Goal: Use online tool/utility: Use online tool/utility

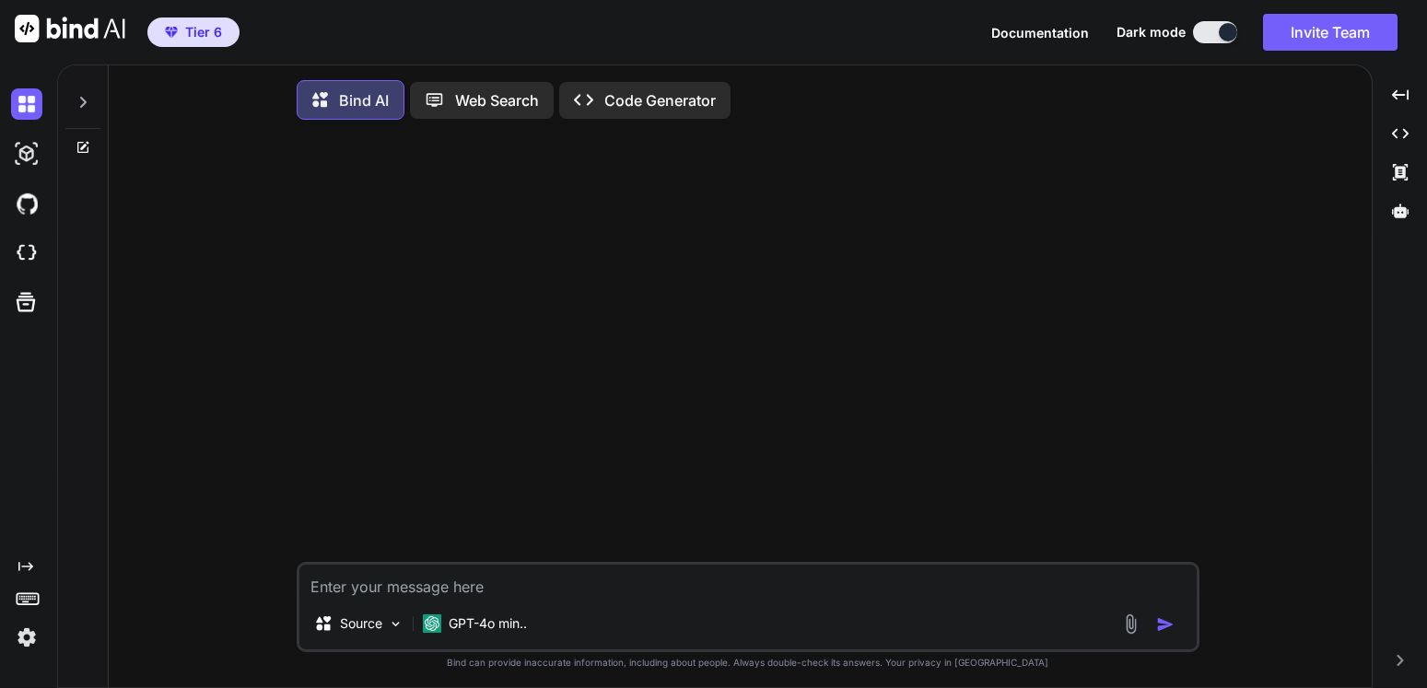
type textarea "x"
click at [29, 260] on img at bounding box center [26, 253] width 31 height 31
click at [76, 102] on icon at bounding box center [83, 102] width 15 height 15
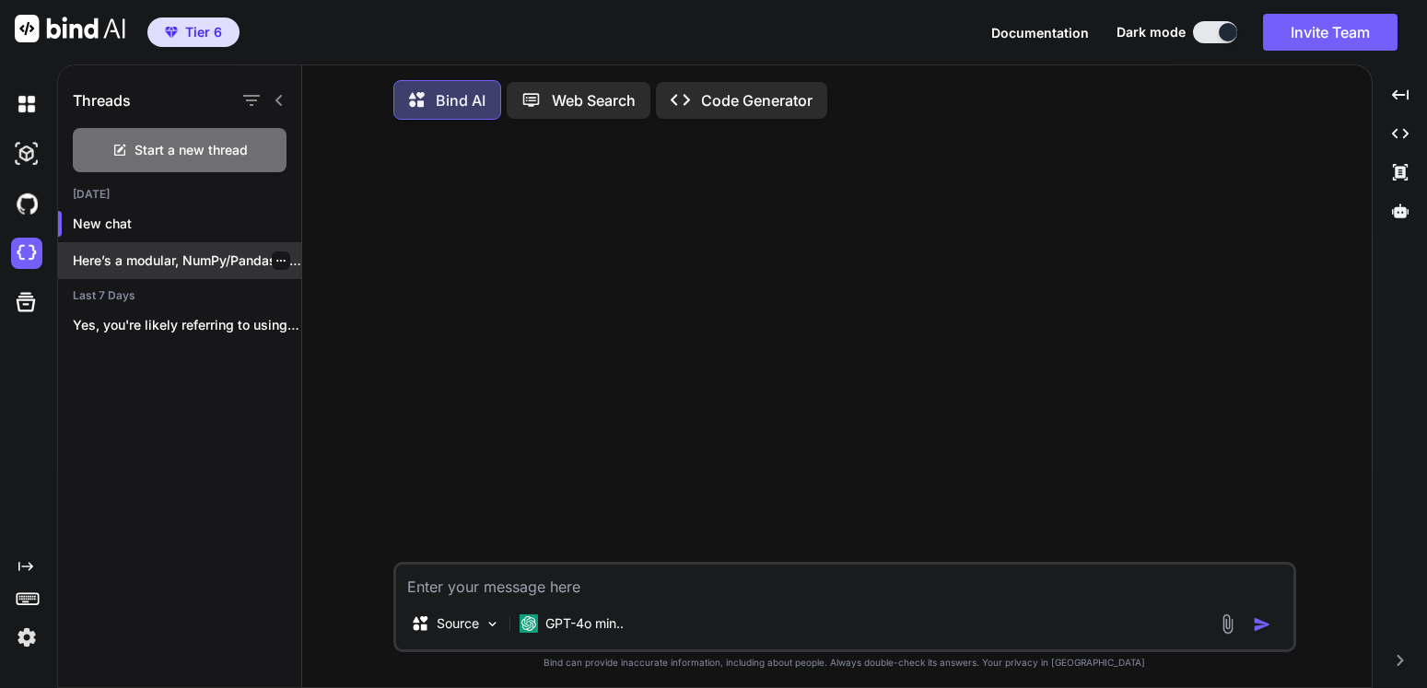
click at [151, 263] on p "Here’s a modular, NumPy/Pandas-only utility you can..." at bounding box center [187, 260] width 228 height 18
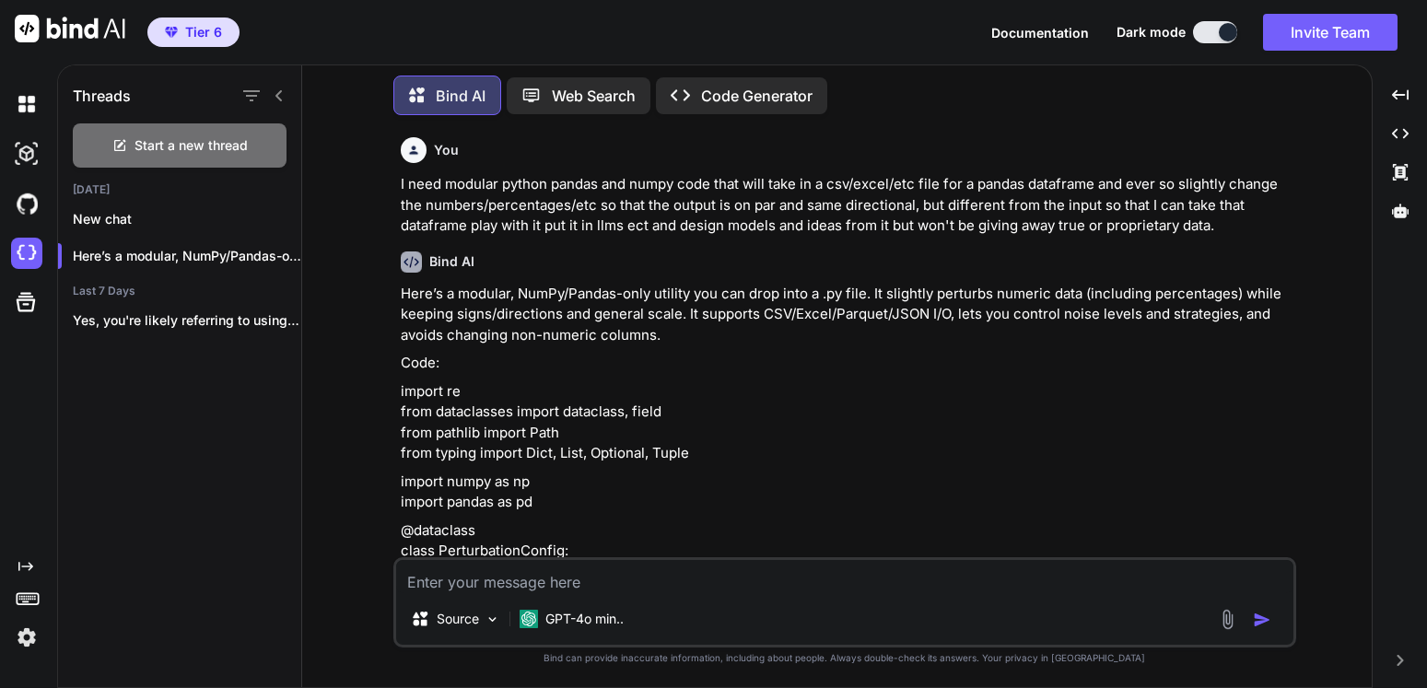
scroll to position [111, 0]
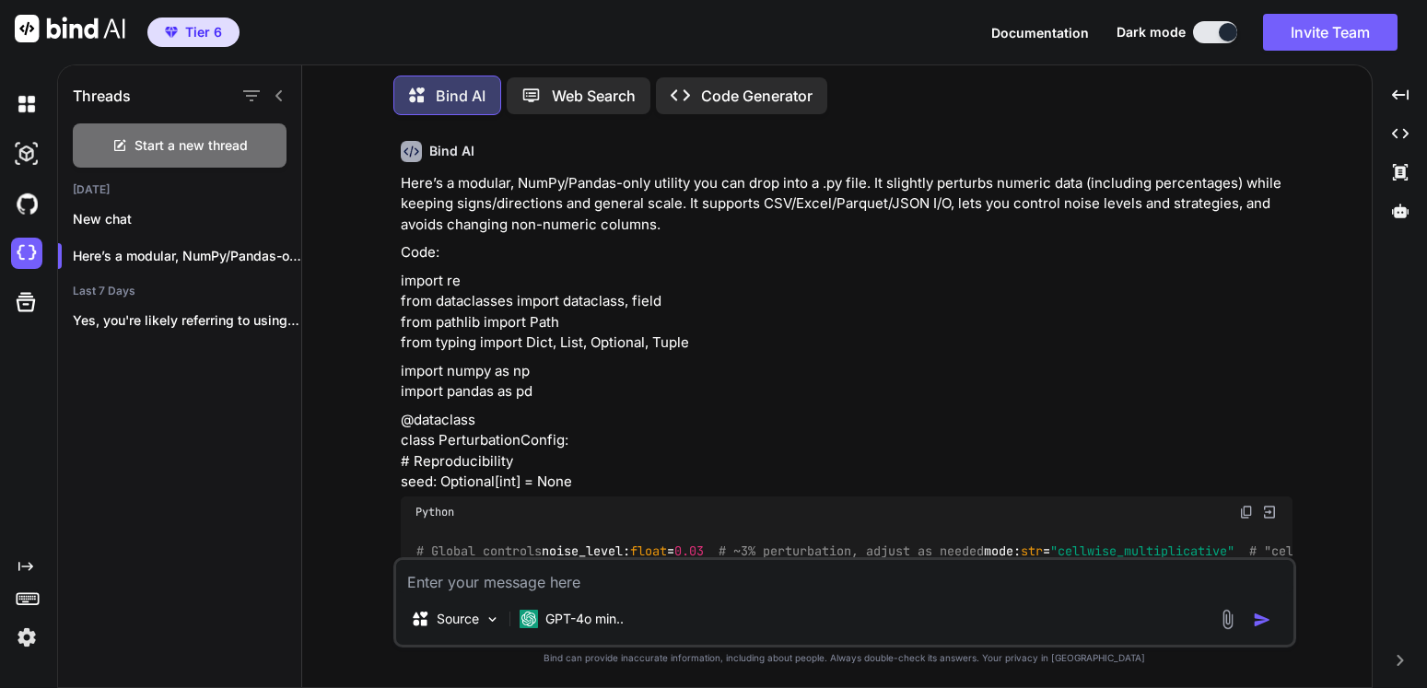
click at [401, 281] on p "import re from dataclasses import dataclass, field from pathlib import Path fro…" at bounding box center [847, 312] width 892 height 83
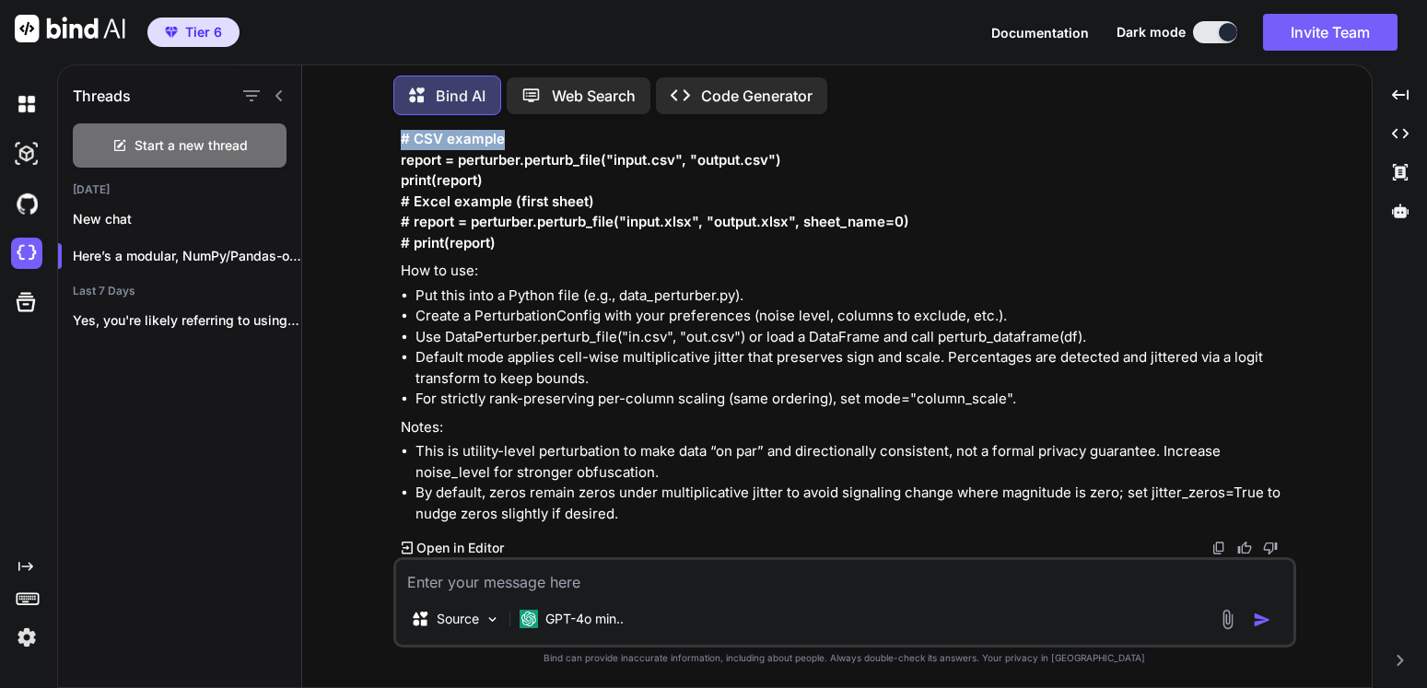
scroll to position [6992, 0]
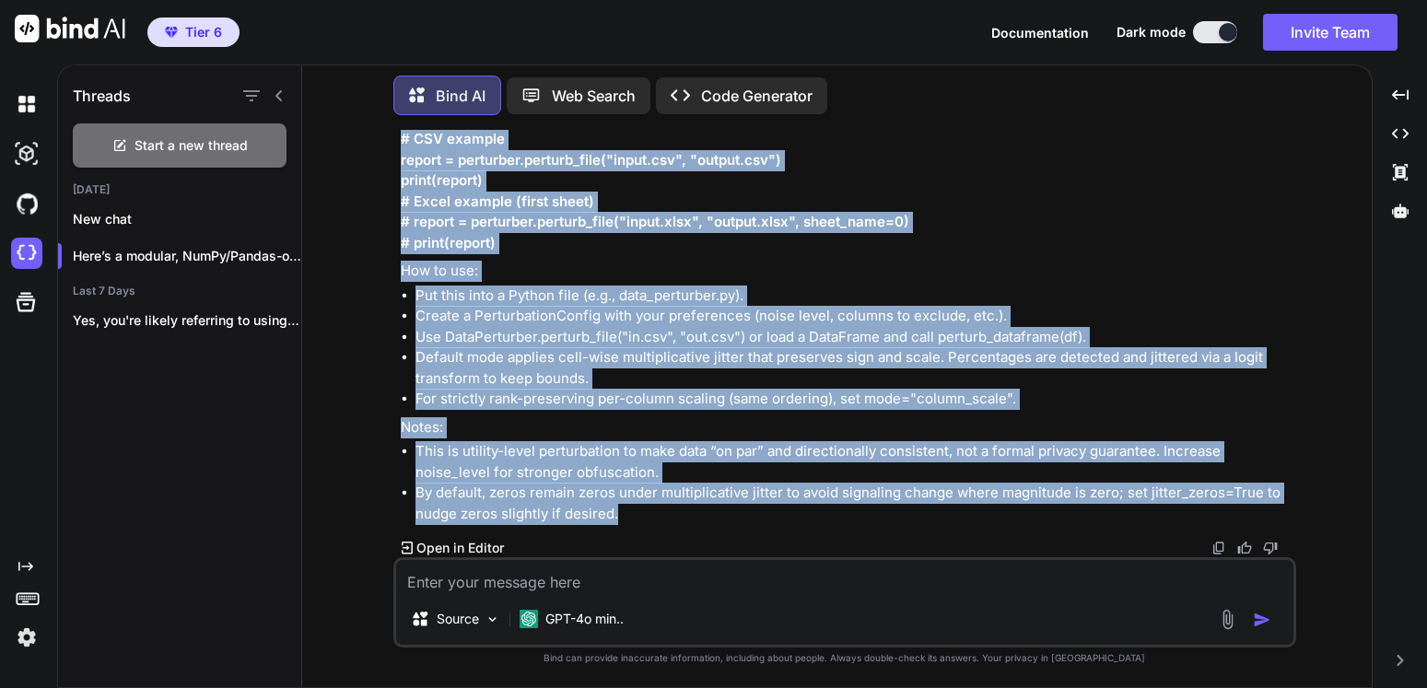
drag, startPoint x: 401, startPoint y: 281, endPoint x: 742, endPoint y: 510, distance: 411.6
click at [663, 514] on li "By default, zeros remain zeros under multiplicative jitter to avoid signaling c…" at bounding box center [853, 503] width 877 height 41
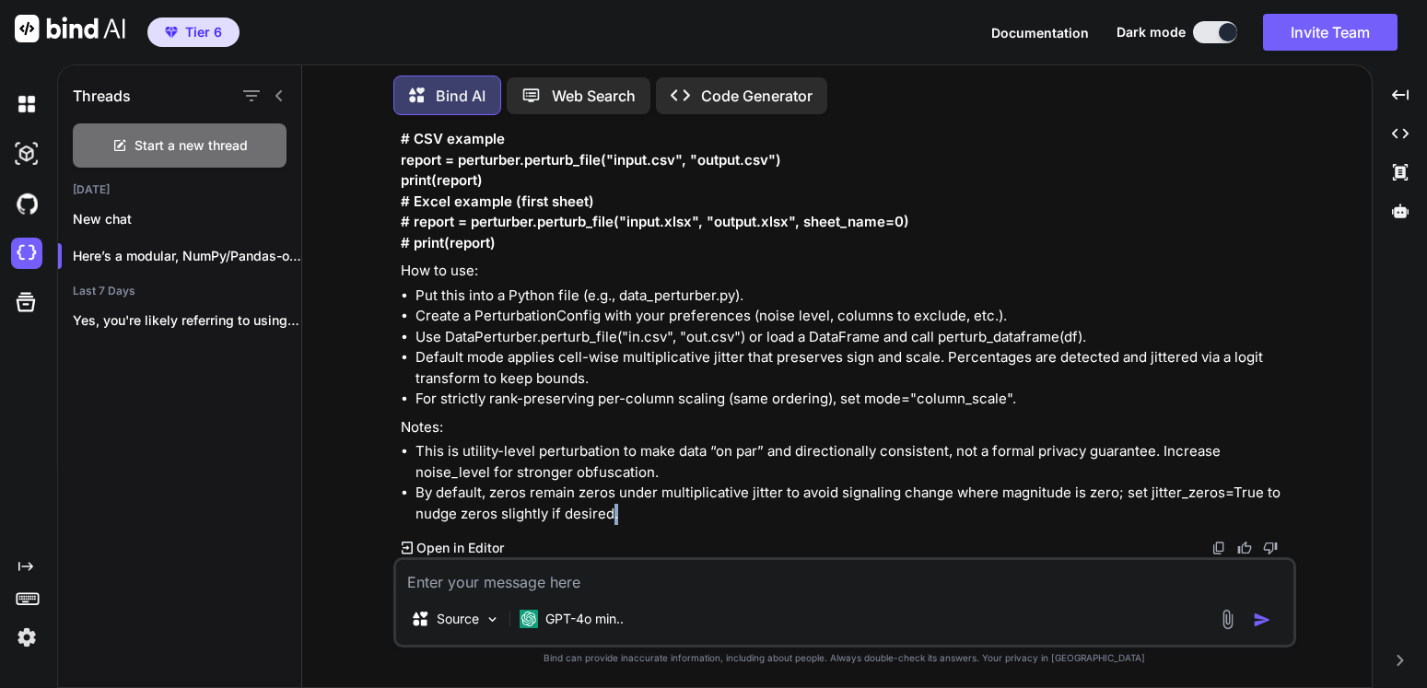
click at [663, 514] on li "By default, zeros remain zeros under multiplicative jitter to avoid signaling c…" at bounding box center [853, 503] width 877 height 41
click at [621, 509] on li "By default, zeros remain zeros under multiplicative jitter to avoid signaling c…" at bounding box center [853, 503] width 877 height 41
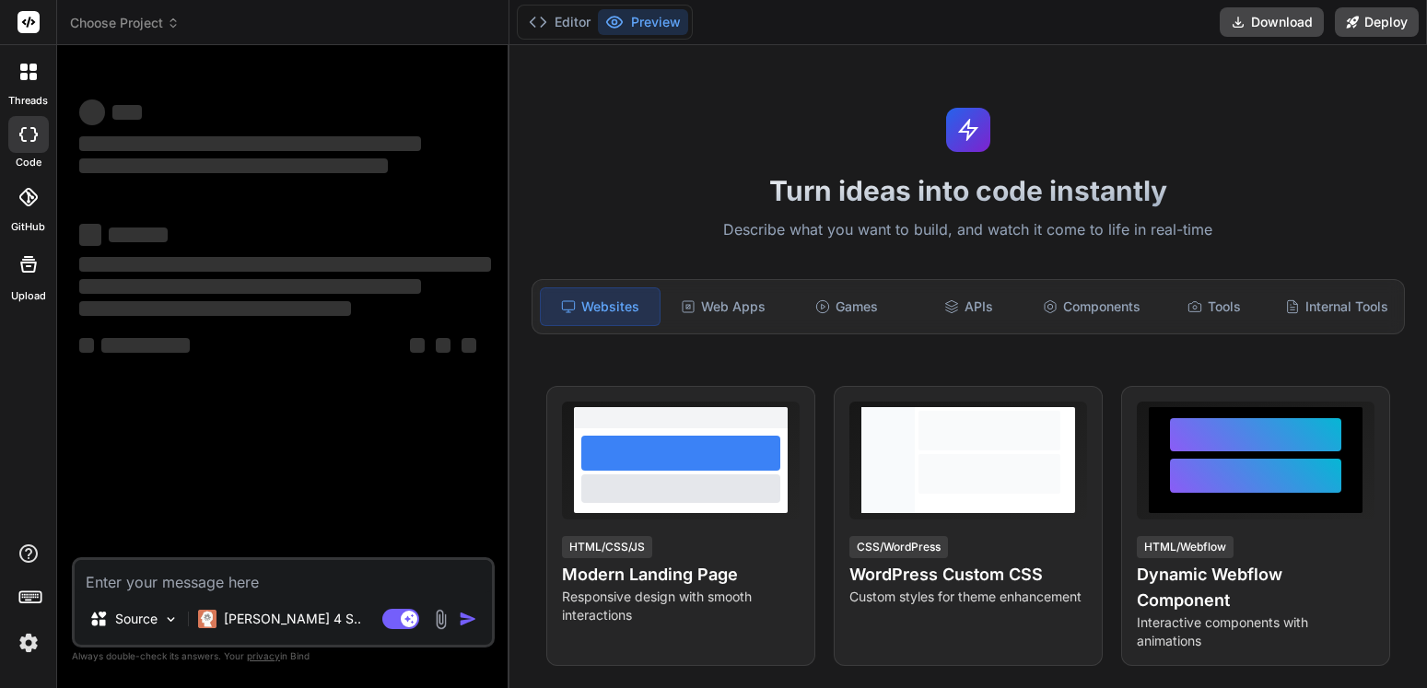
click at [164, 26] on span "Choose Project" at bounding box center [125, 23] width 110 height 18
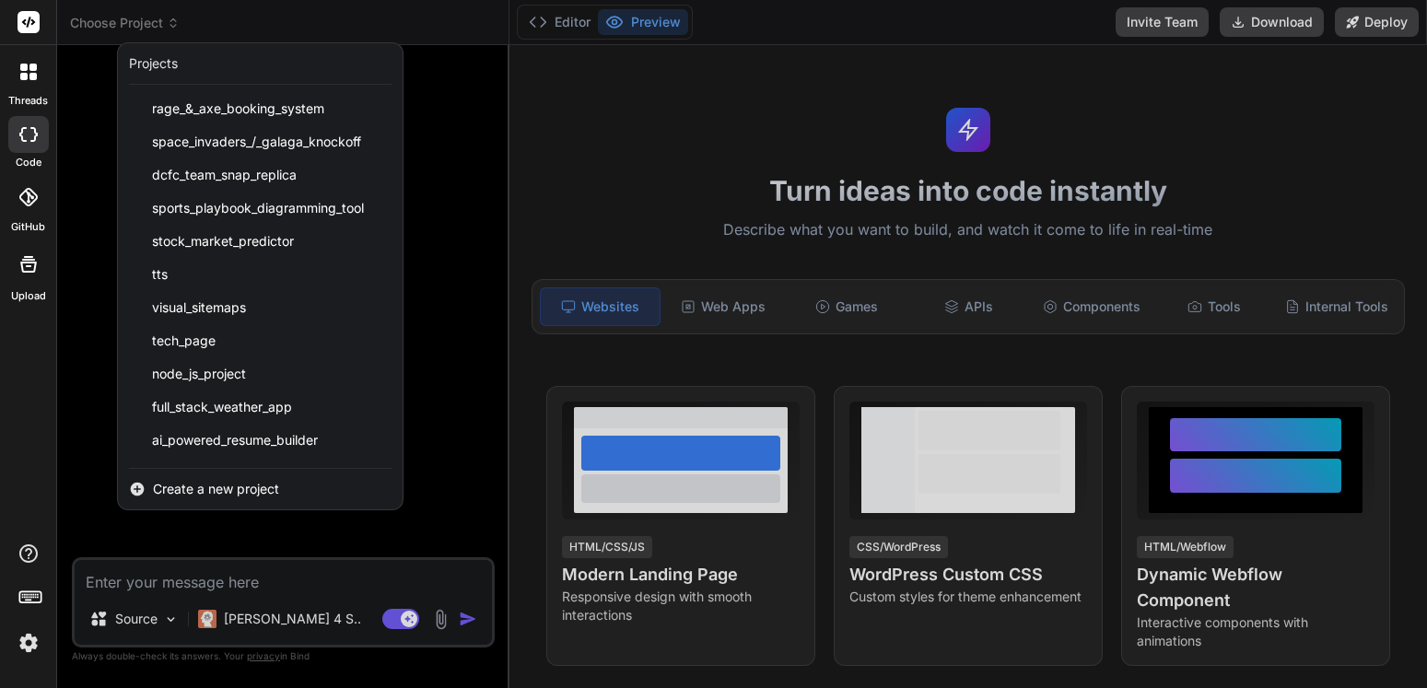
click at [194, 491] on span "Create a new project" at bounding box center [216, 489] width 126 height 18
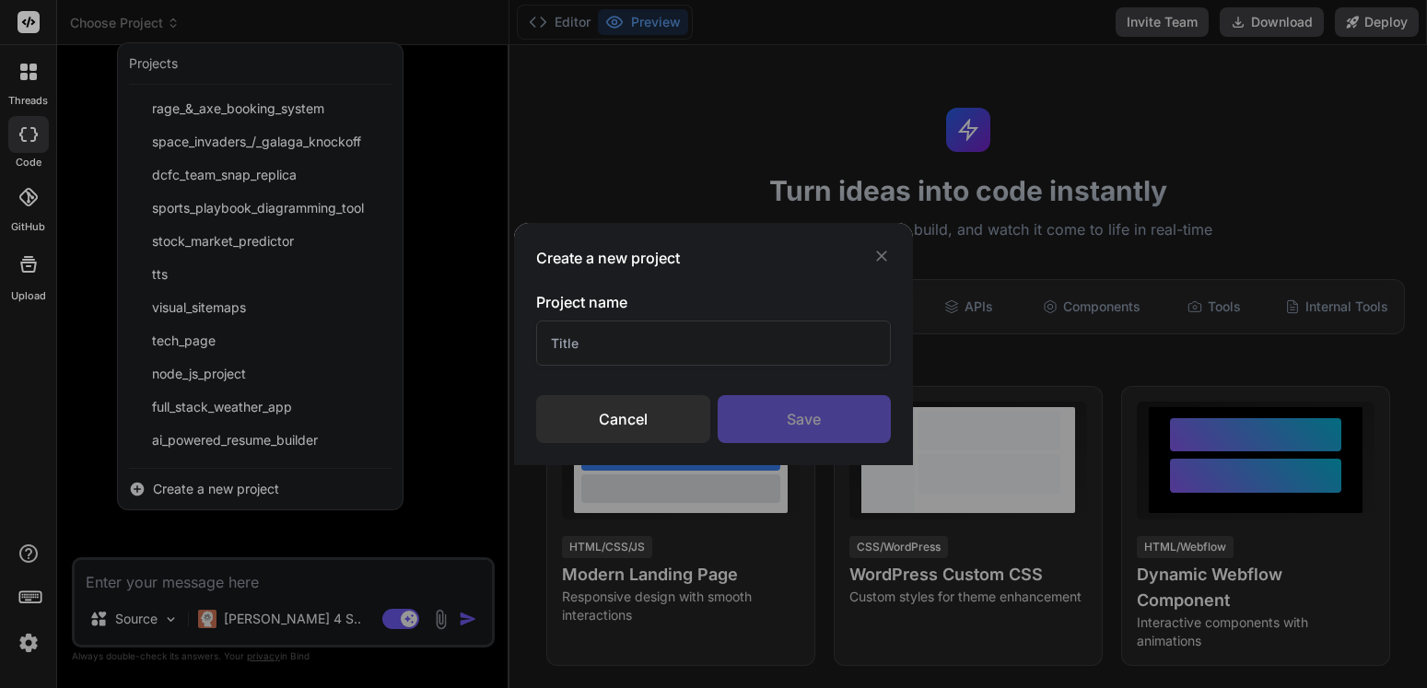
click at [604, 358] on input "text" at bounding box center [714, 343] width 356 height 45
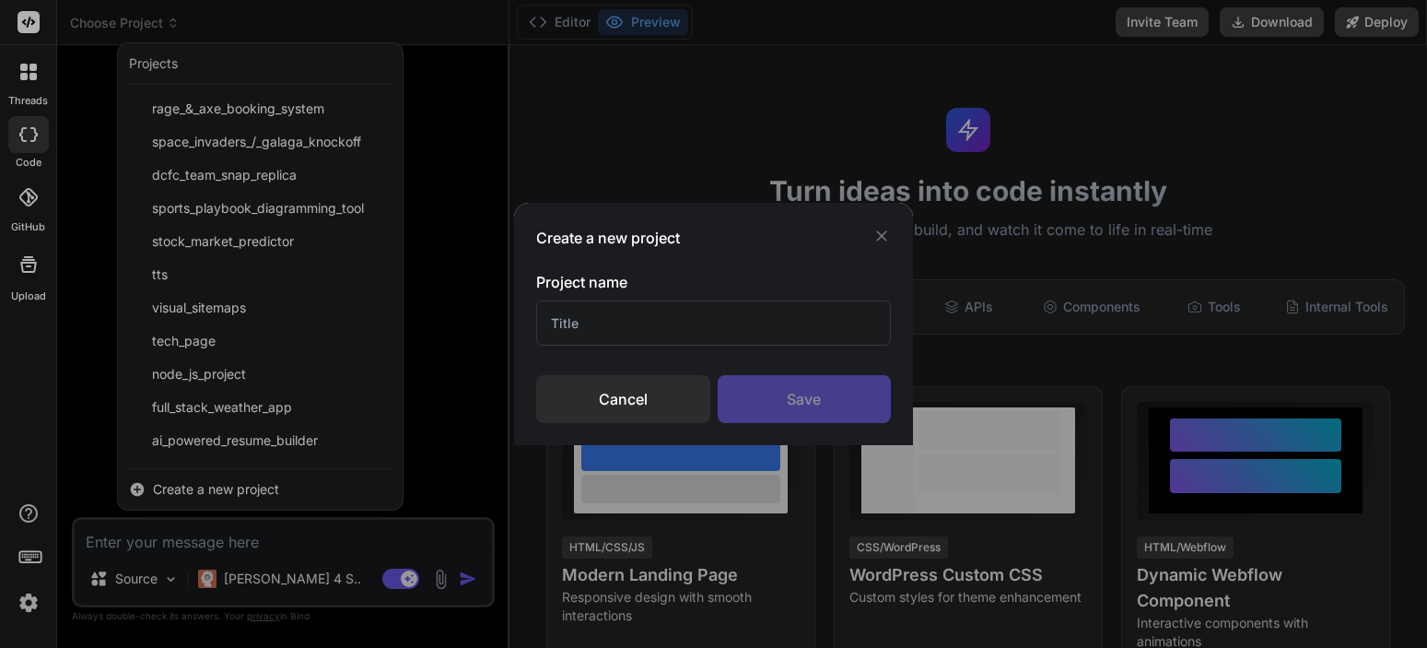
type textarea "x"
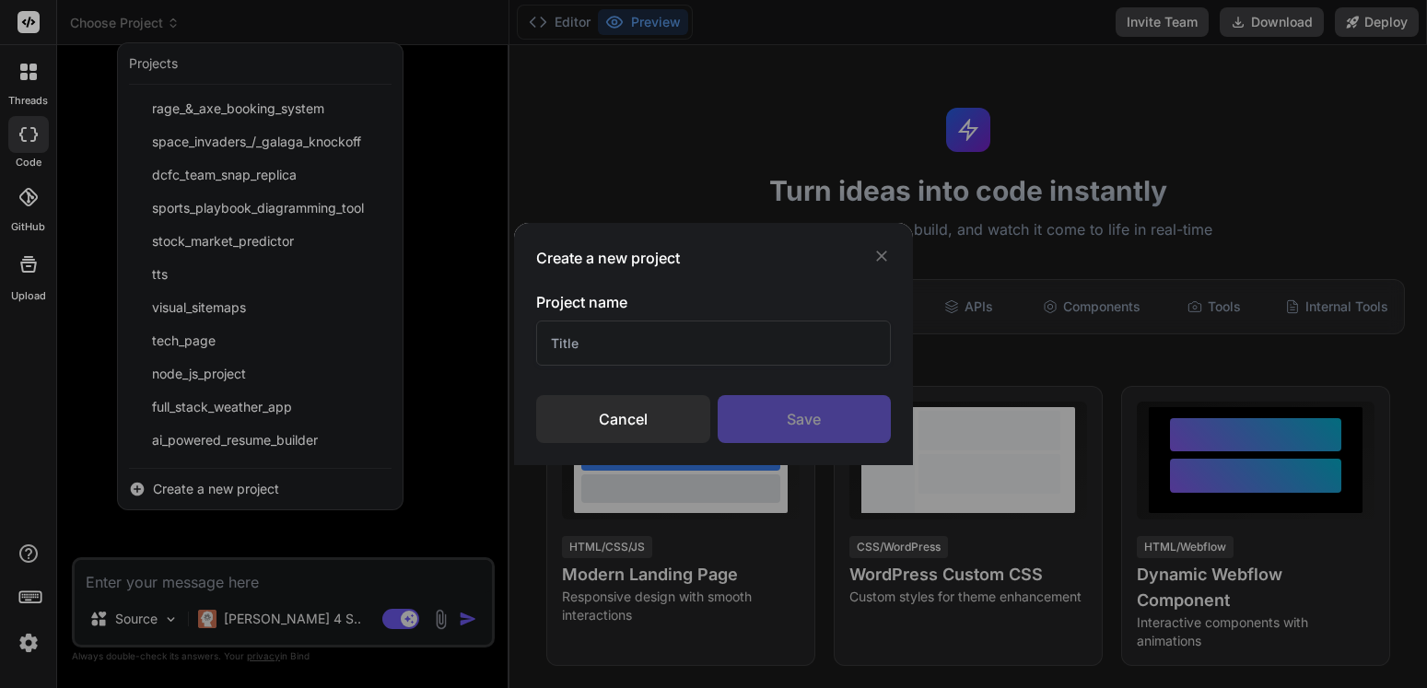
type input "C"
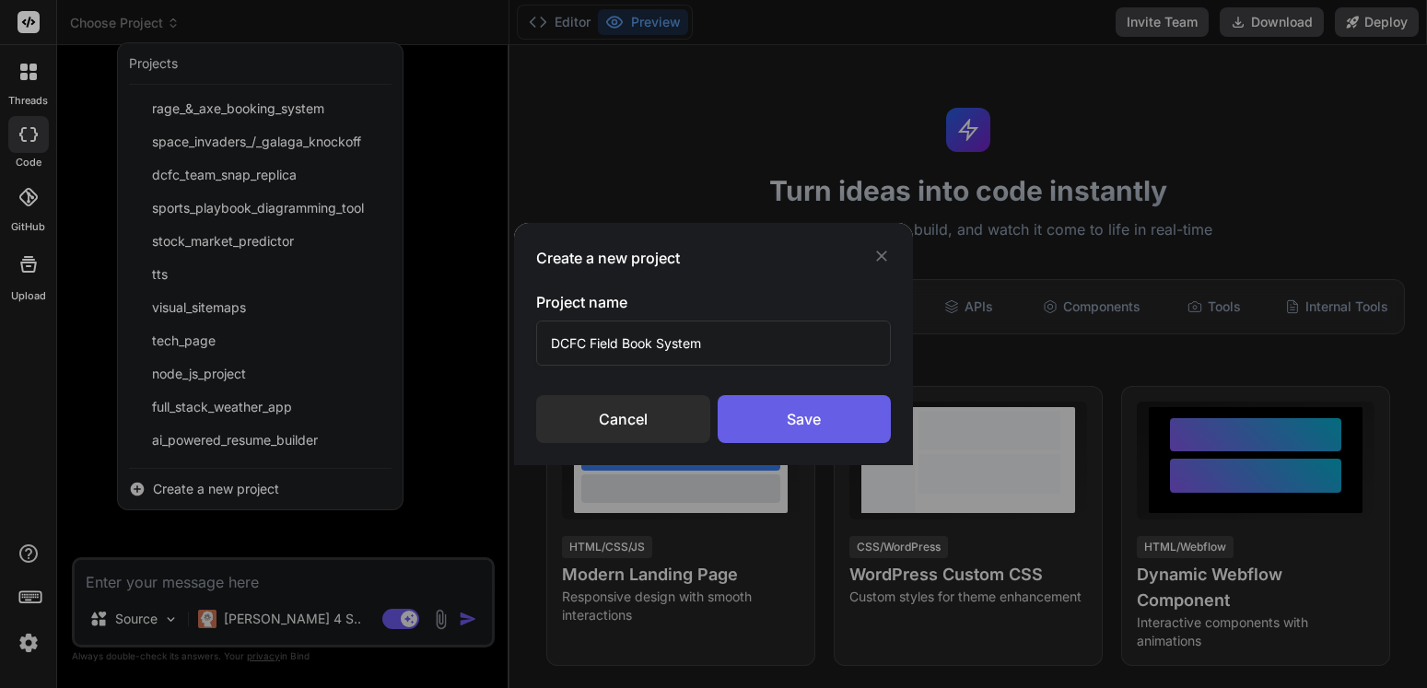
type input "DCFC Field Book System"
click at [801, 420] on div "Save" at bounding box center [805, 419] width 174 height 48
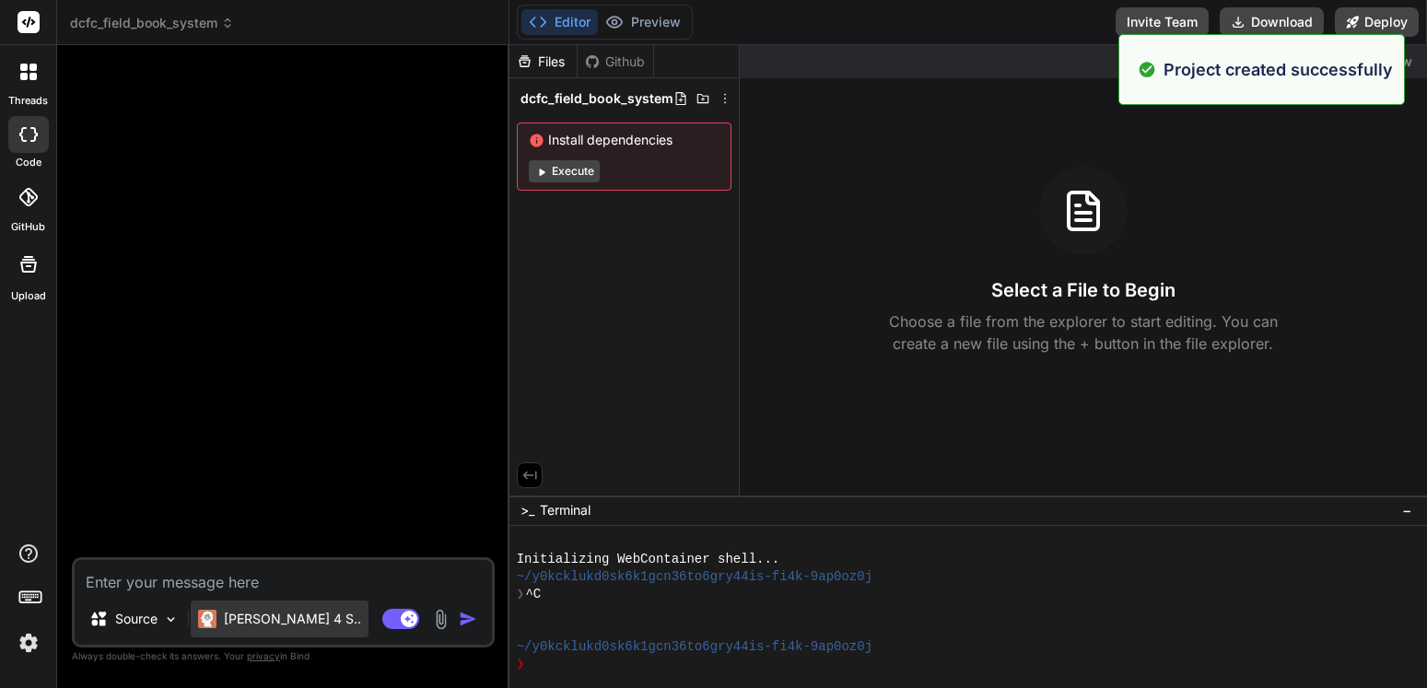
click at [283, 614] on p "Claude 4 S.." at bounding box center [292, 619] width 137 height 18
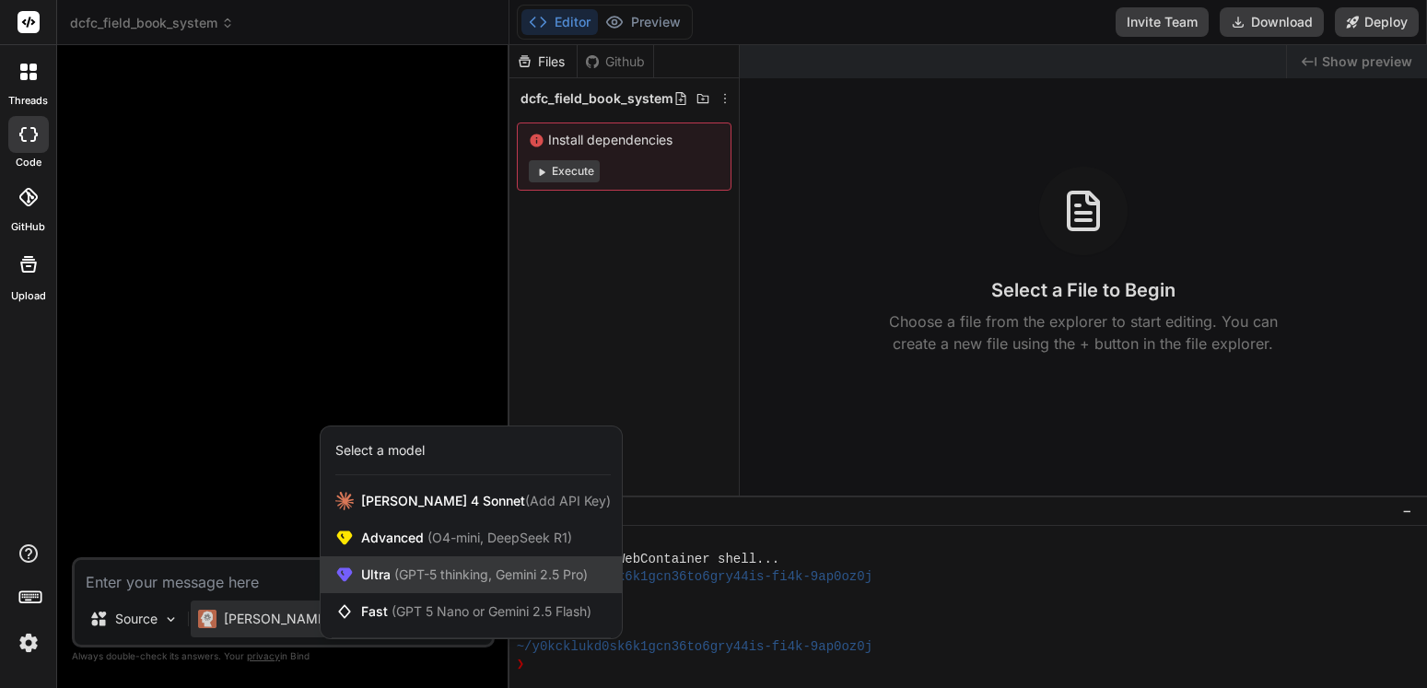
click at [410, 567] on span "(GPT-5 thinking, Gemini 2.5 Pro)" at bounding box center [489, 574] width 197 height 16
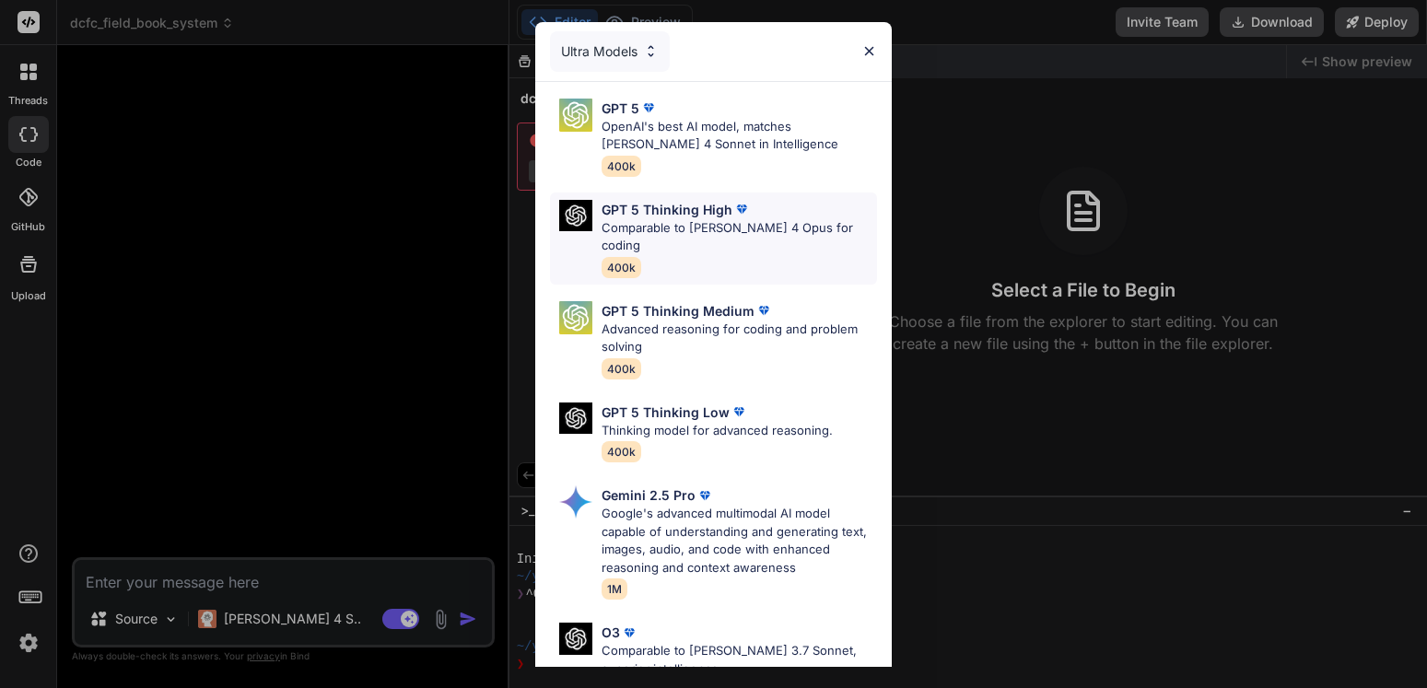
click at [731, 231] on p "Comparable to Claude 4 Opus for coding" at bounding box center [738, 237] width 275 height 36
type textarea "x"
click at [731, 231] on div "Files Github dcfc_field_book_system Install dependencies Execute" at bounding box center [624, 270] width 230 height 450
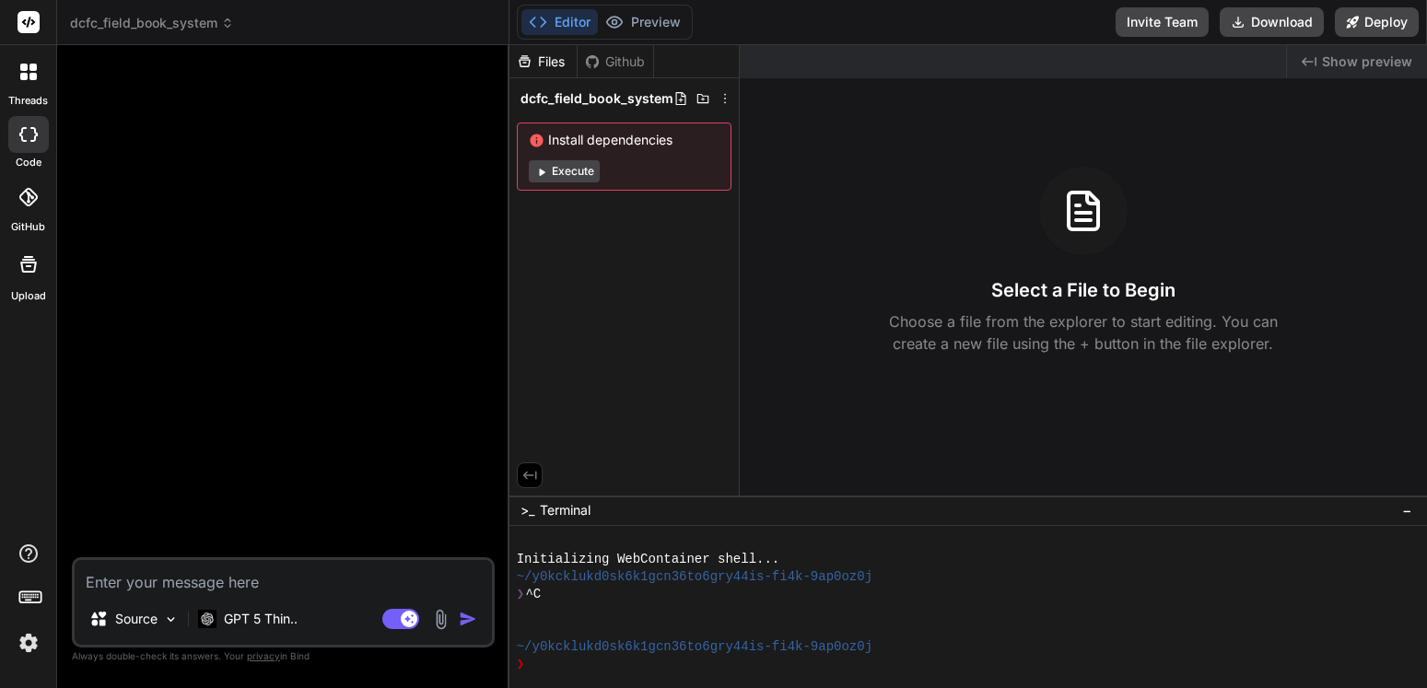
click at [251, 583] on textarea at bounding box center [283, 576] width 417 height 33
type textarea "A"
type textarea "x"
type textarea "A"
type textarea "x"
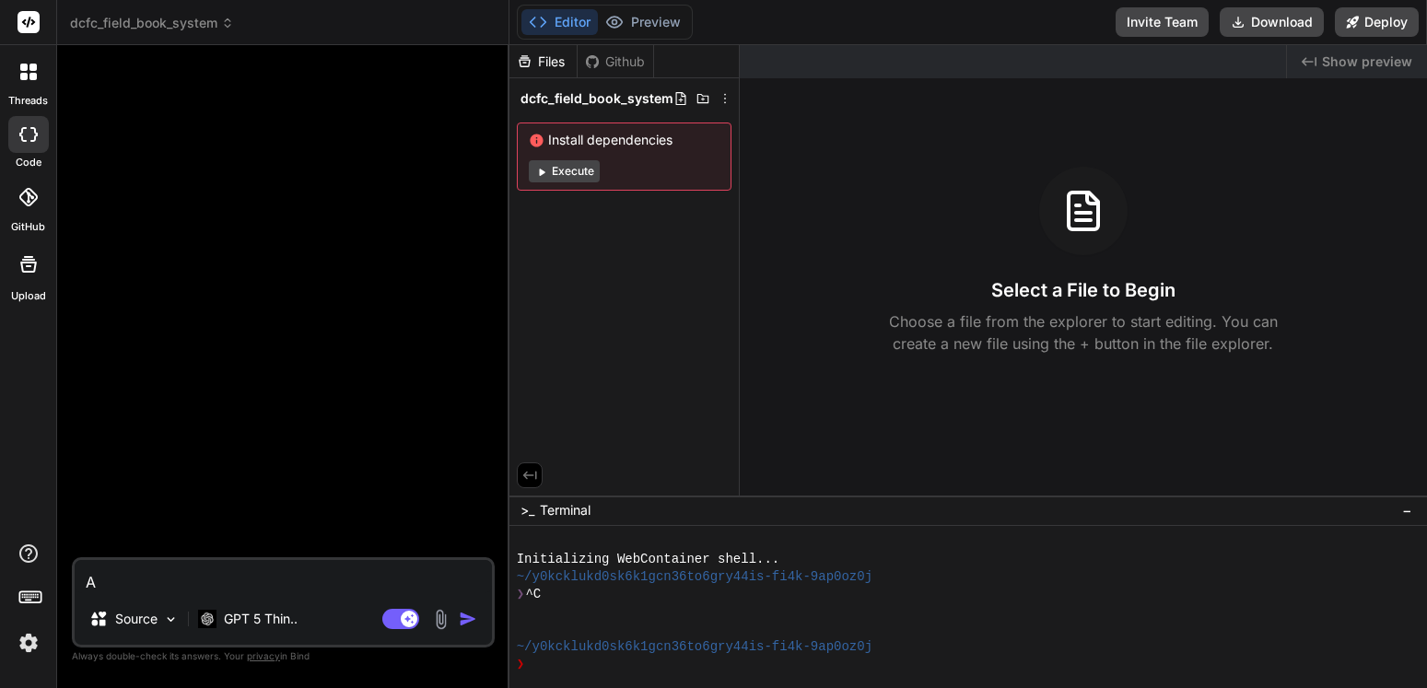
type textarea "A n"
type textarea "x"
type textarea "A ne"
type textarea "x"
type textarea "A nex"
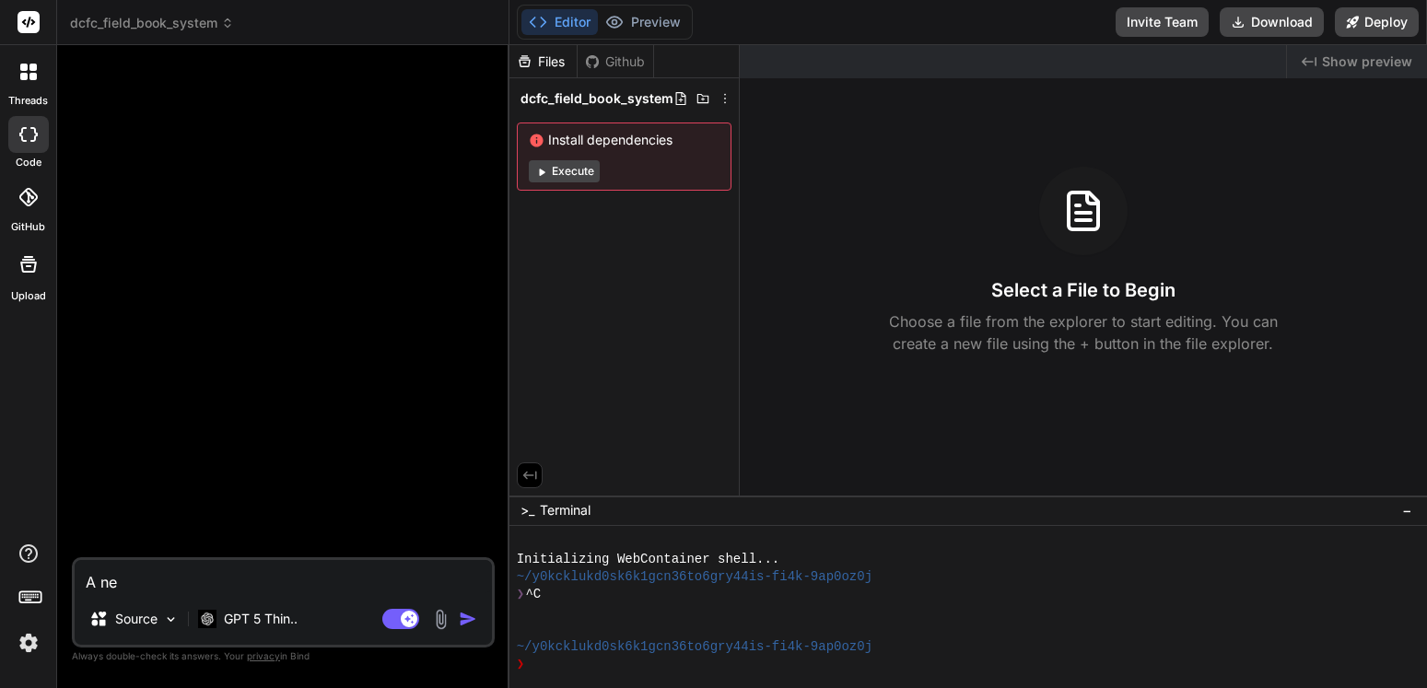
type textarea "x"
type textarea "A next"
type textarea "x"
type textarea "A next."
type textarea "x"
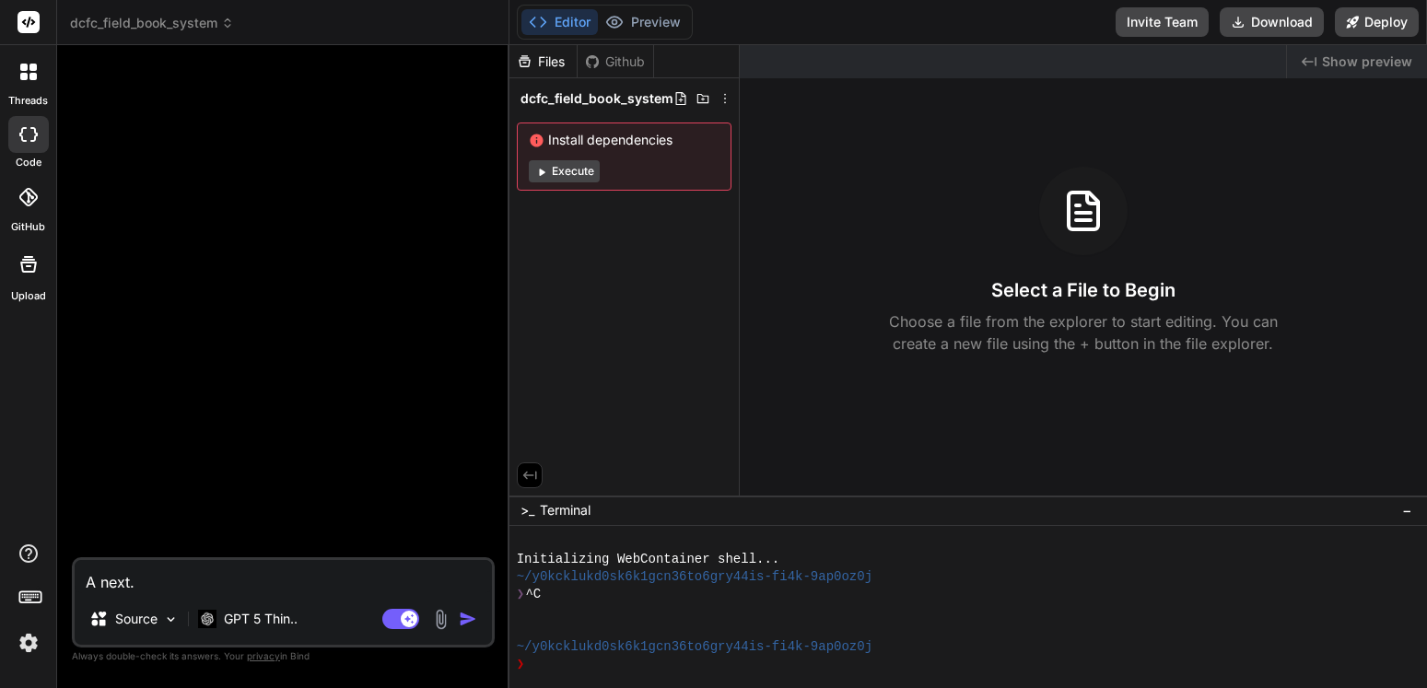
type textarea "A next.j"
type textarea "x"
type textarea "A next.js"
type textarea "x"
type textarea "A next.js,"
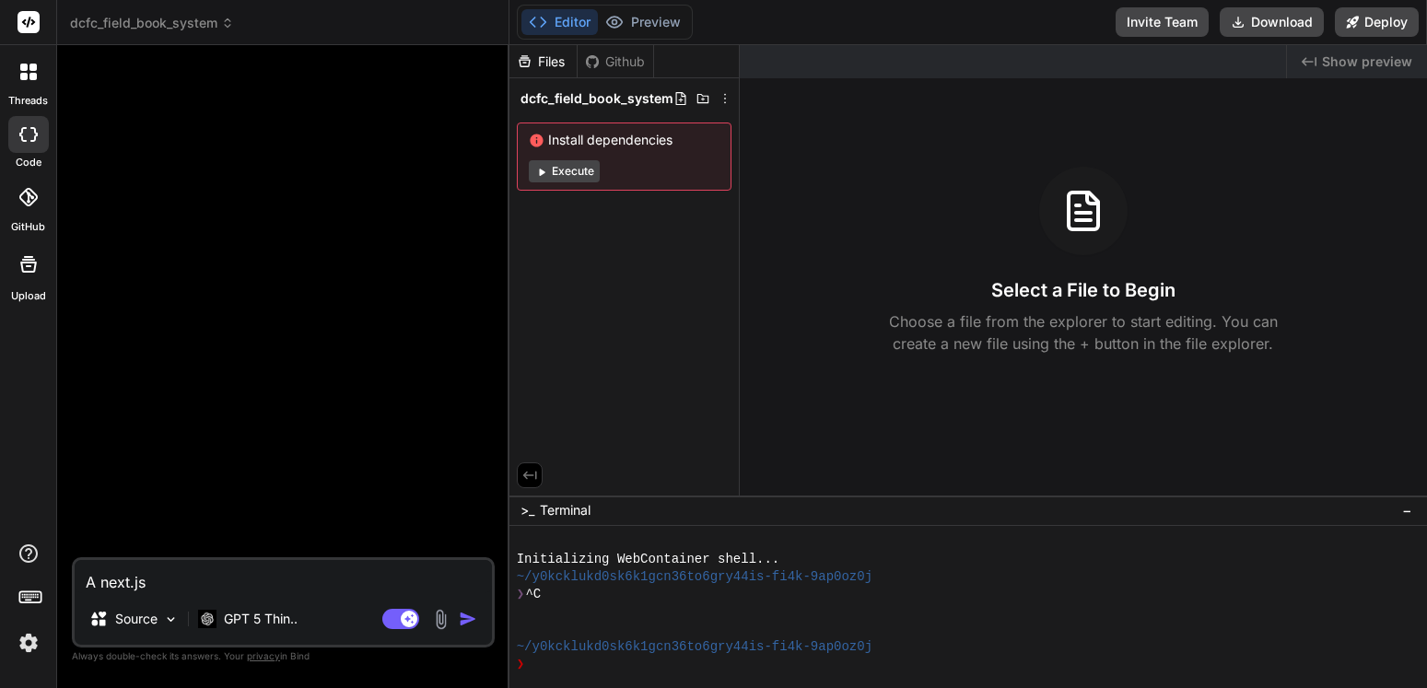
type textarea "x"
type textarea "A next.js,"
type textarea "x"
type textarea "A next.js, p"
type textarea "x"
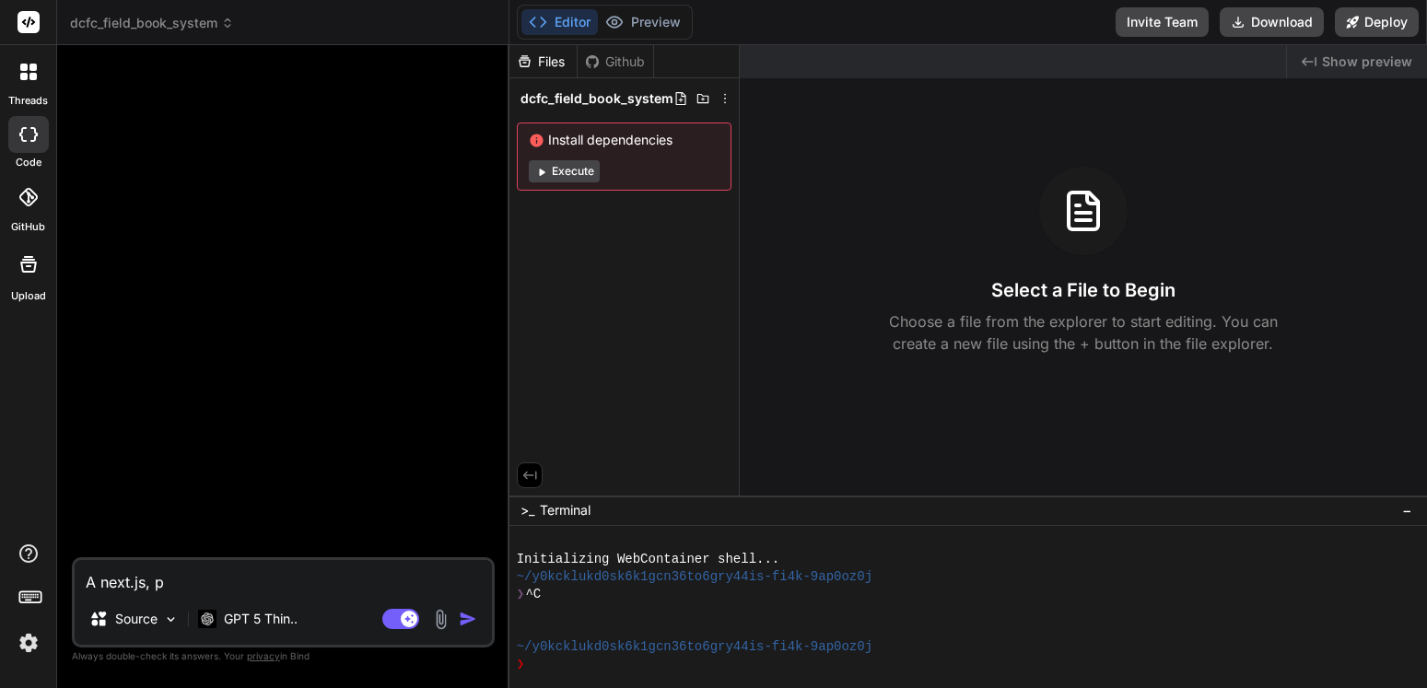
type textarea "A next.js, po"
type textarea "x"
type textarea "A next.js, pow"
type textarea "x"
type textarea "A next.js, powe"
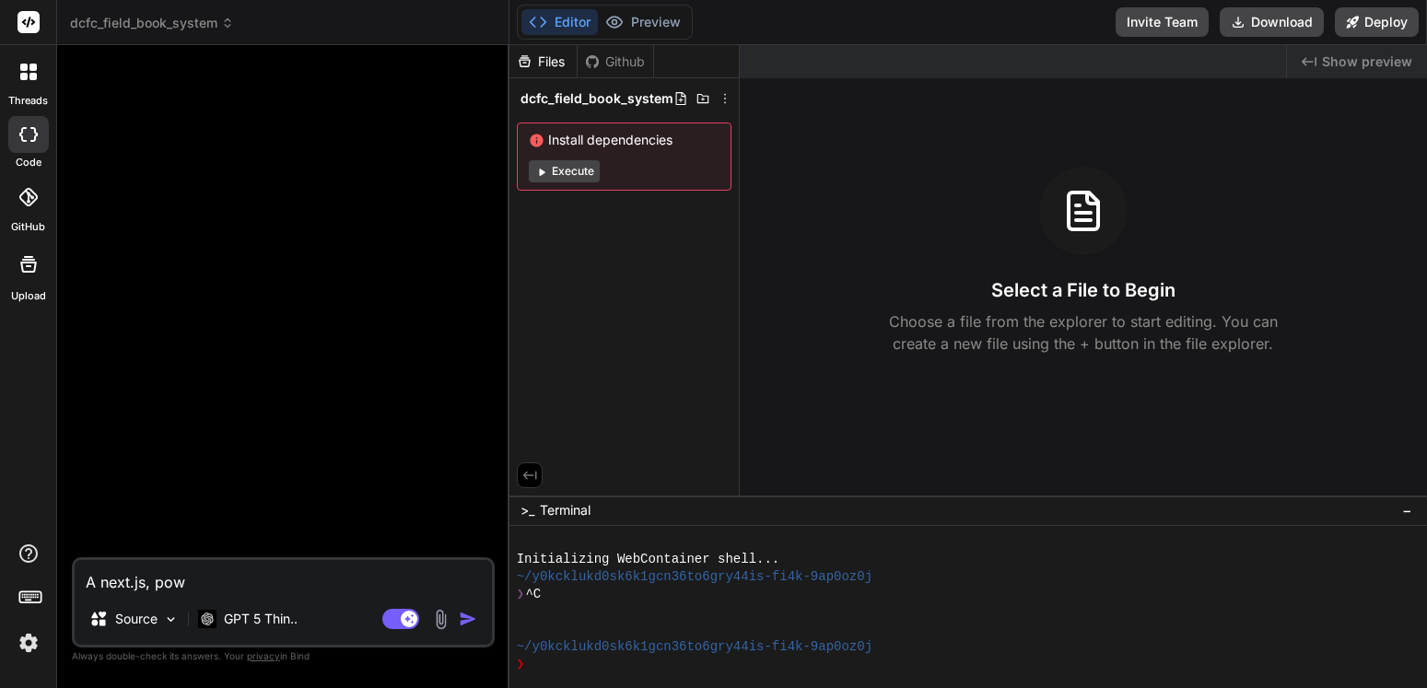
type textarea "x"
type textarea "A next.js, power"
type textarea "x"
type textarea "A next.js, powere"
type textarea "x"
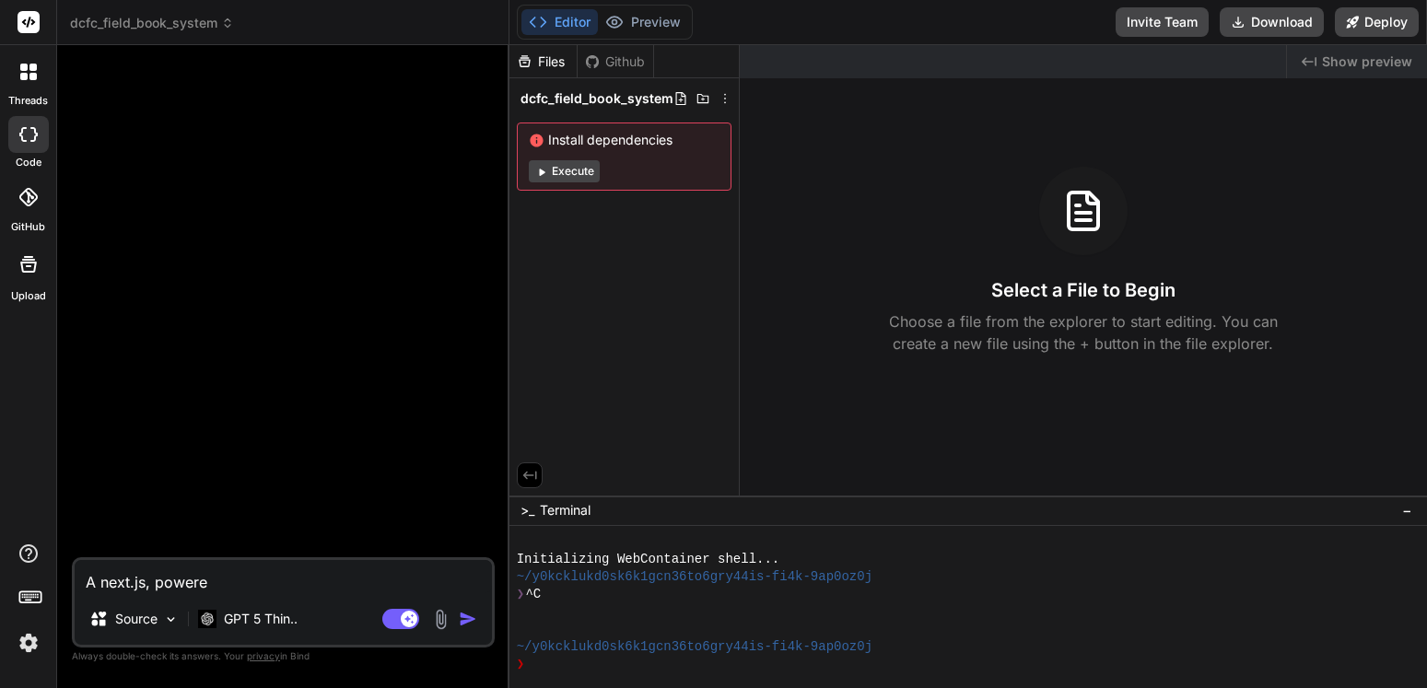
type textarea "A next.js, powered"
type textarea "x"
type textarea "A next.js, powered"
type textarea "x"
type textarea "A next.js, powered b"
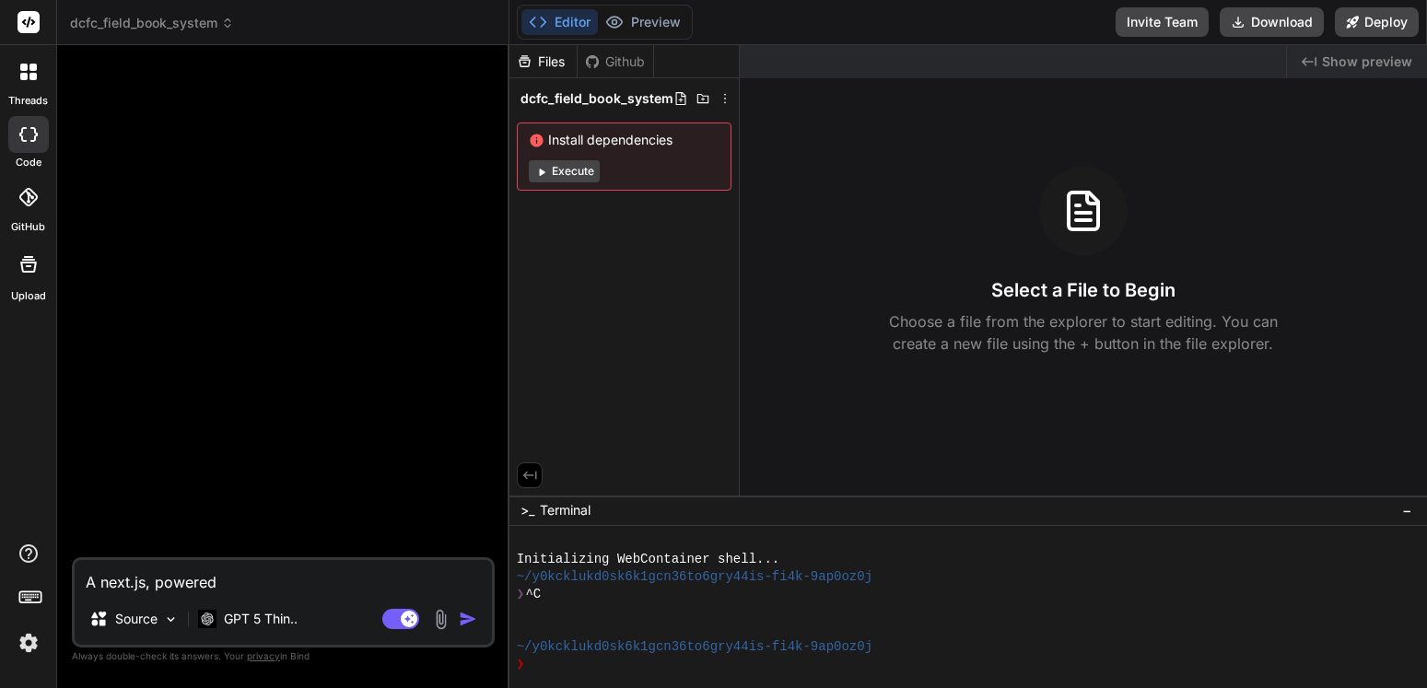
type textarea "x"
type textarea "A next.js, powered bo"
type textarea "x"
type textarea "A next.js, powered boo"
type textarea "x"
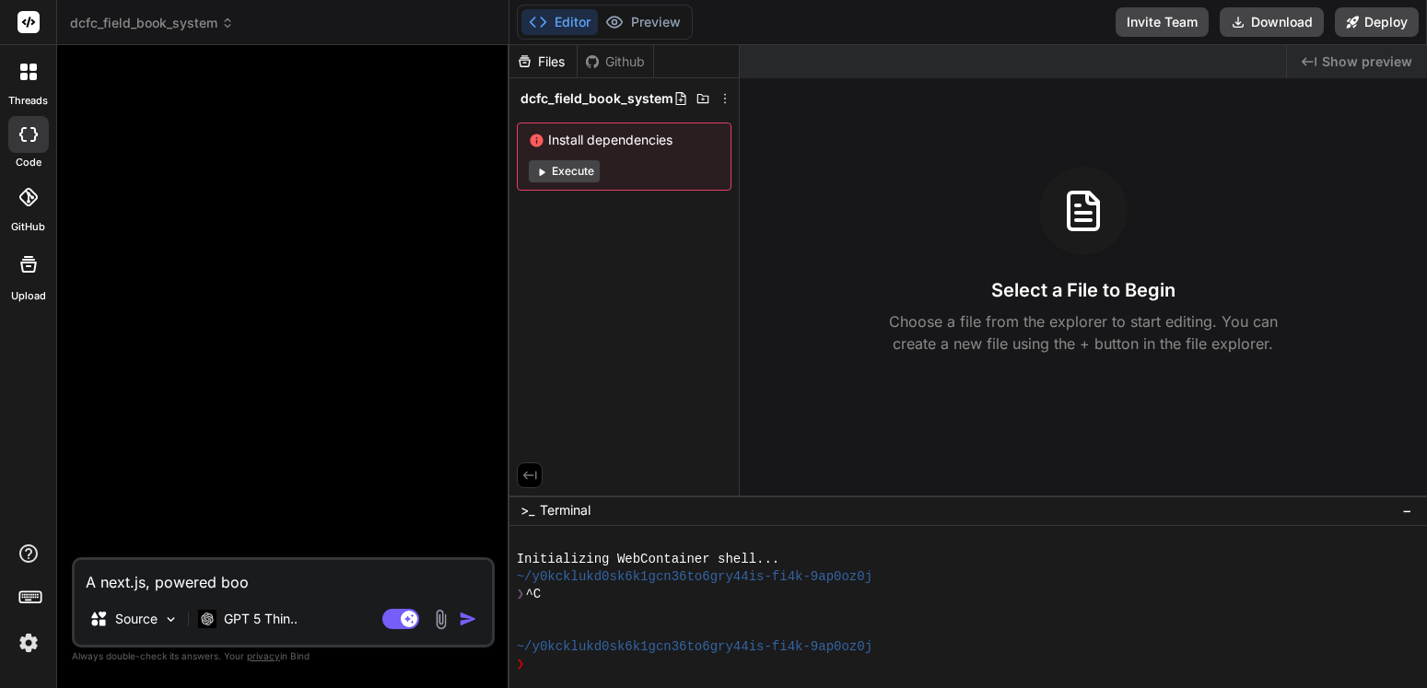
type textarea "A next.js, powered book"
type textarea "x"
type textarea "A next.js, powered booki"
type textarea "x"
type textarea "A next.js, powered bookin"
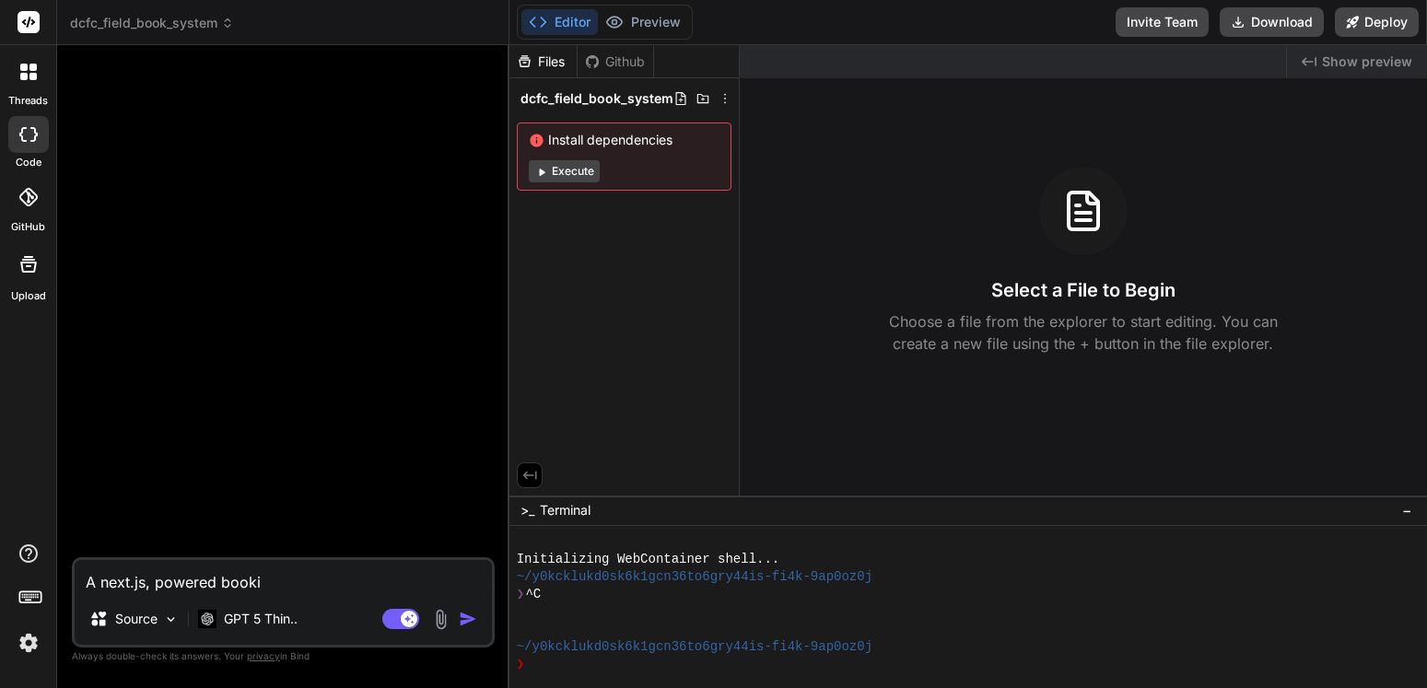
type textarea "x"
type textarea "A next.js, powered booking"
type textarea "x"
type textarea "A next.js, powered booking"
type textarea "x"
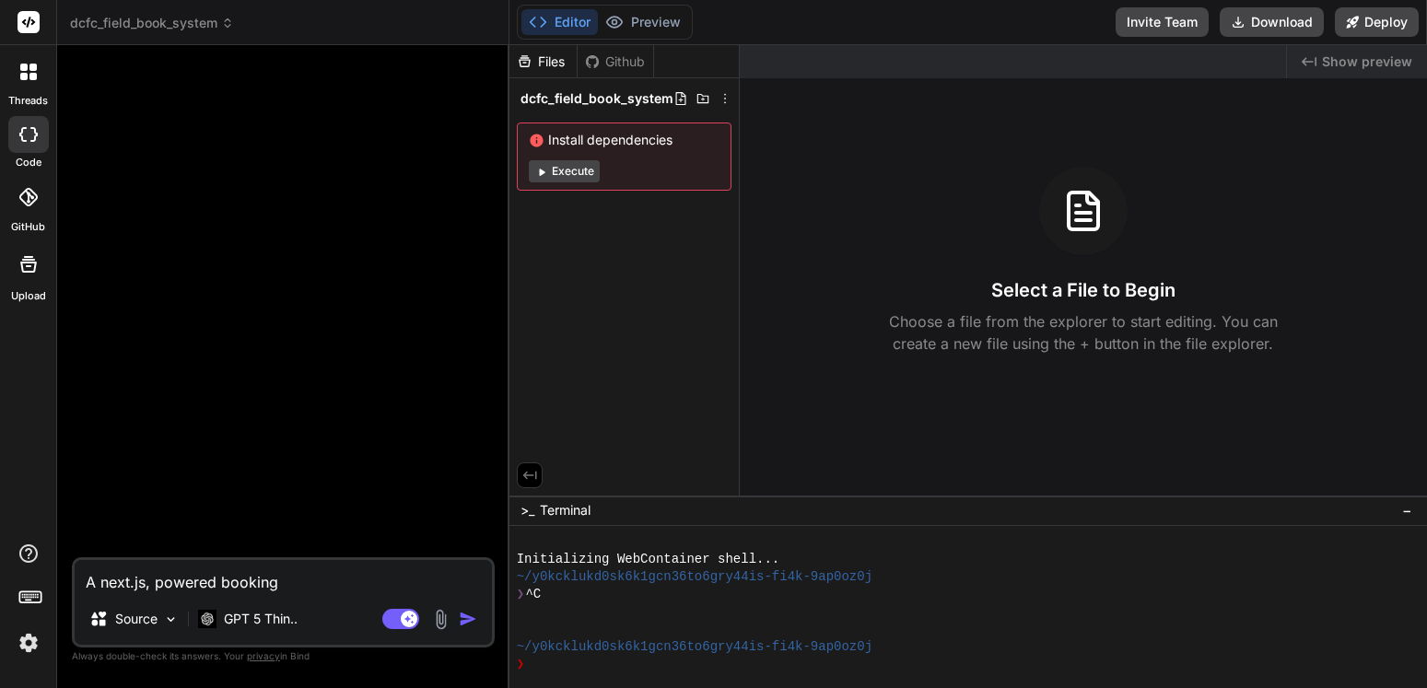
type textarea "A next.js, powered booking s"
type textarea "x"
type textarea "A next.js, powered booking sy"
type textarea "x"
type textarea "A next.js, powered booking sys"
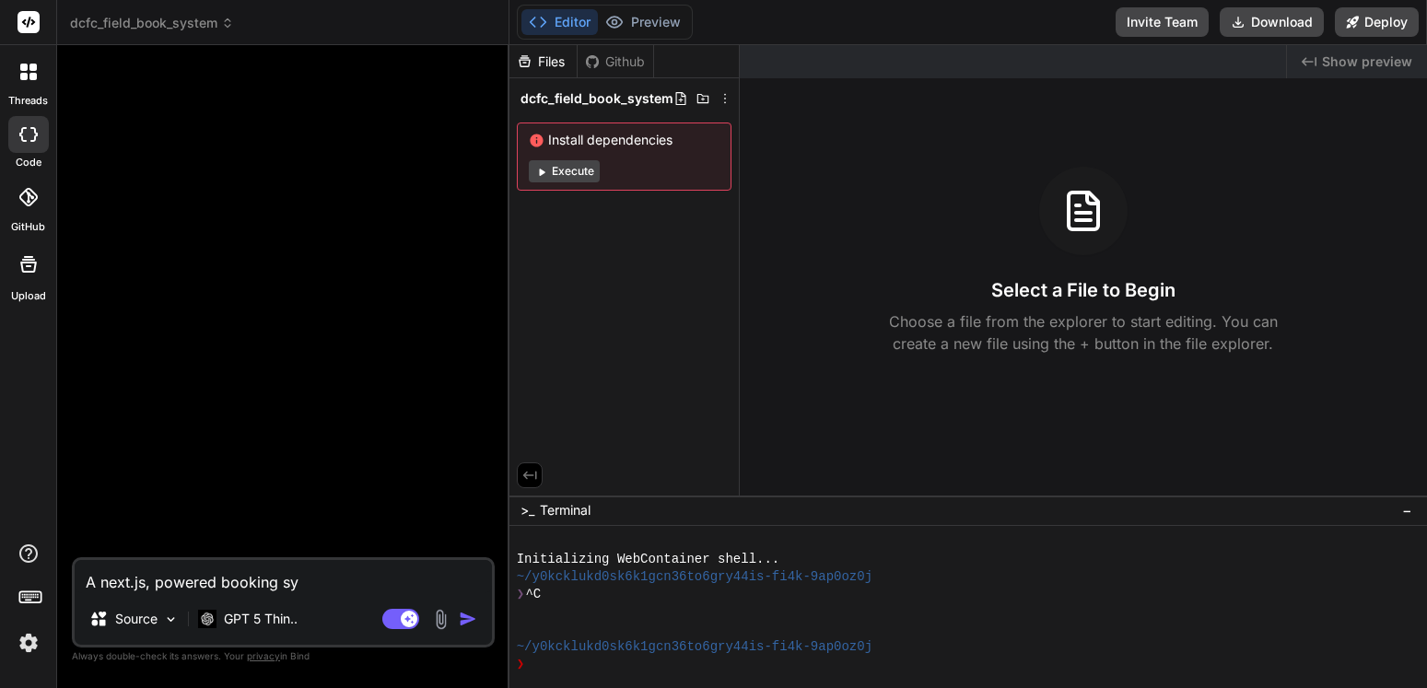
type textarea "x"
type textarea "A next.js, powered booking syst"
type textarea "x"
type textarea "A next.js, powered booking syste"
type textarea "x"
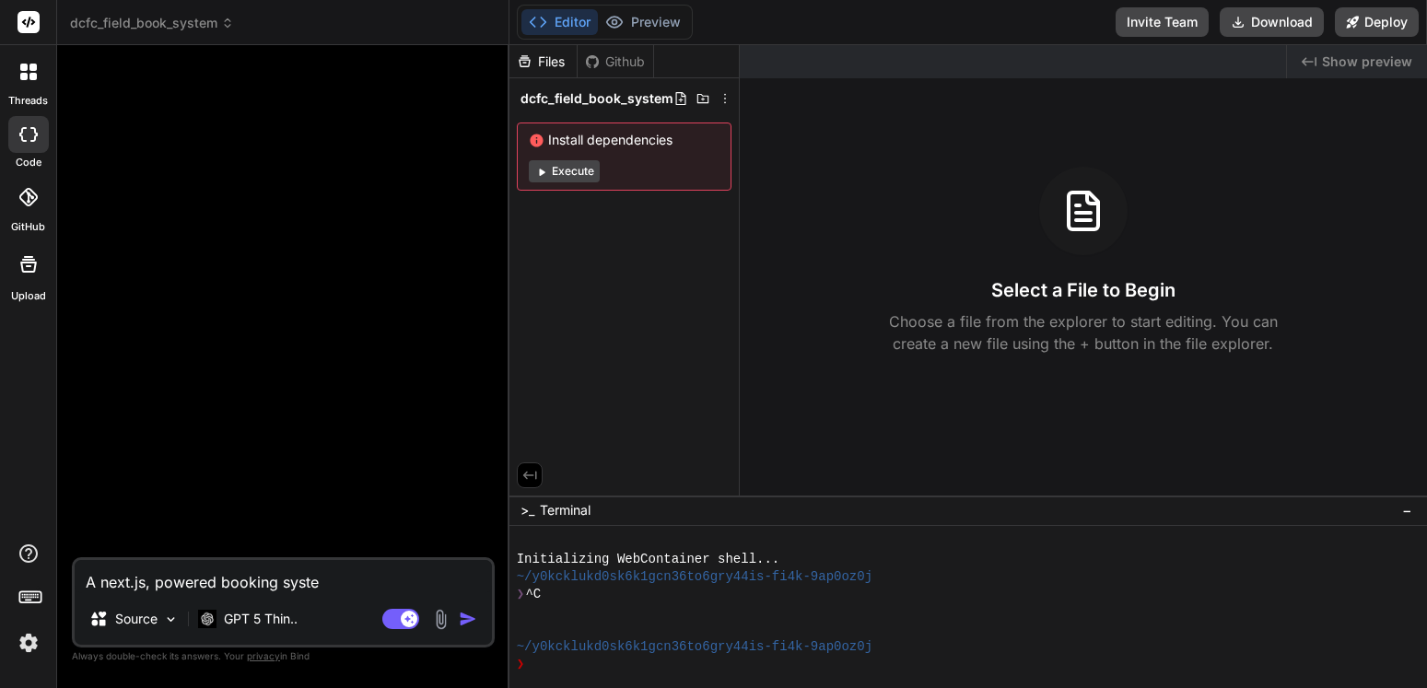
type textarea "A next.js, powered booking system"
type textarea "x"
type textarea "A next.js, powered booking system"
type textarea "x"
type textarea "A next.js, powered booking system h"
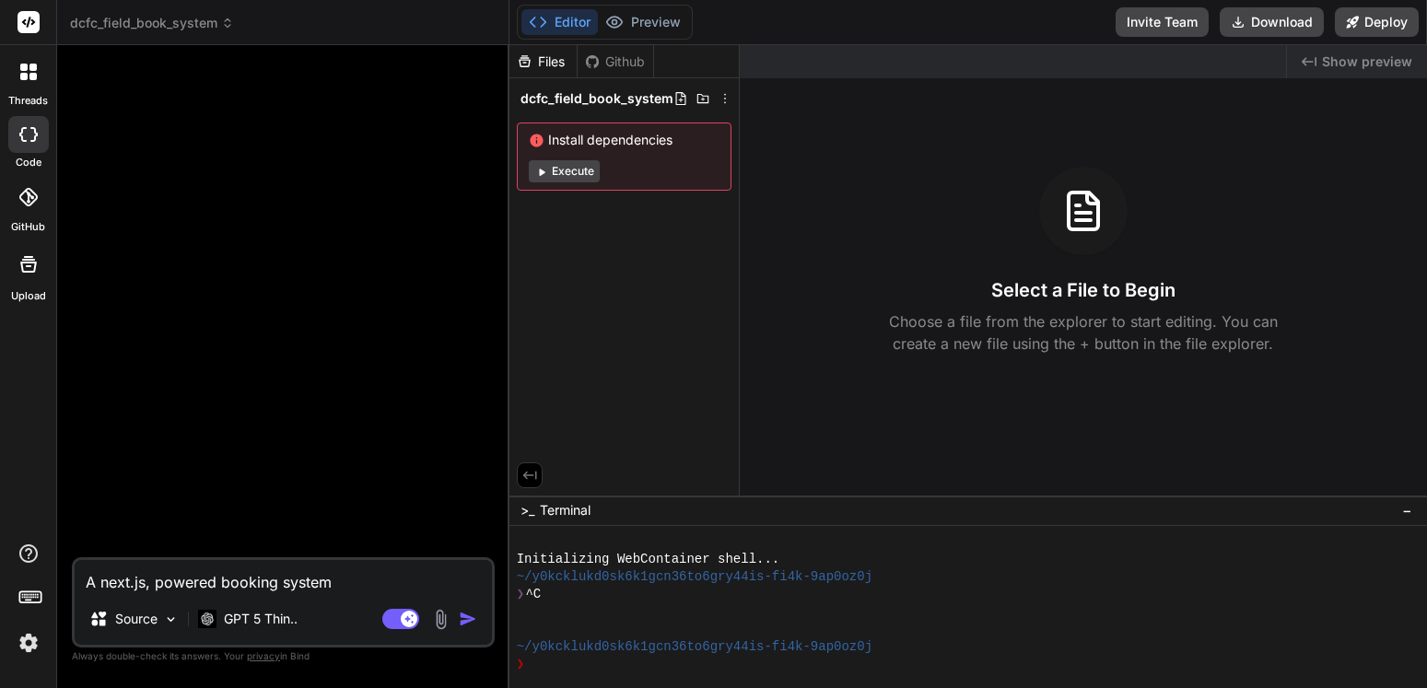
type textarea "x"
type textarea "A next.js, powered booking system ho"
type textarea "x"
type textarea "A next.js, powered booking system hos"
type textarea "x"
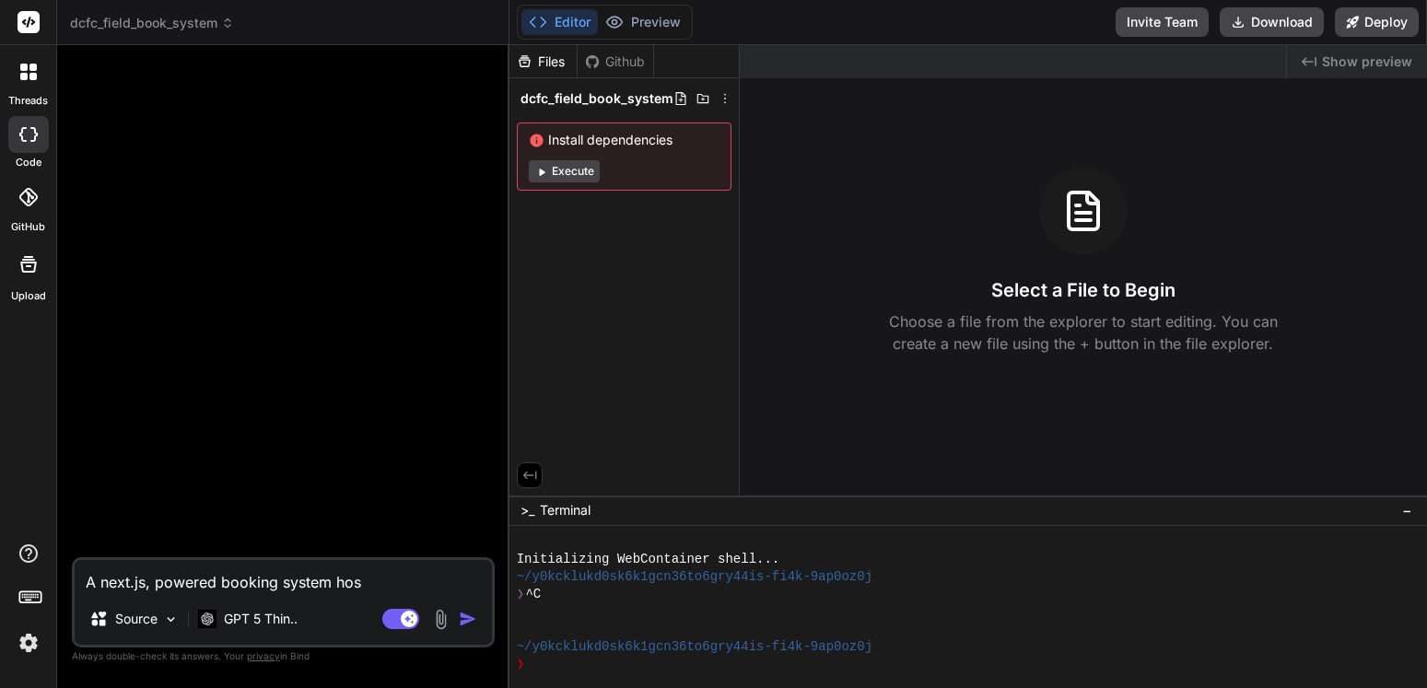
type textarea "A next.js, powered booking system host"
type textarea "x"
type textarea "A next.js, powered booking system hoste"
type textarea "x"
type textarea "A next.js, powered booking system hosted"
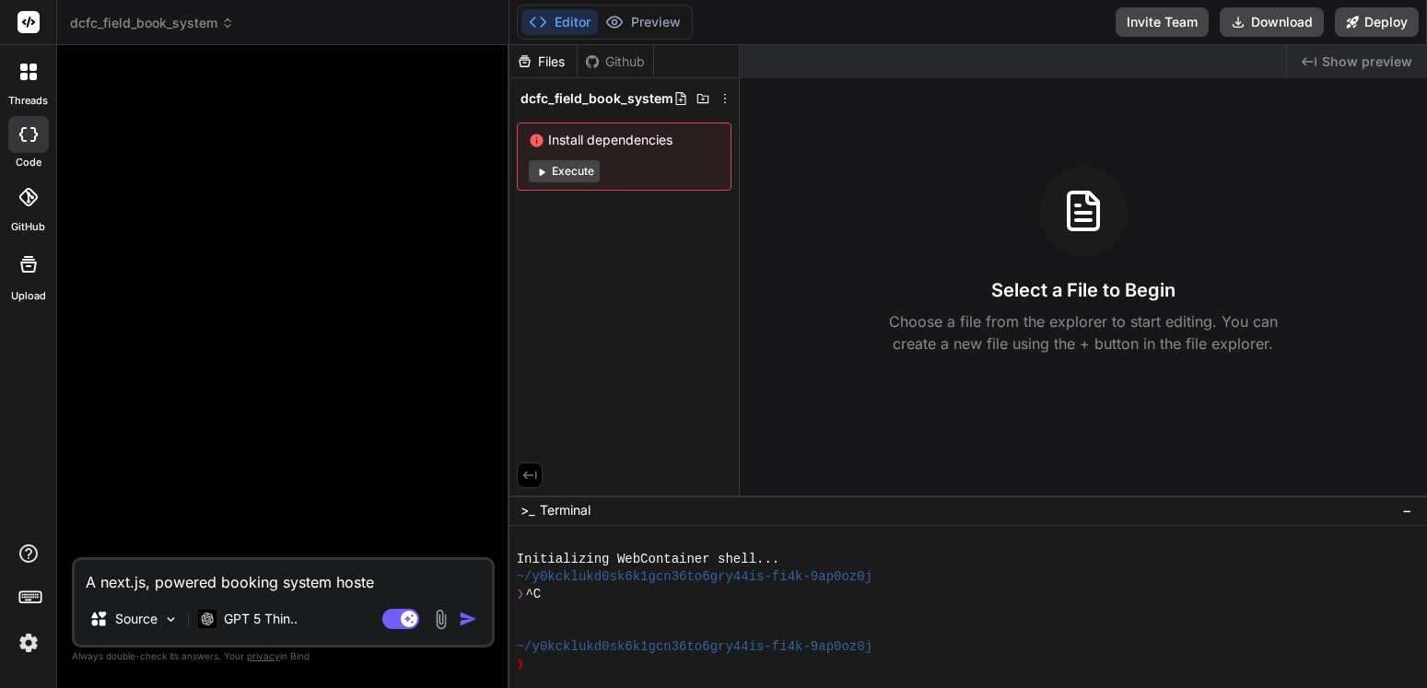
type textarea "x"
type textarea "A next.js, powered booking system hosted"
type textarea "x"
type textarea "A next.js, powered booking system hosted o"
type textarea "x"
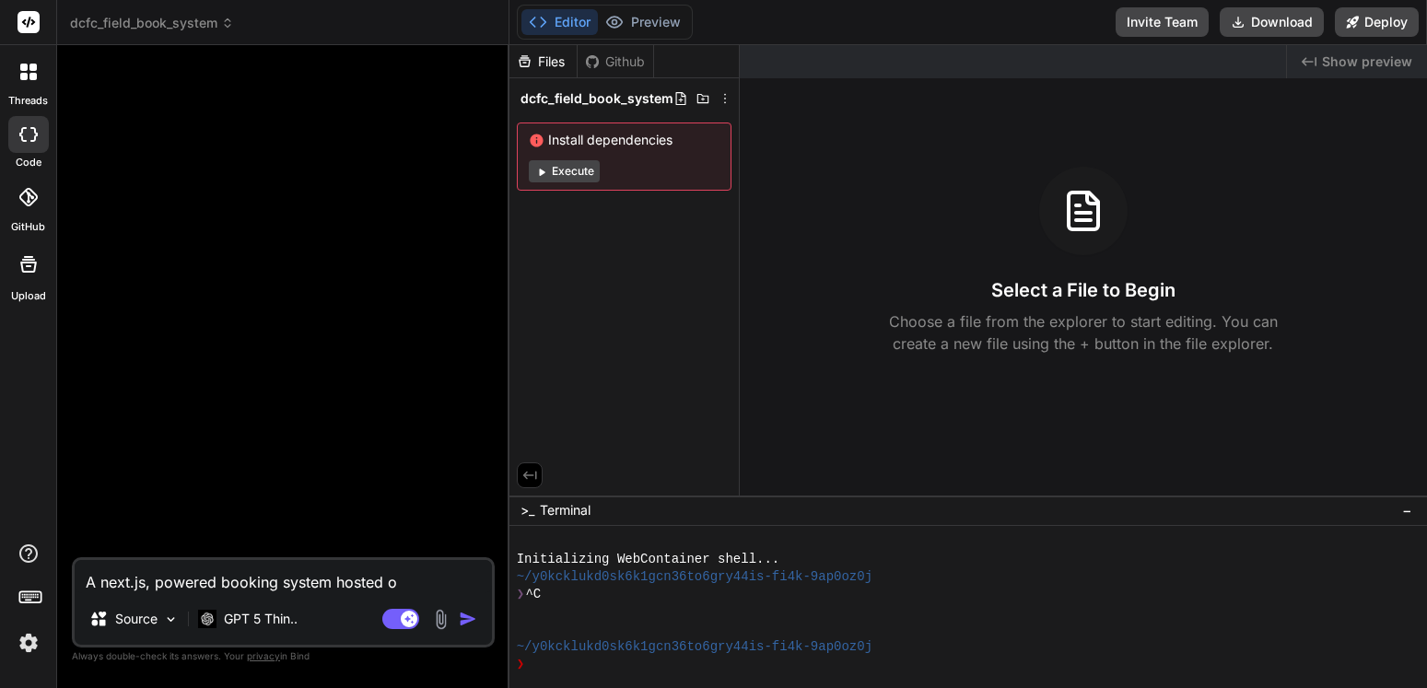
type textarea "A next.js, powered booking system hosted on"
type textarea "x"
type textarea "A next.js, powered booking system hosted on"
type textarea "x"
type textarea "A next.js, powered booking system hosted on v"
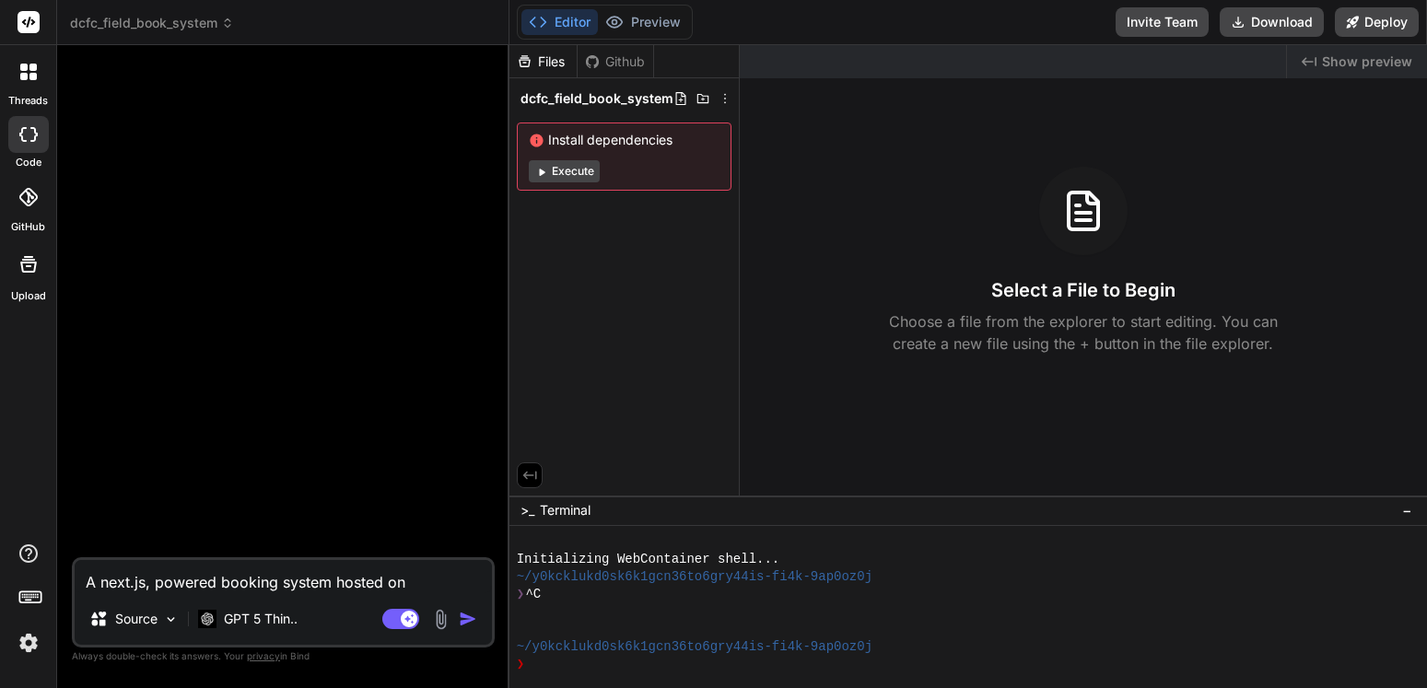
type textarea "x"
type textarea "A next.js, powered booking system hosted on vr"
type textarea "x"
type textarea "A next.js, powered booking system hosted on v"
type textarea "x"
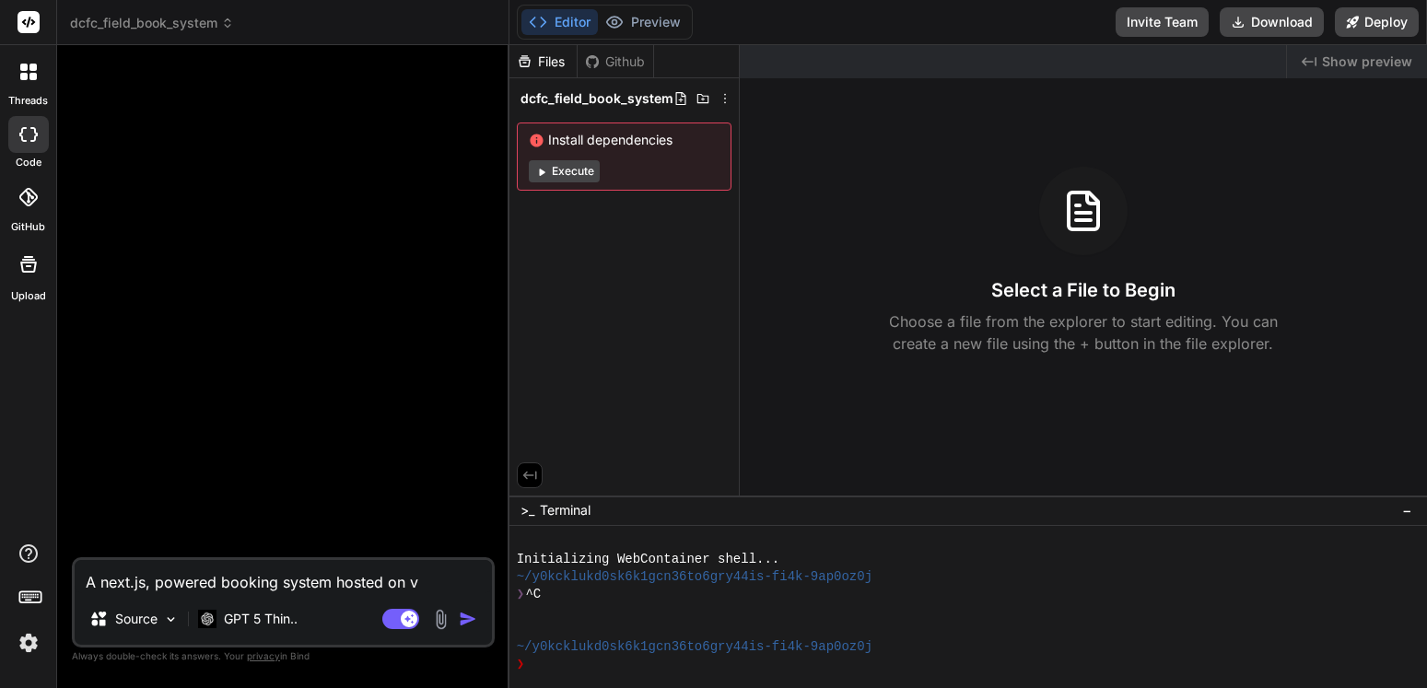
type textarea "A next.js, powered booking system hosted on ve"
type textarea "x"
type textarea "A next.js, powered booking system hosted on ver"
type textarea "x"
type textarea "A next.js, powered booking system hosted on verc"
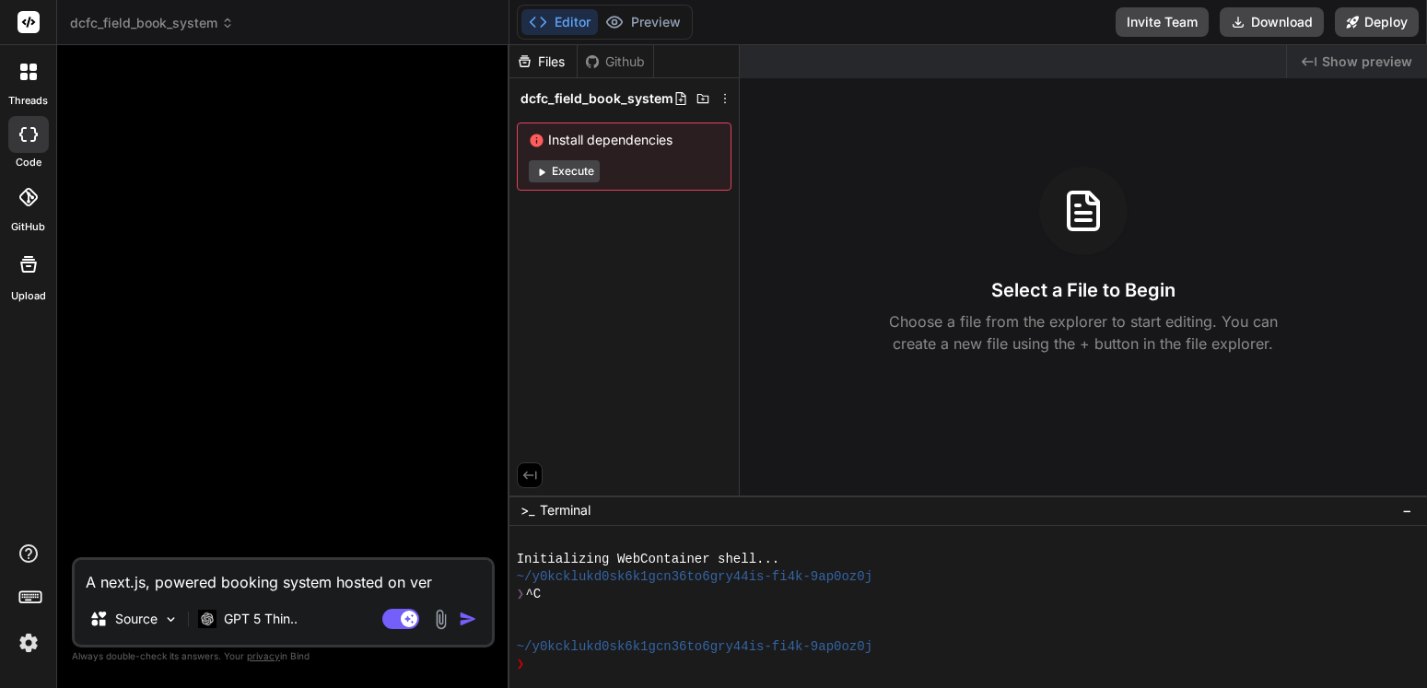
type textarea "x"
type textarea "A next.js, powered booking system hosted on verce"
type textarea "x"
type textarea "A next.js, powered booking system hosted on vercel"
type textarea "x"
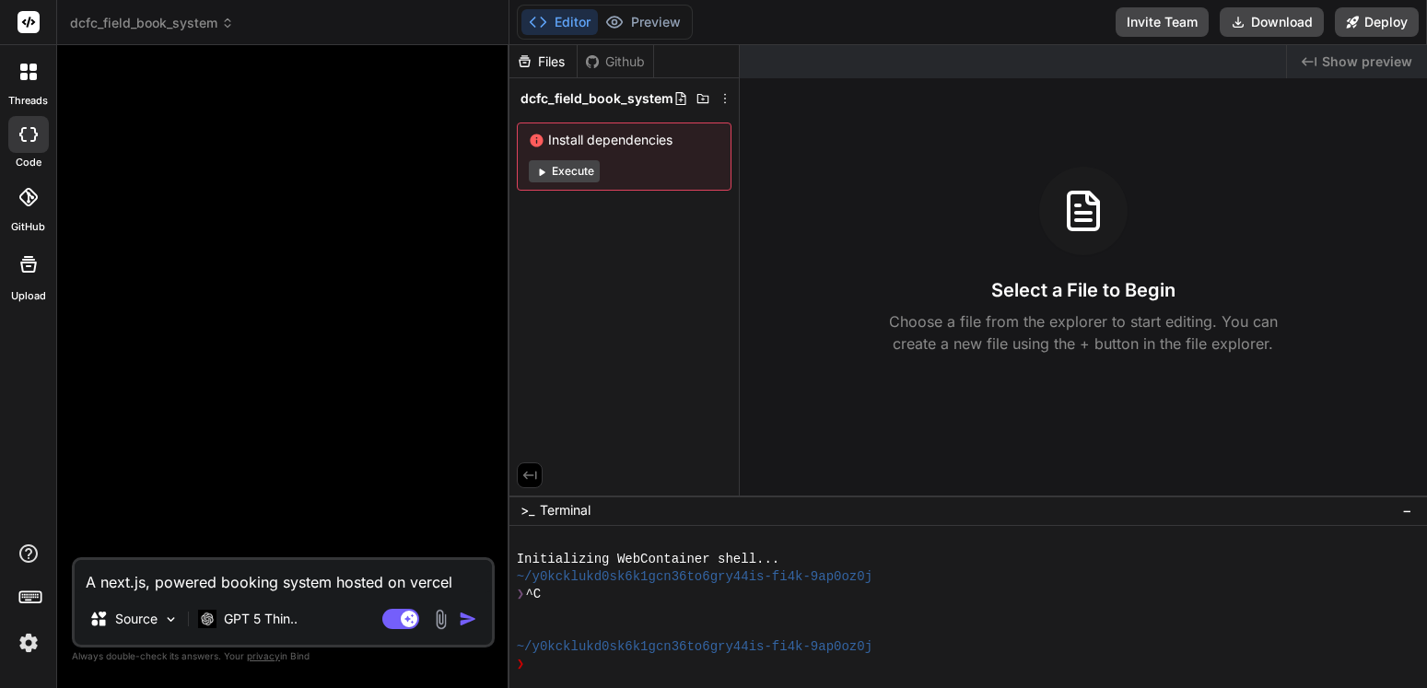
type textarea "A next.js, powered booking system hosted on vercel"
type textarea "x"
type textarea "A next.js, powered booking system hosted on vercel t"
type textarea "x"
type textarea "A next.js, powered booking system hosted on vercel th"
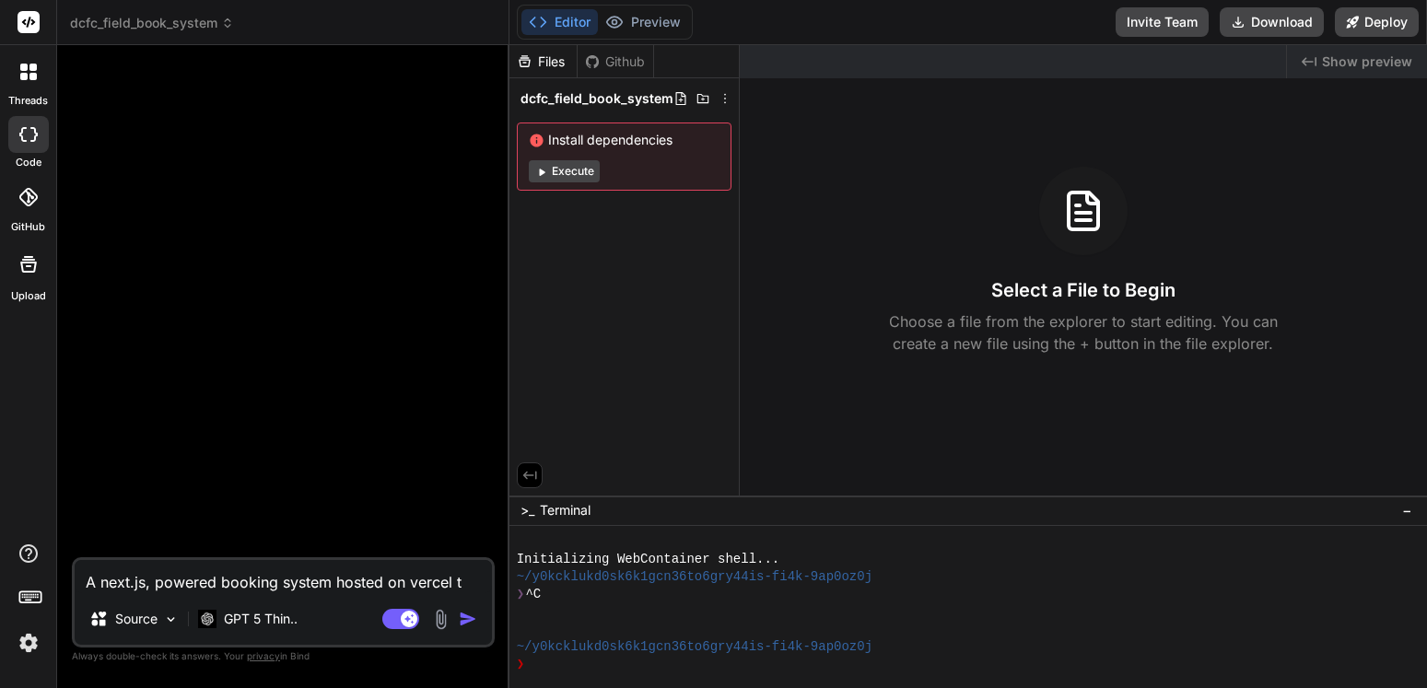
type textarea "x"
type textarea "A next.js, powered booking system hosted on vercel tha"
type textarea "x"
type textarea "A next.js, powered booking system hosted on vercel that"
type textarea "x"
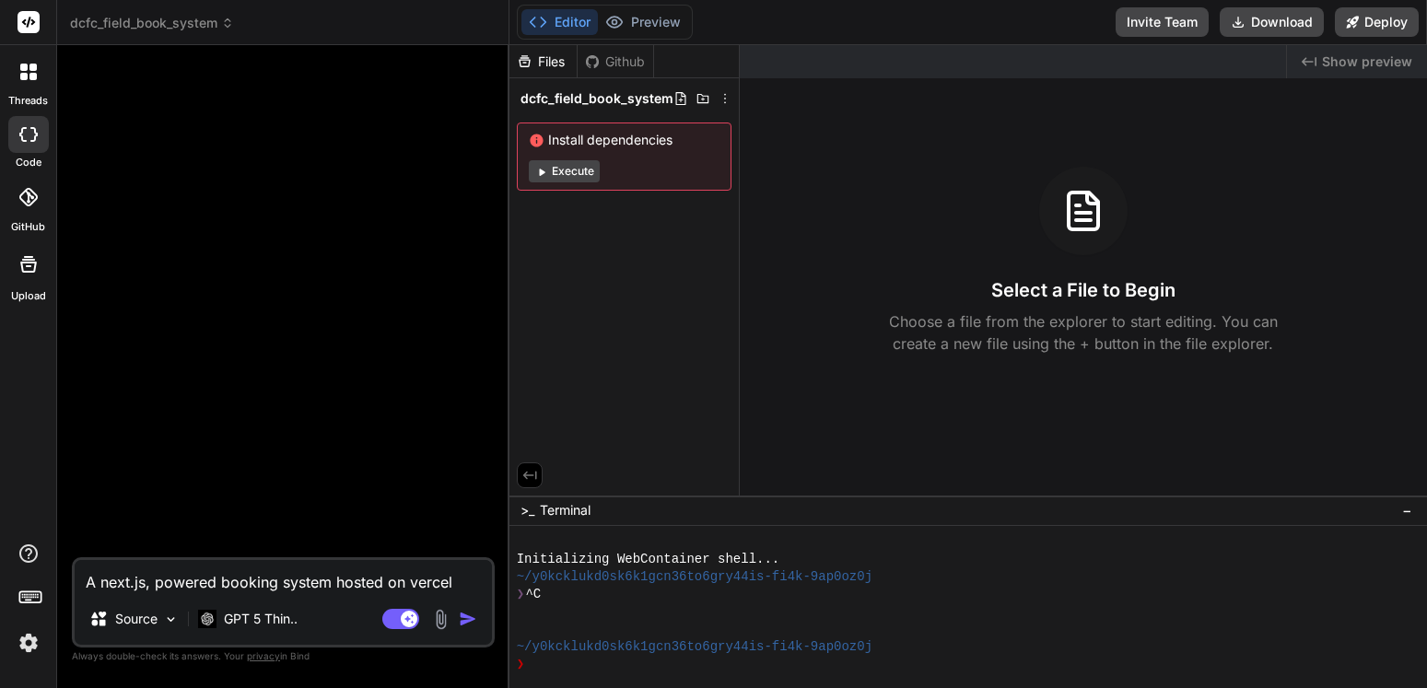
type textarea "A next.js, powered booking system hosted on vercel that"
type textarea "x"
type textarea "A next.js, powered booking system hosted on vercel that w"
type textarea "x"
type textarea "A next.js, powered booking system hosted on vercel that wi"
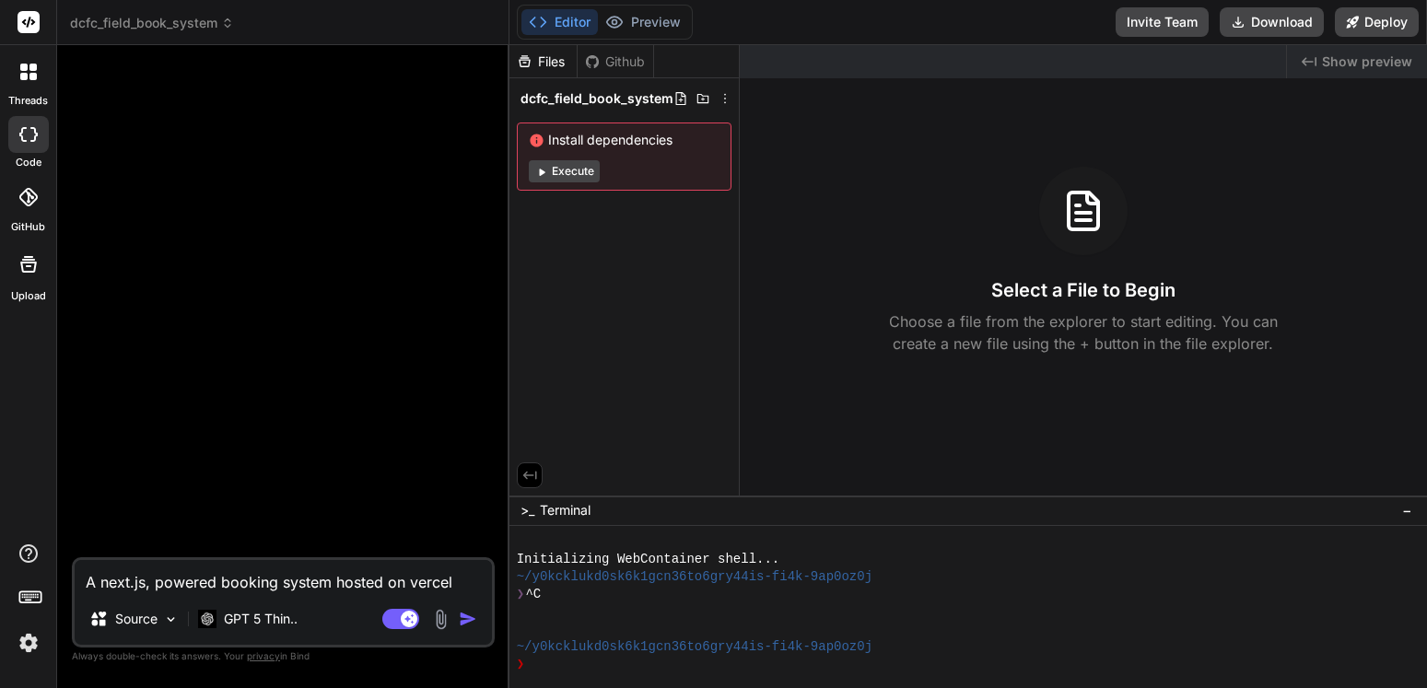
type textarea "x"
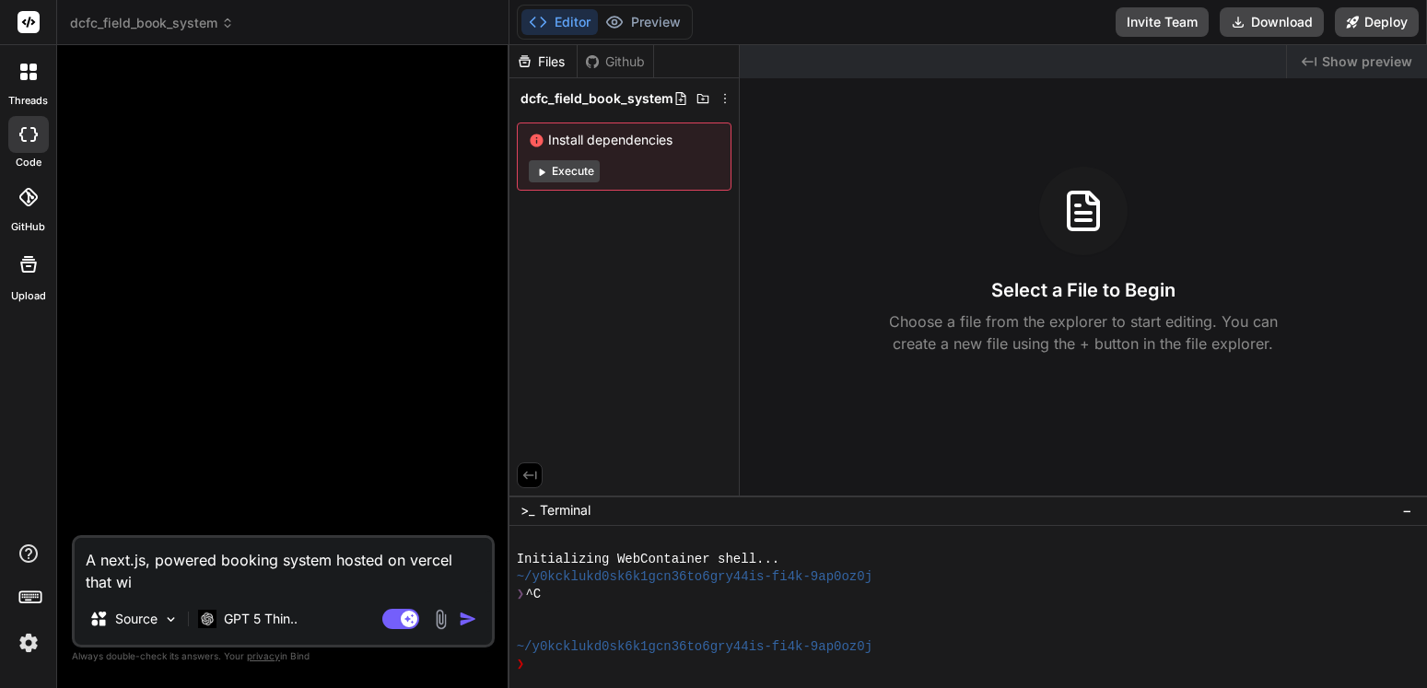
type textarea "A next.js, powered booking system hosted on vercel that wil"
type textarea "x"
type textarea "A next.js, powered booking system hosted on vercel that will"
type textarea "x"
type textarea "A next.js, powered booking system hosted on vercel that will"
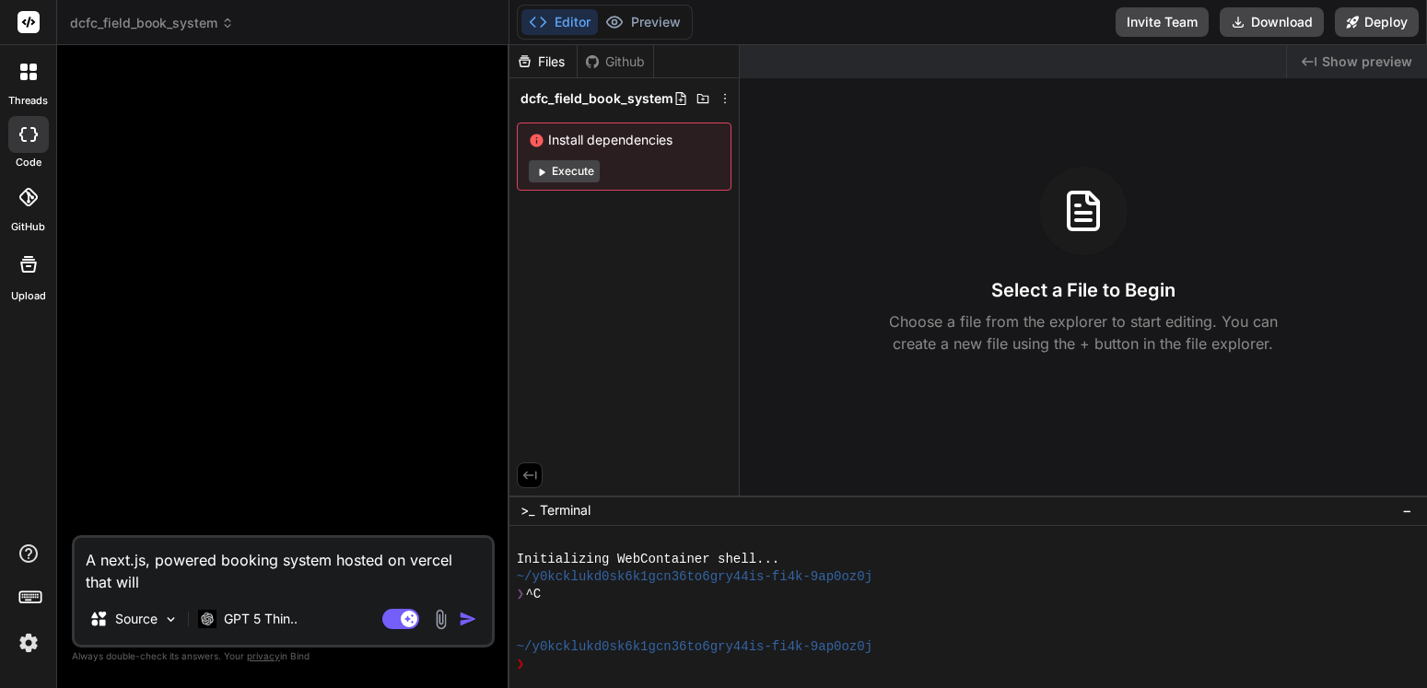
type textarea "x"
type textarea "A next.js, powered booking system hosted on vercel that will u"
type textarea "x"
type textarea "A next.js, powered booking system hosted on vercel that will us"
type textarea "x"
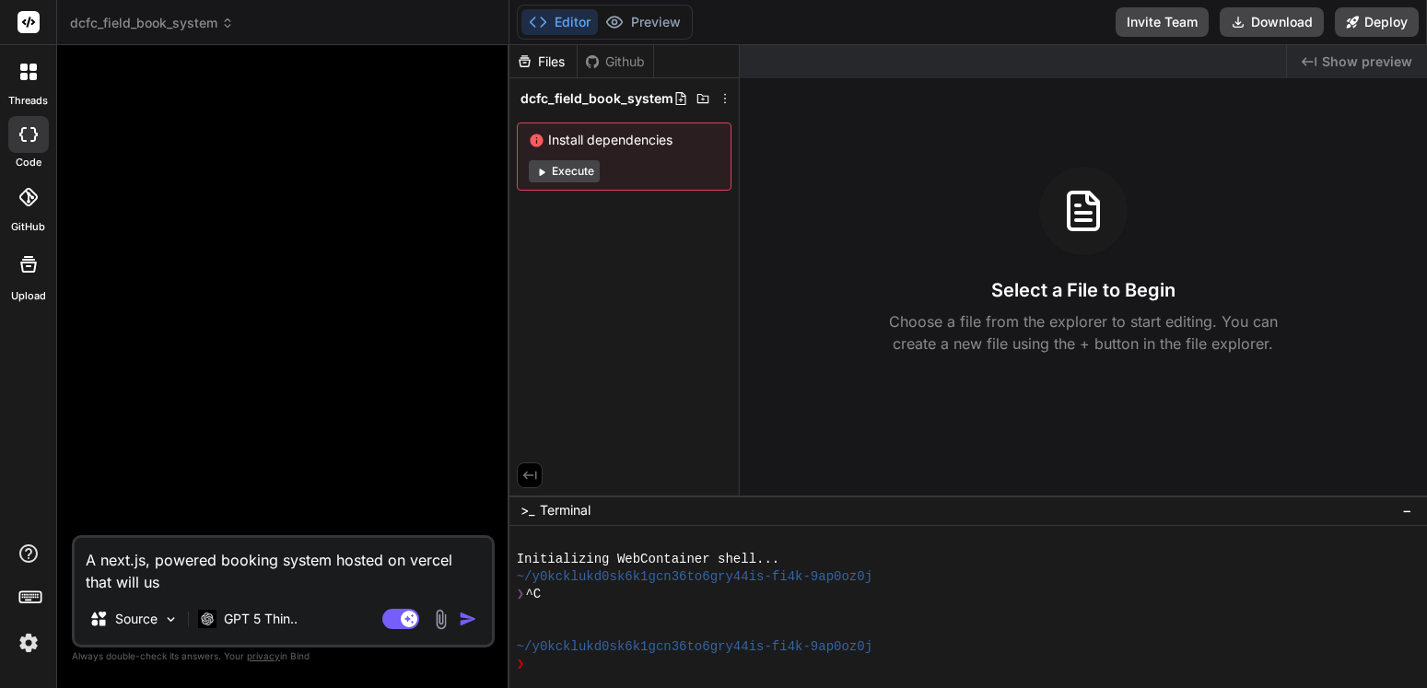
type textarea "A next.js, powered booking system hosted on vercel that will use"
type textarea "x"
type textarea "A next.js, powered booking system hosted on vercel that will use"
type textarea "x"
type textarea "A next.js, powered booking system hosted on vercel that will use a"
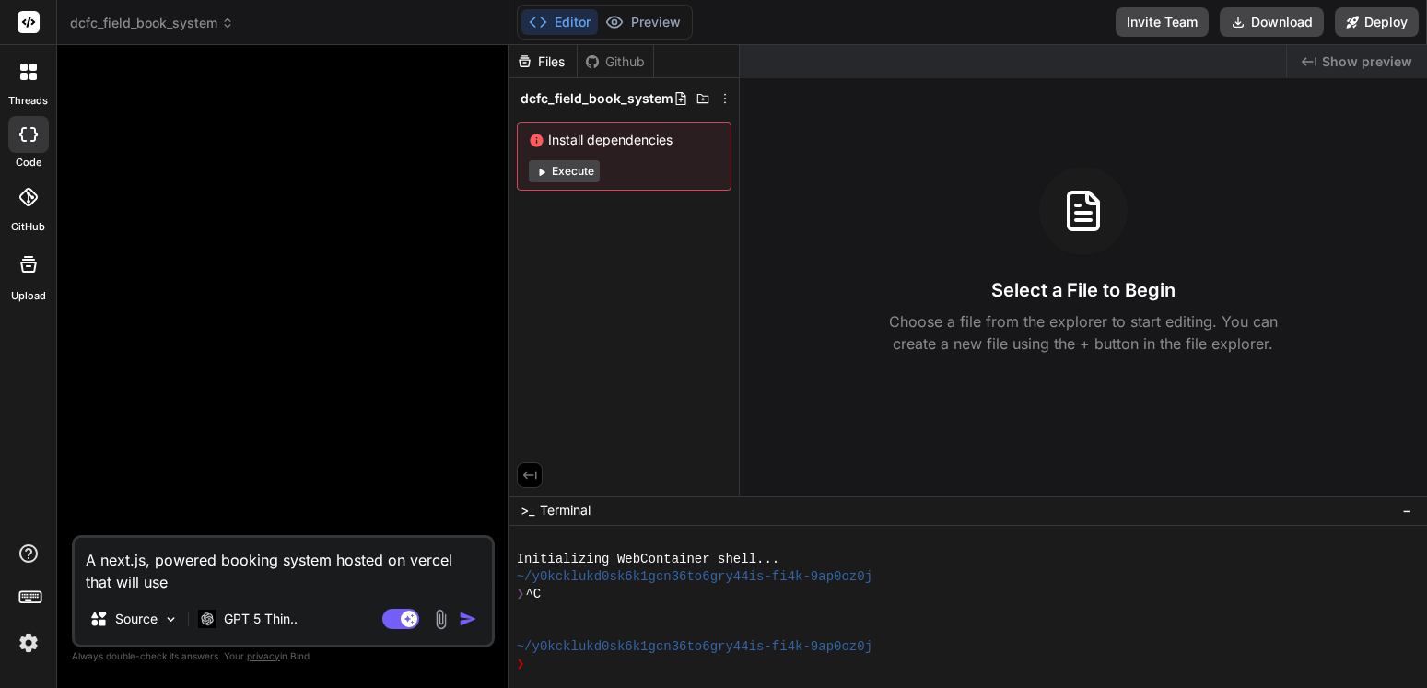
type textarea "x"
type textarea "A next.js, powered booking system hosted on vercel that will use a"
type textarea "x"
type textarea "A next.js, powered booking system hosted on vercel that will use a g"
type textarea "x"
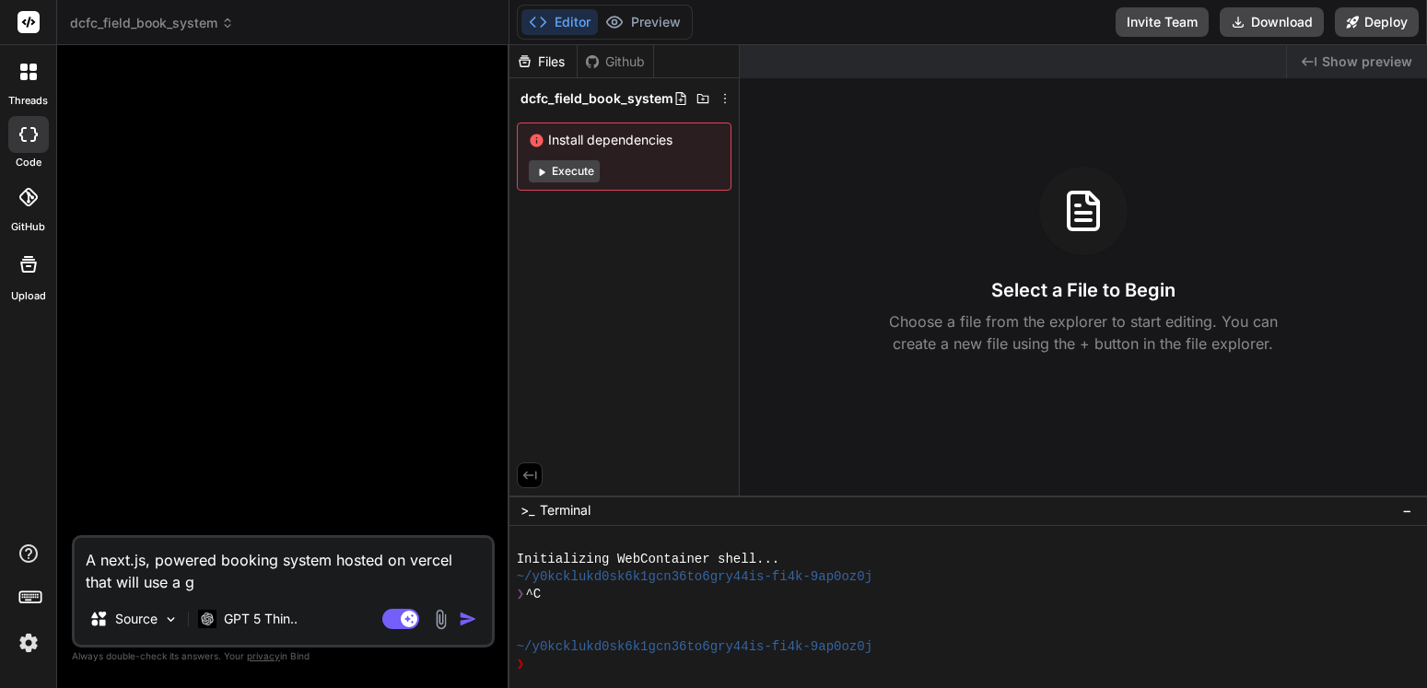
type textarea "A next.js, powered booking system hosted on vercel that will use a go"
type textarea "x"
type textarea "A next.js, powered booking system hosted on vercel that will use a goo"
type textarea "x"
type textarea "A next.js, powered booking system hosted on vercel that will use a goog"
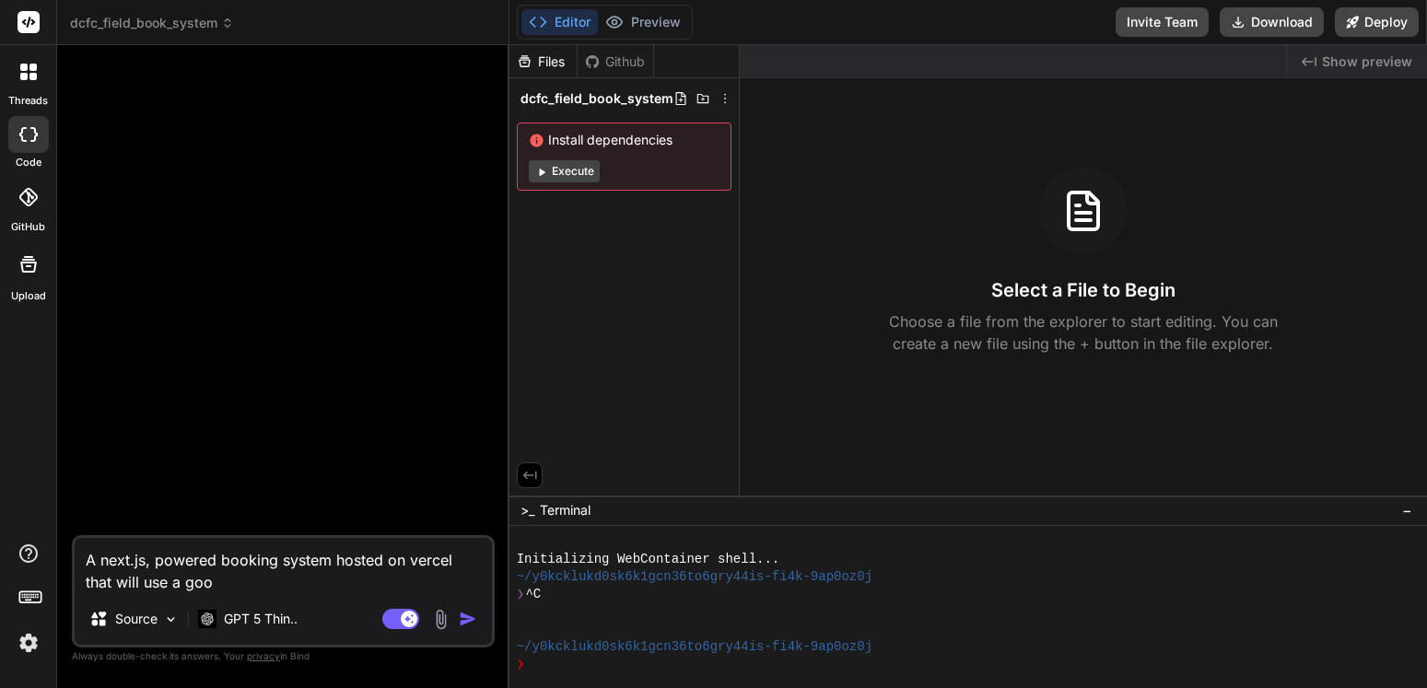
type textarea "x"
type textarea "A next.js, powered booking system hosted on vercel that will use a googh"
type textarea "x"
type textarea "A next.js, powered booking system hosted on vercel that will use a goog"
type textarea "x"
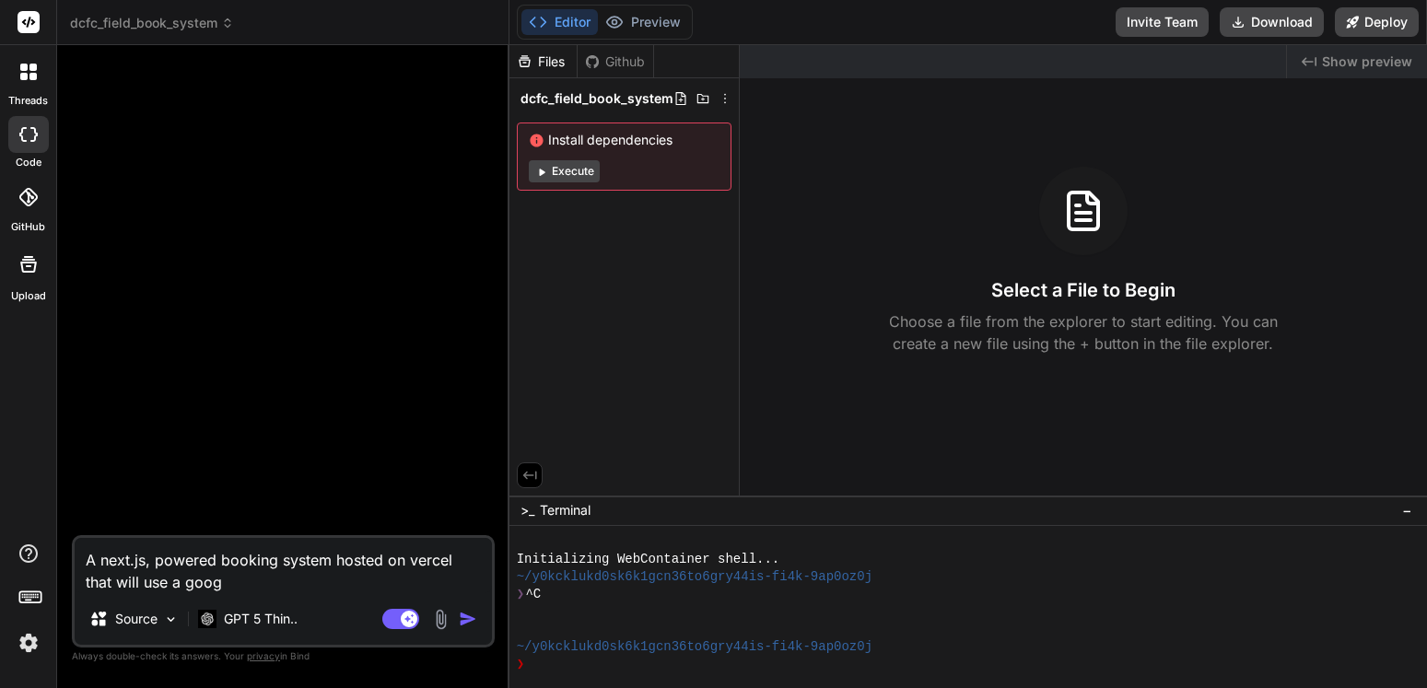
type textarea "A next.js, powered booking system hosted on vercel that will use a googl"
type textarea "x"
type textarea "A next.js, powered booking system hosted on vercel that will use a google"
type textarea "x"
type textarea "A next.js, powered booking system hosted on vercel that will use a google"
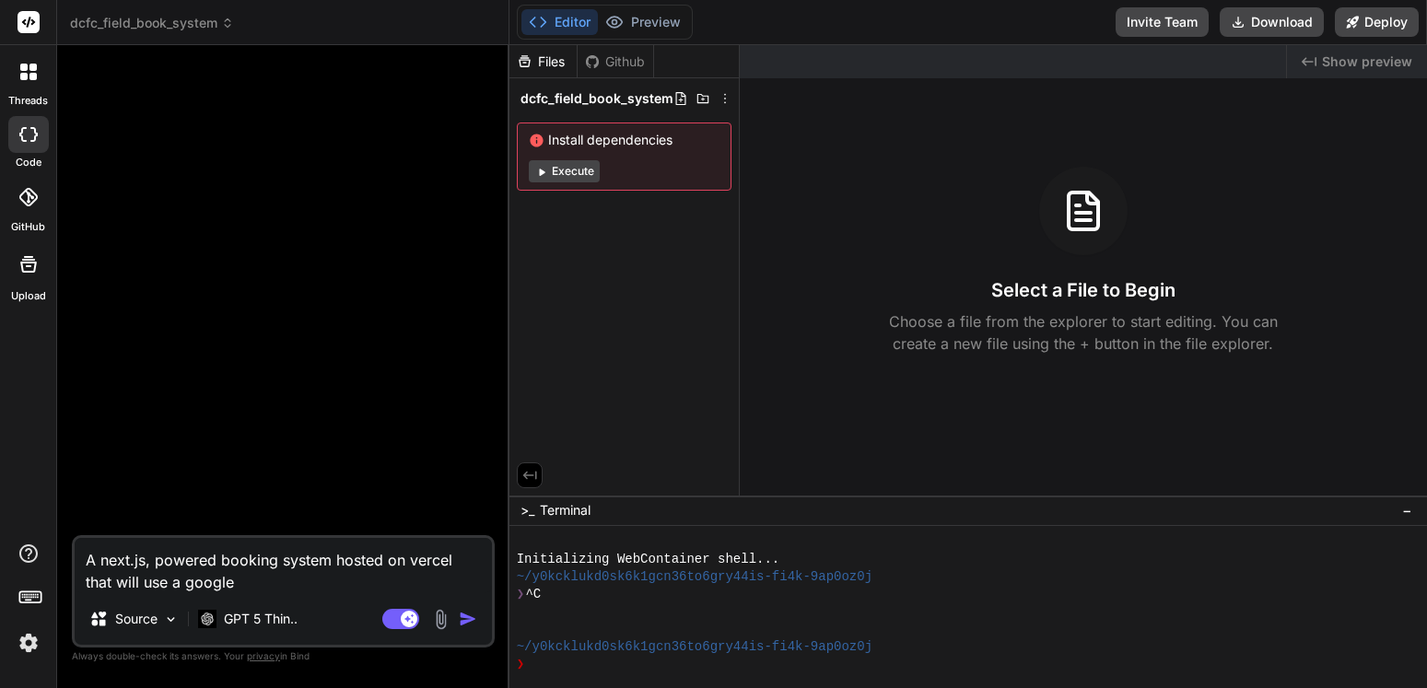
type textarea "x"
type textarea "A next.js, powered booking system hosted on vercel that will use a google s"
type textarea "x"
type textarea "A next.js, powered booking system hosted on vercel that will use a google sh"
type textarea "x"
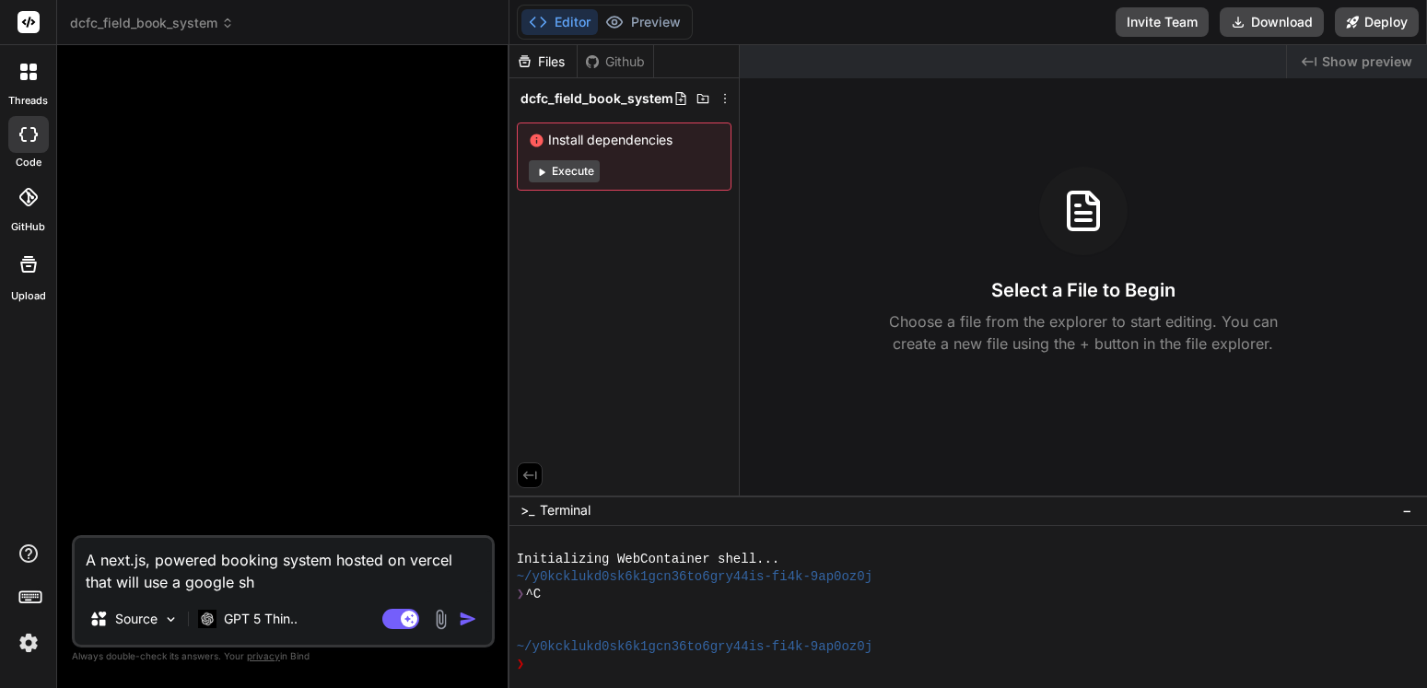
type textarea "A next.js, powered booking system hosted on vercel that will use a google she"
type textarea "x"
type textarea "A next.js, powered booking system hosted on vercel that will use a google shee"
type textarea "x"
type textarea "A next.js, powered booking system hosted on vercel that will use a google sheet"
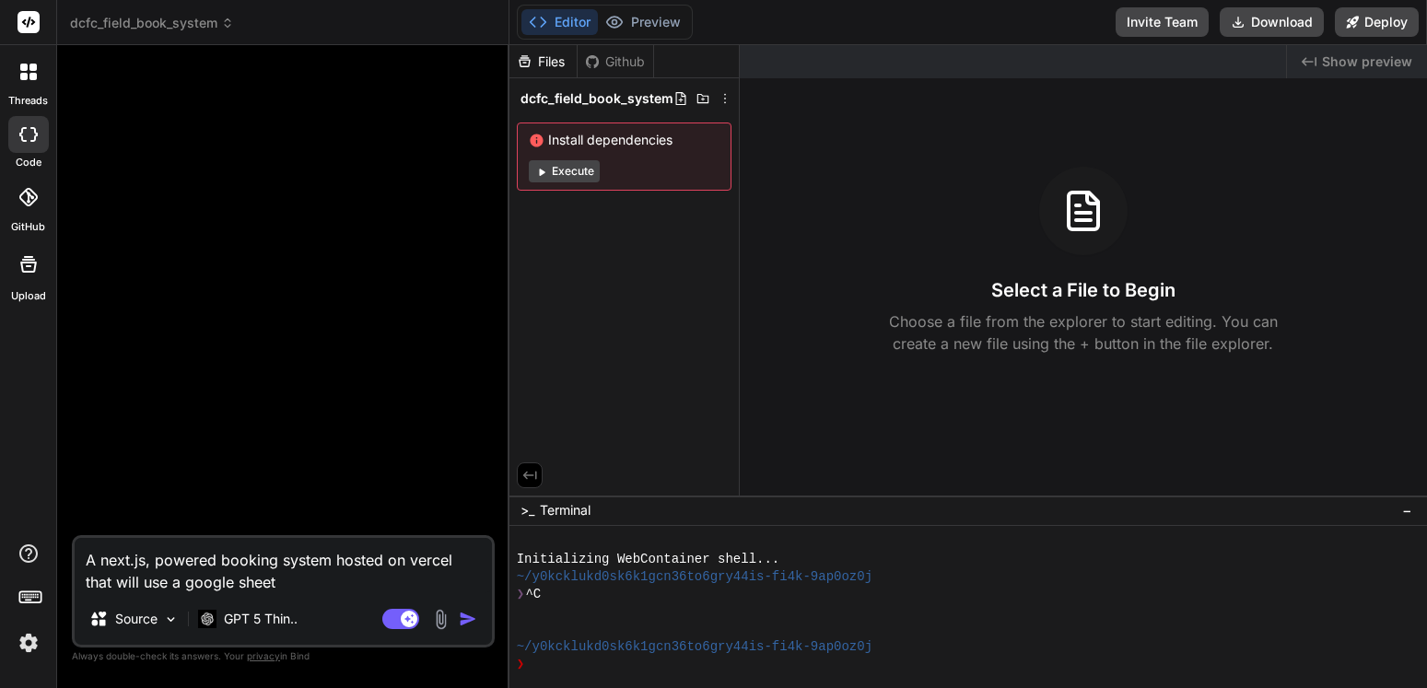
type textarea "x"
type textarea "A next.js, powered booking system hosted on vercel that will use a google sheets"
type textarea "x"
type textarea "A next.js, powered booking system hosted on vercel that will use a google sheets"
type textarea "x"
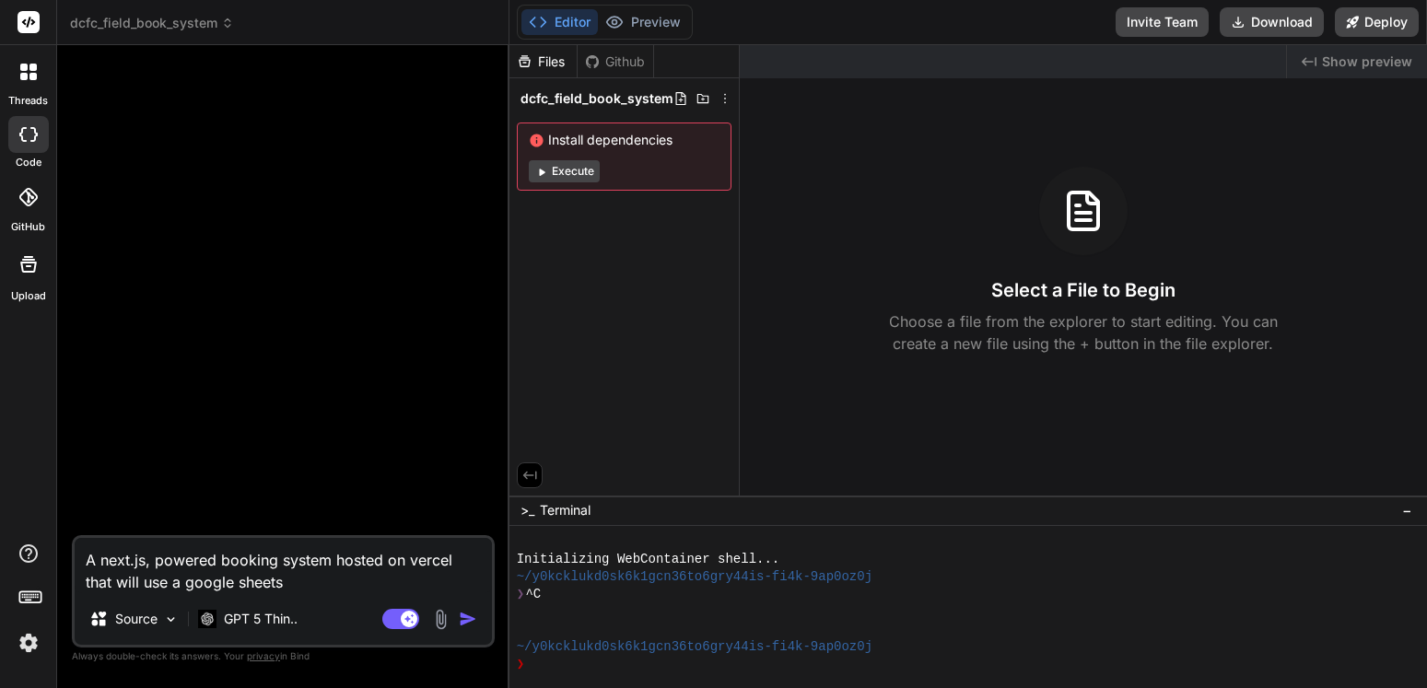
type textarea "A next.js, powered booking system hosted on vercel that will use a google sheet…"
type textarea "x"
type textarea "A next.js, powered booking system hosted on vercel that will use a google sheet…"
type textarea "x"
type textarea "A next.js, powered booking system hosted on vercel that will use a google sheet…"
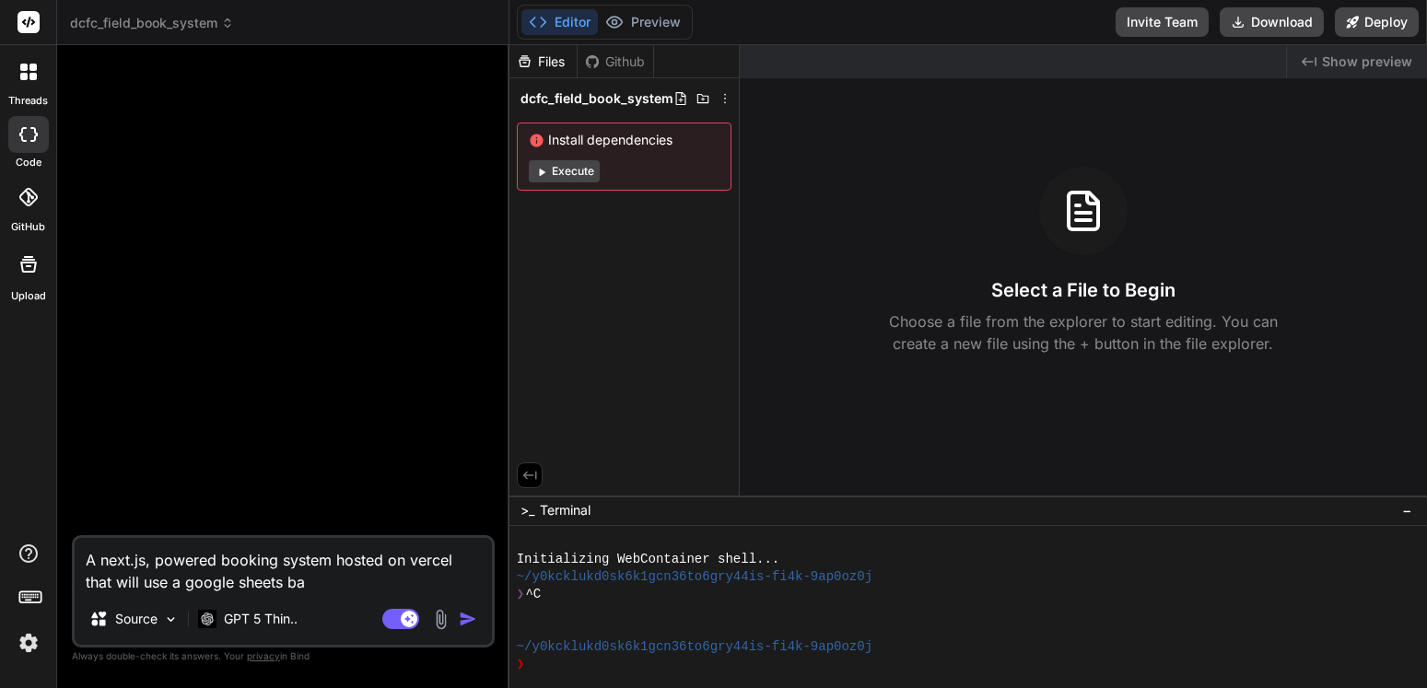
type textarea "x"
type textarea "A next.js, powered booking system hosted on vercel that will use a google sheet…"
type textarea "x"
type textarea "A next.js, powered booking system hosted on vercel that will use a google sheet…"
type textarea "x"
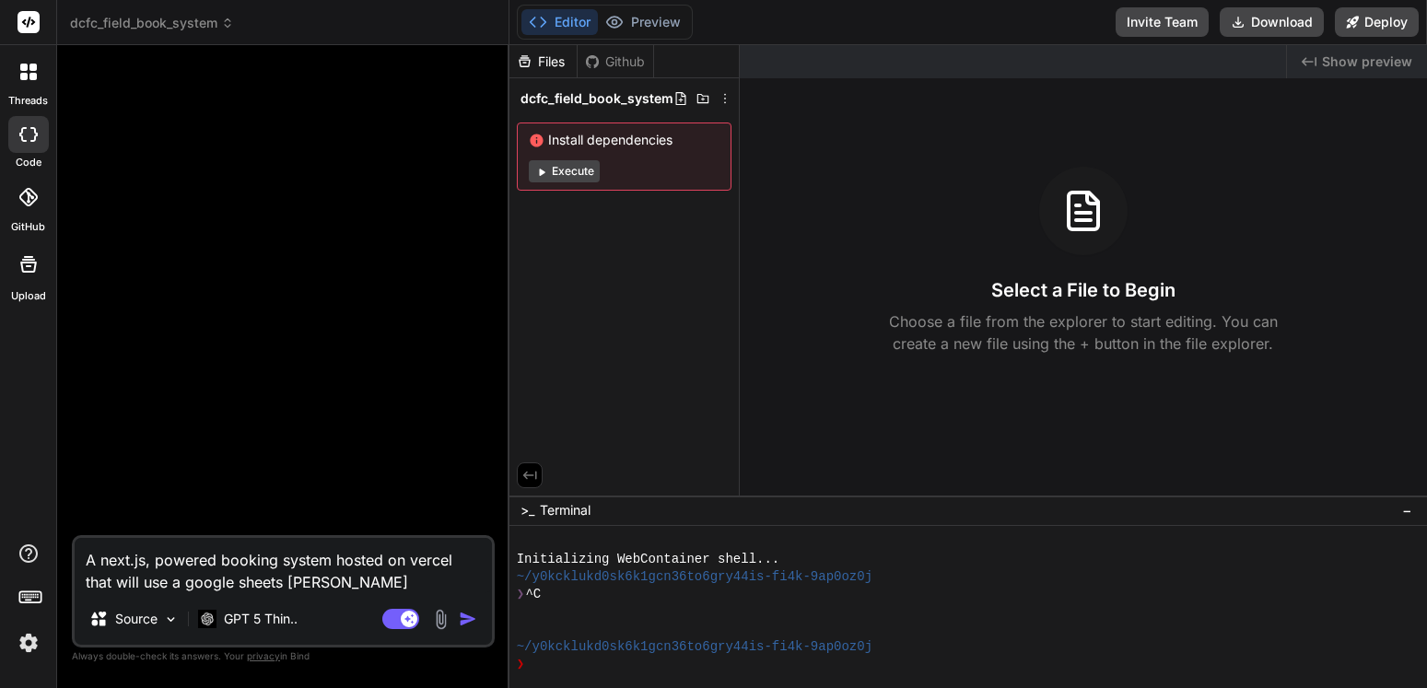
type textarea "A next.js, powered booking system hosted on vercel that will use a google sheet…"
type textarea "x"
type textarea "A next.js, powered booking system hosted on vercel that will use a google sheet…"
type textarea "x"
type textarea "A next.js, powered booking system hosted on vercel that will use a google sheet…"
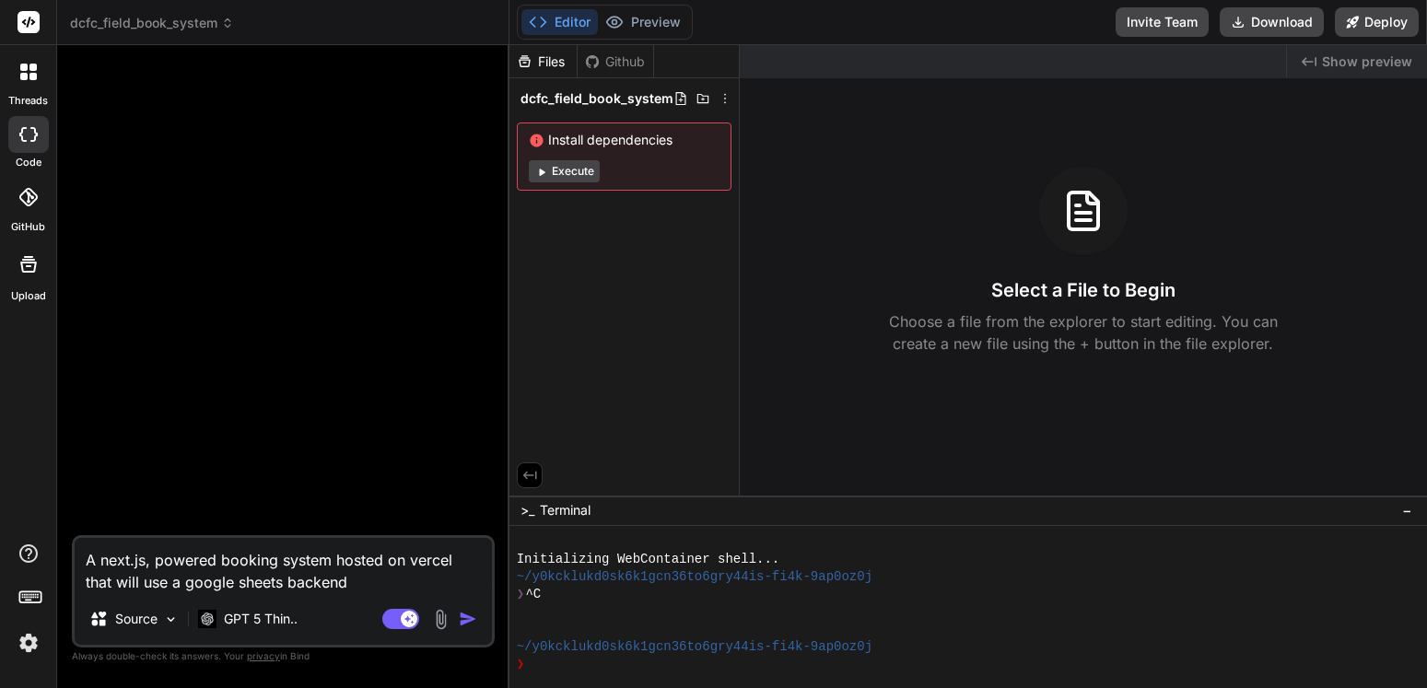
type textarea "x"
type textarea "A next.js, powered booking system hosted on vercel that will use a google sheet…"
type textarea "x"
type textarea "A next.js, powered booking system hosted on vercel that will use a google sheet…"
type textarea "x"
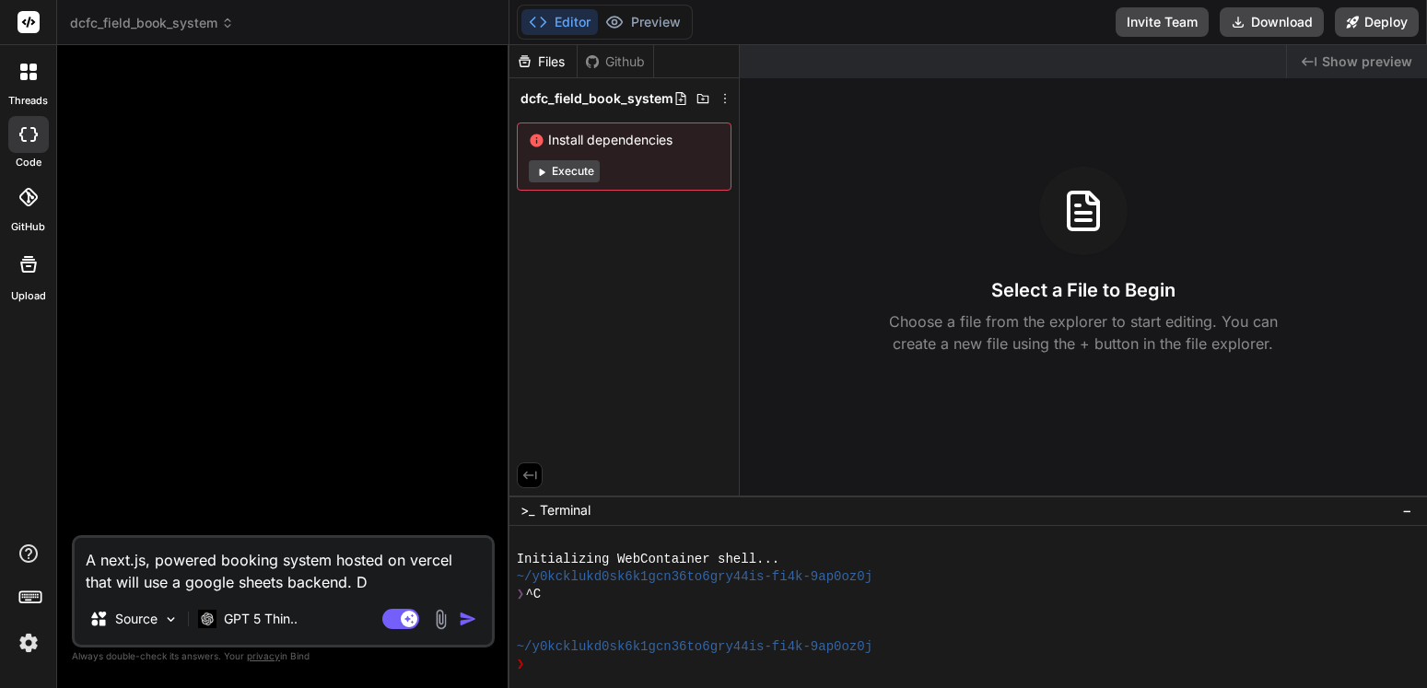
type textarea "A next.js, powered booking system hosted on vercel that will use a google sheet…"
type textarea "x"
type textarea "A next.js, powered booking system hosted on vercel that will use a google sheet…"
type textarea "x"
type textarea "A next.js, powered booking system hosted on vercel that will use a google sheet…"
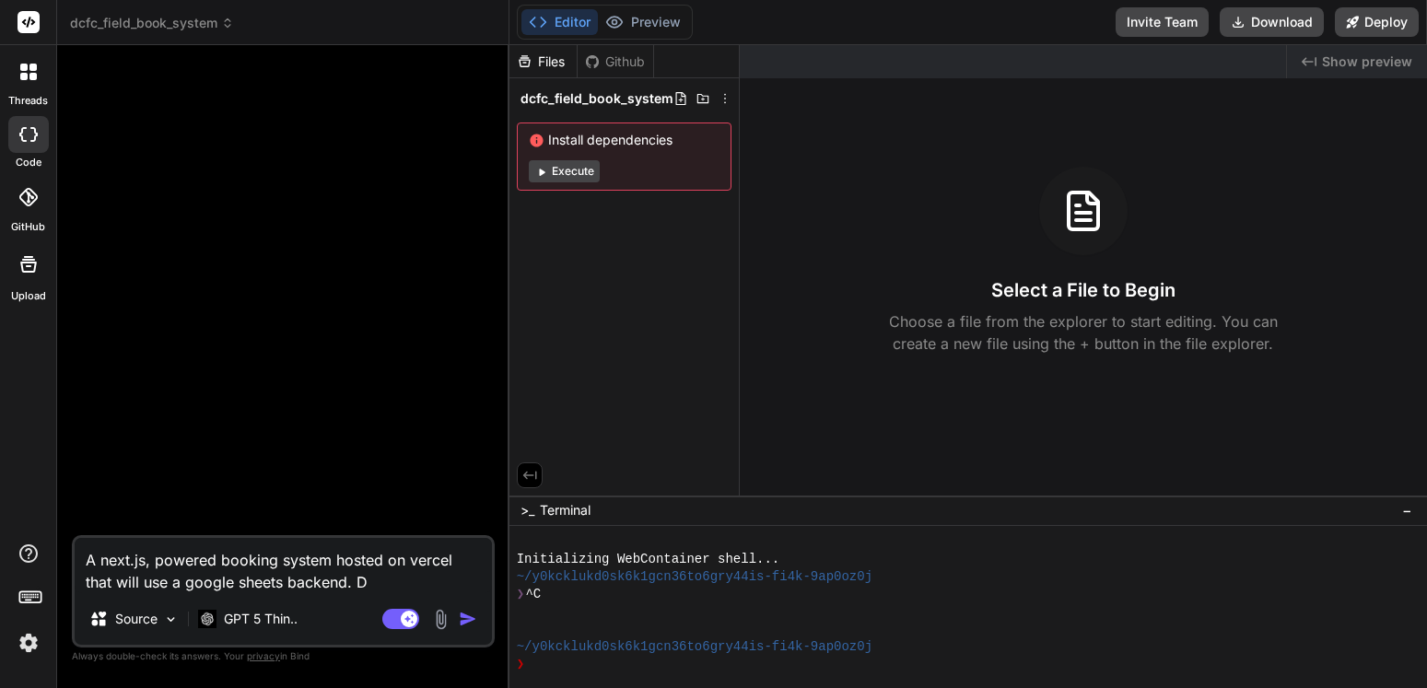
type textarea "x"
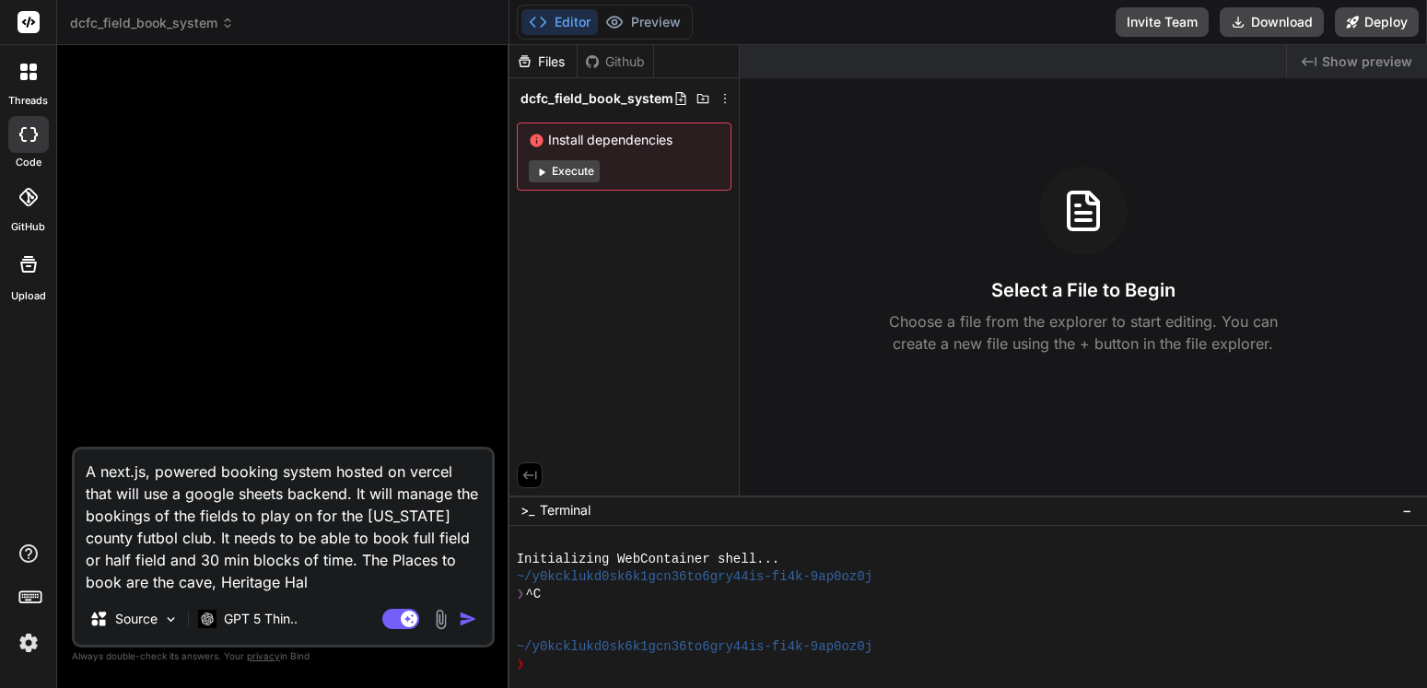
click at [150, 588] on textarea "A next.js, powered booking system hosted on vercel that will use a google sheet…" at bounding box center [283, 522] width 417 height 144
click at [295, 588] on textarea "A next.js, powered booking system hosted on vercel that will use a google sheet…" at bounding box center [283, 522] width 417 height 144
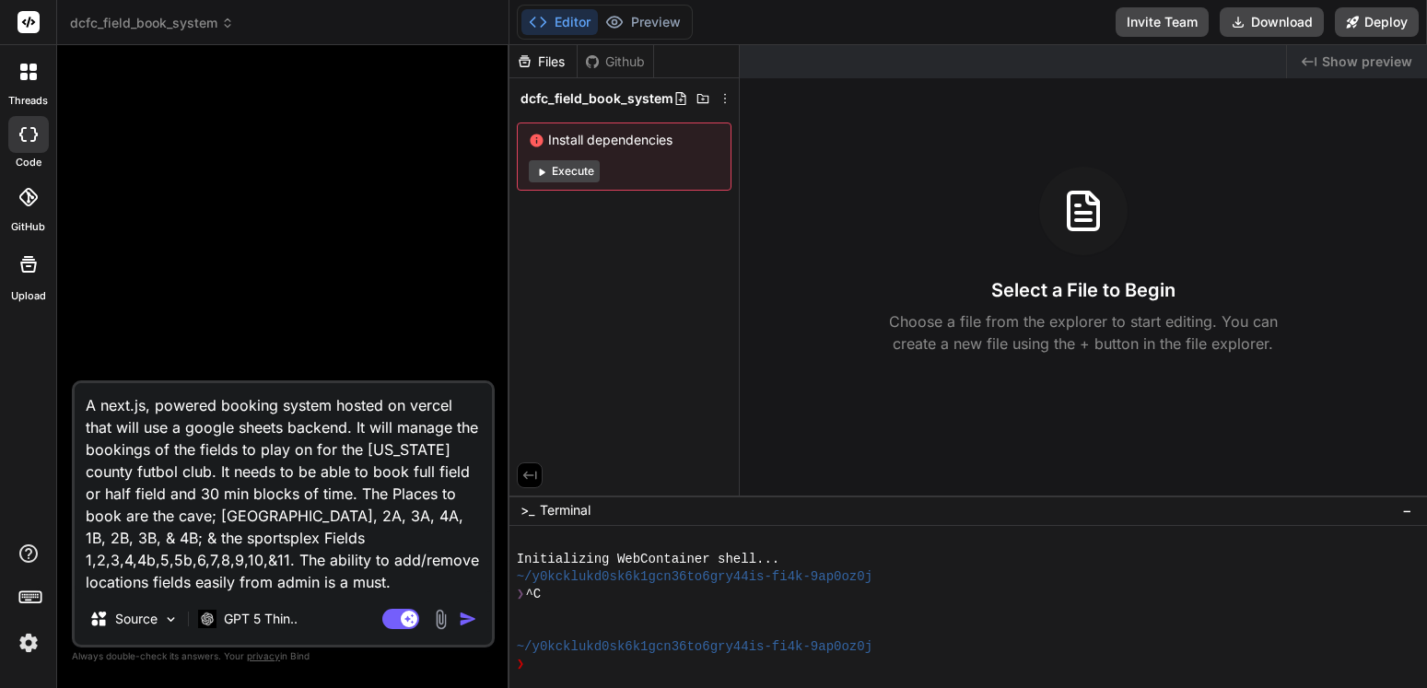
click at [117, 494] on textarea "A next.js, powered booking system hosted on vercel that will use a google sheet…" at bounding box center [283, 488] width 417 height 210
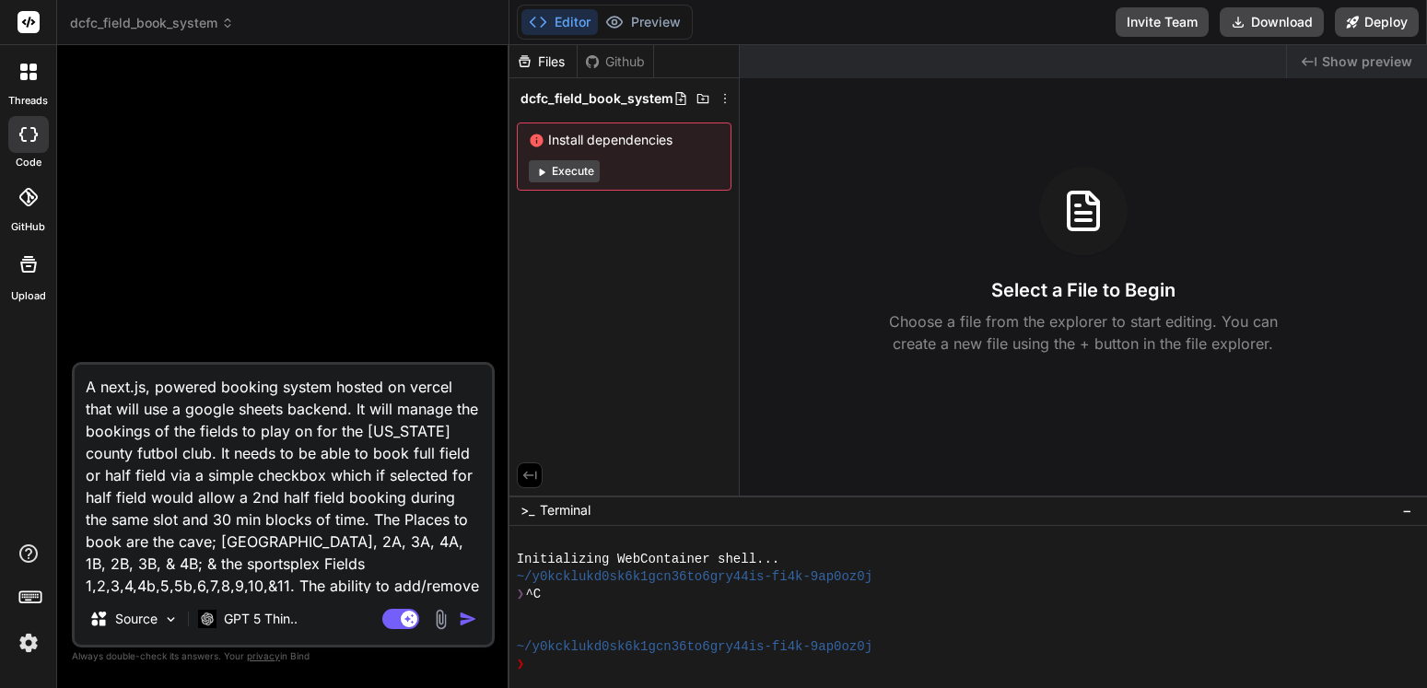
click at [229, 520] on textarea "A next.js, powered booking system hosted on vercel that will use a google sheet…" at bounding box center [283, 479] width 417 height 228
click at [360, 519] on textarea "A next.js, powered booking system hosted on vercel that will use a google sheet…" at bounding box center [283, 479] width 417 height 228
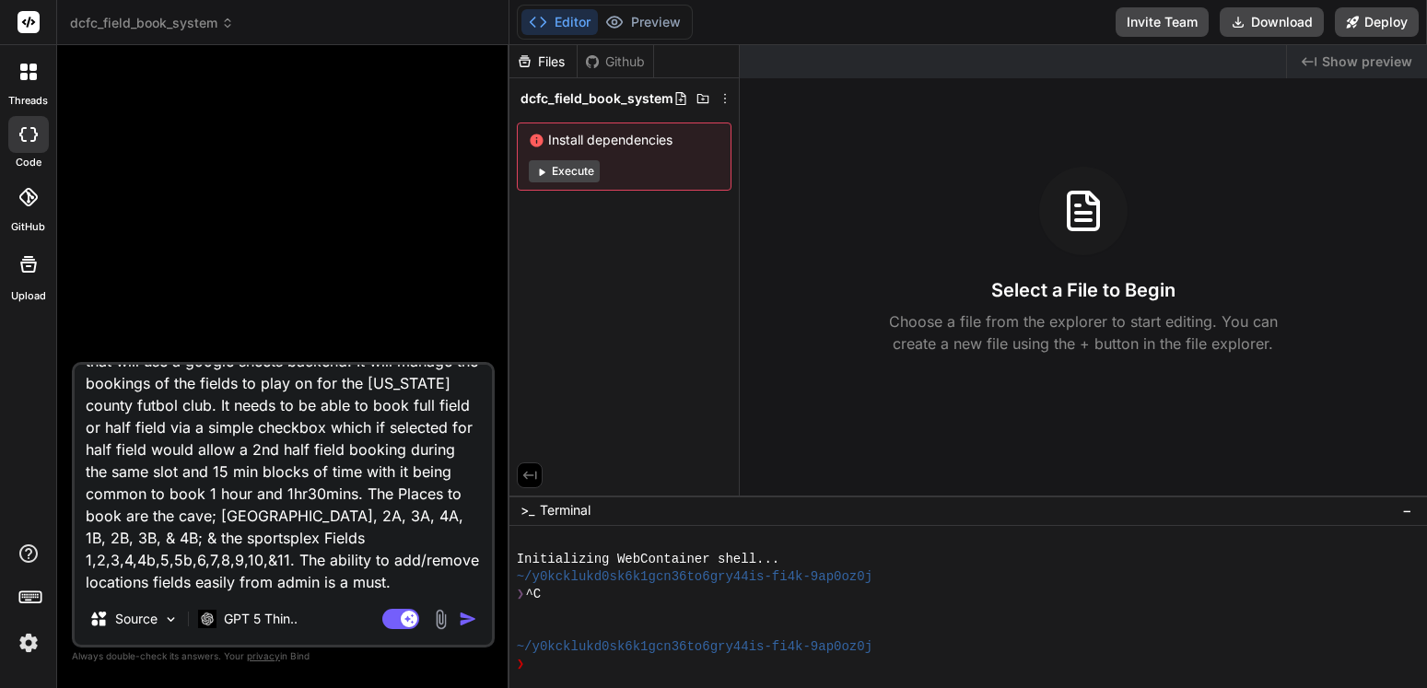
click at [210, 520] on textarea "A next.js, powered booking system hosted on vercel that will use a google sheet…" at bounding box center [283, 479] width 417 height 228
click at [460, 616] on img "button" at bounding box center [468, 619] width 18 height 18
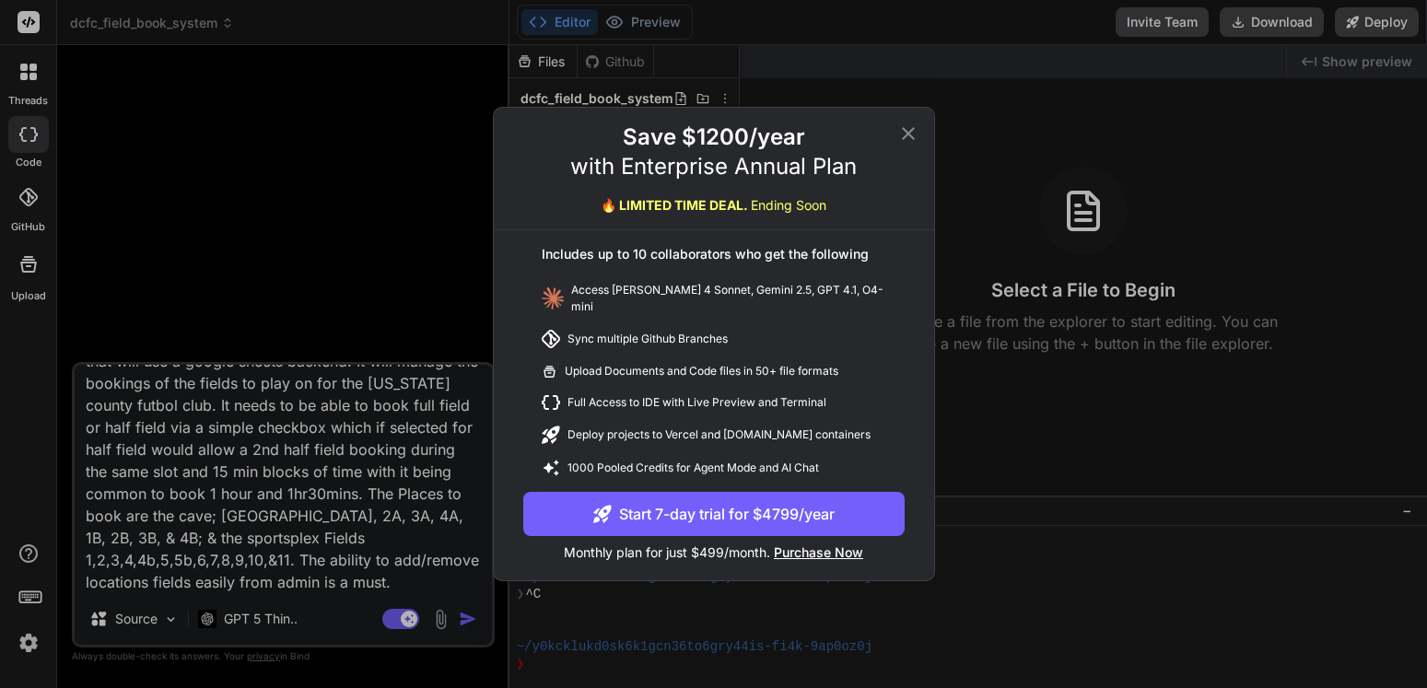
click at [386, 580] on div "Save $1200/year with Enterprise Annual Plan 🔥 LIMITED TIME DEAL. Ending Soon In…" at bounding box center [713, 344] width 1427 height 688
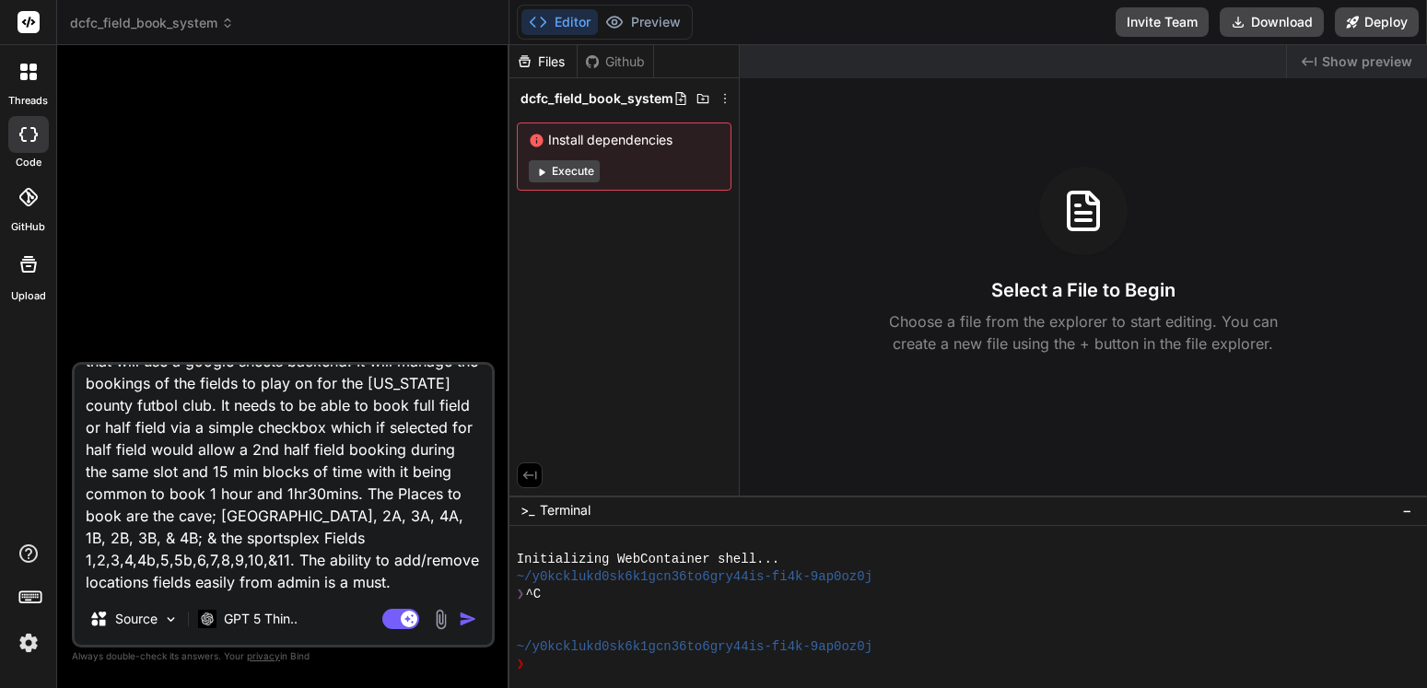
click at [405, 584] on textarea "A next.js, powered booking system hosted on vercel that will use a google sheet…" at bounding box center [283, 479] width 417 height 228
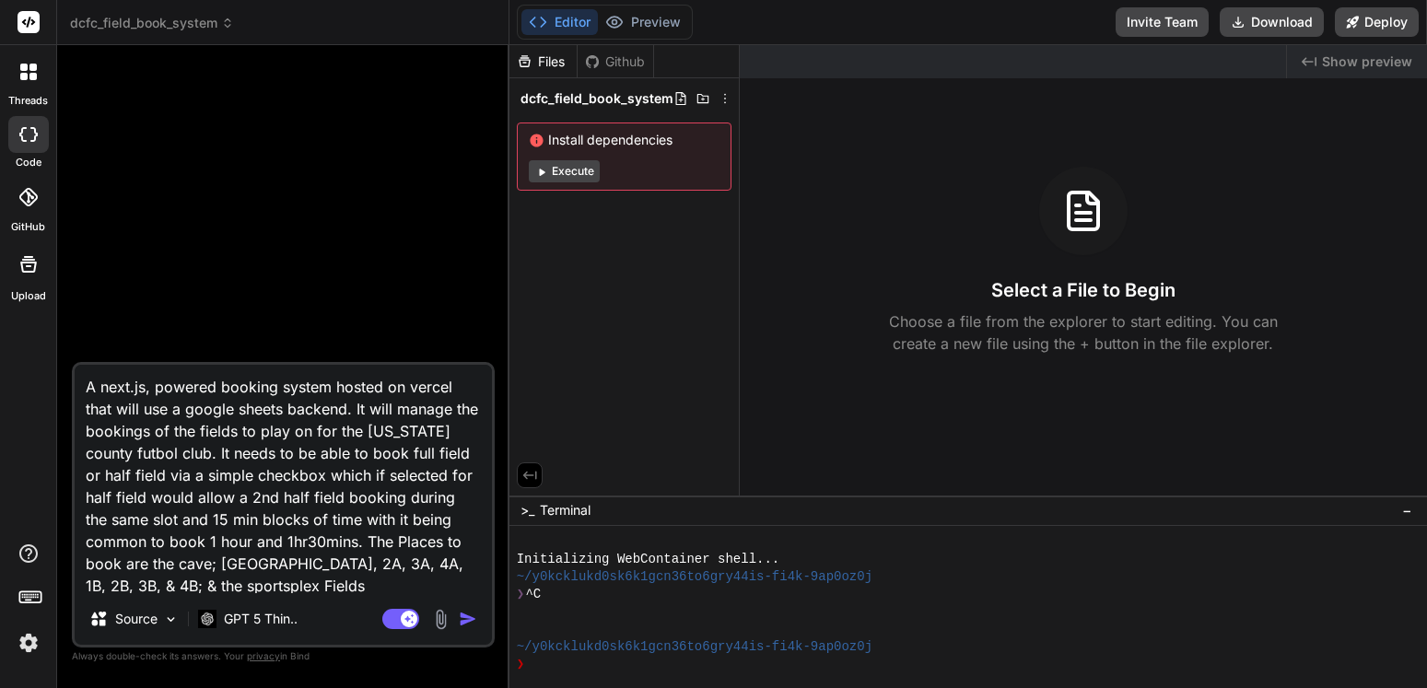
drag, startPoint x: 405, startPoint y: 584, endPoint x: 3, endPoint y: 296, distance: 495.1
click at [75, 365] on textarea "A next.js, powered booking system hosted on vercel that will use a google sheet…" at bounding box center [283, 479] width 417 height 228
click at [464, 617] on img "button" at bounding box center [468, 619] width 18 height 18
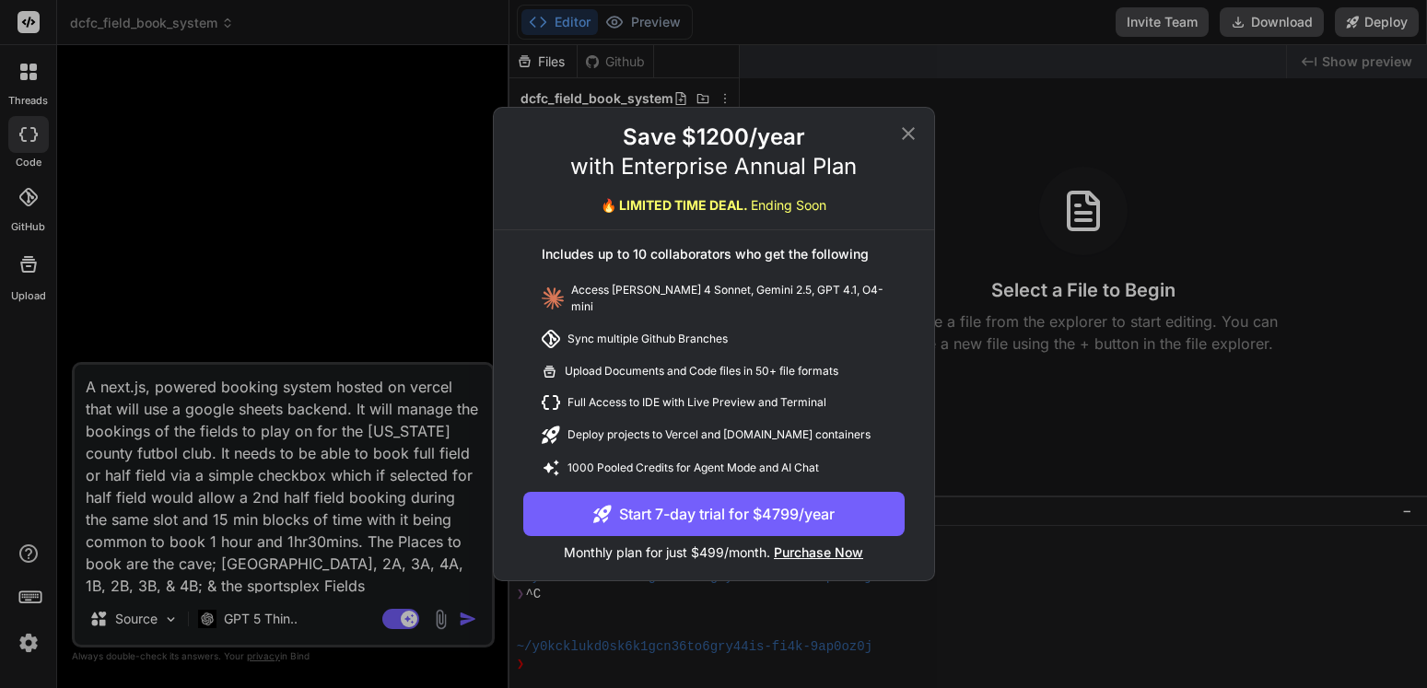
click at [912, 145] on icon at bounding box center [908, 134] width 22 height 22
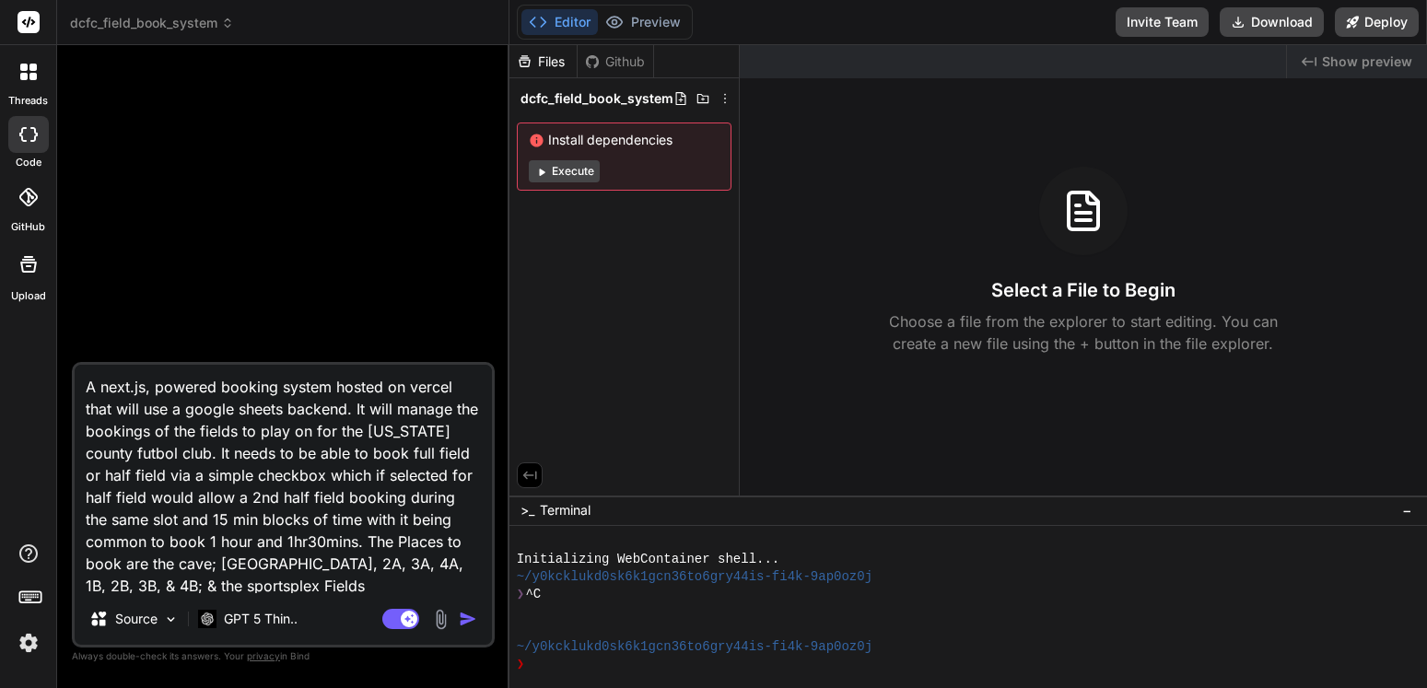
click at [230, 22] on icon at bounding box center [227, 23] width 13 height 13
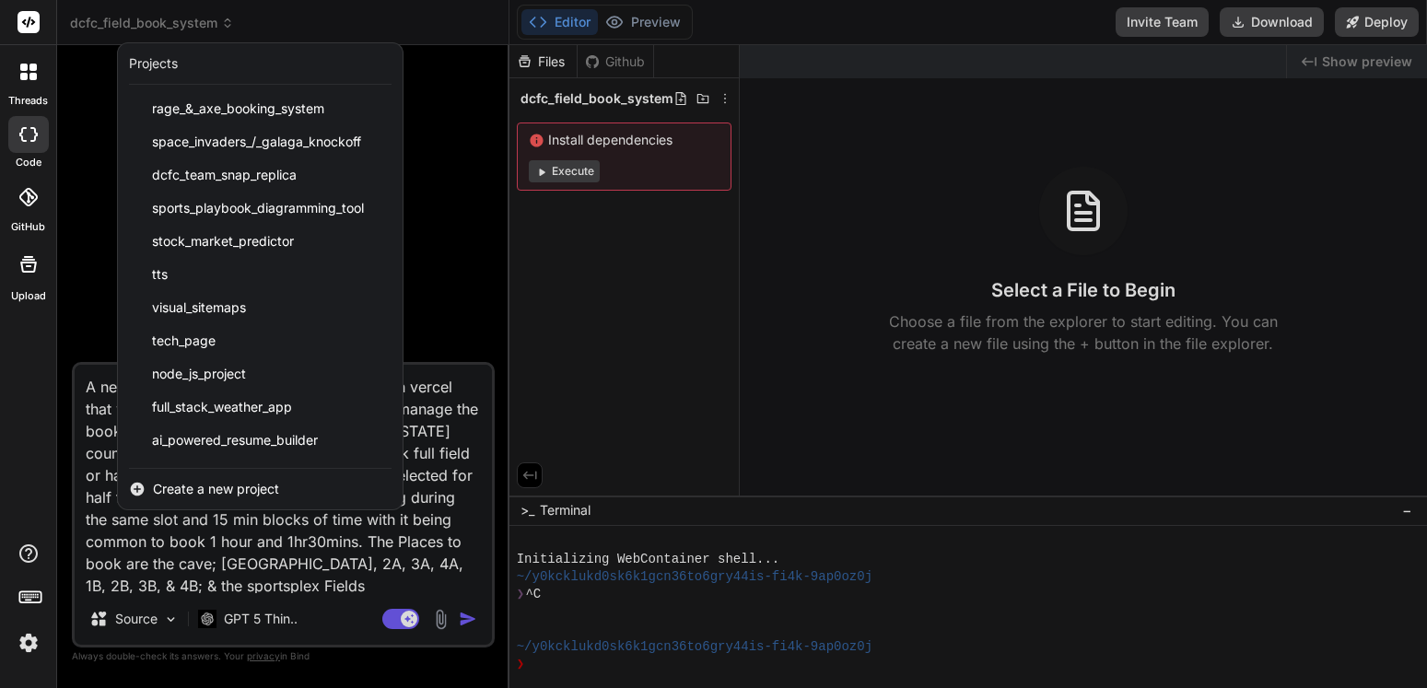
click at [355, 13] on div at bounding box center [713, 344] width 1427 height 688
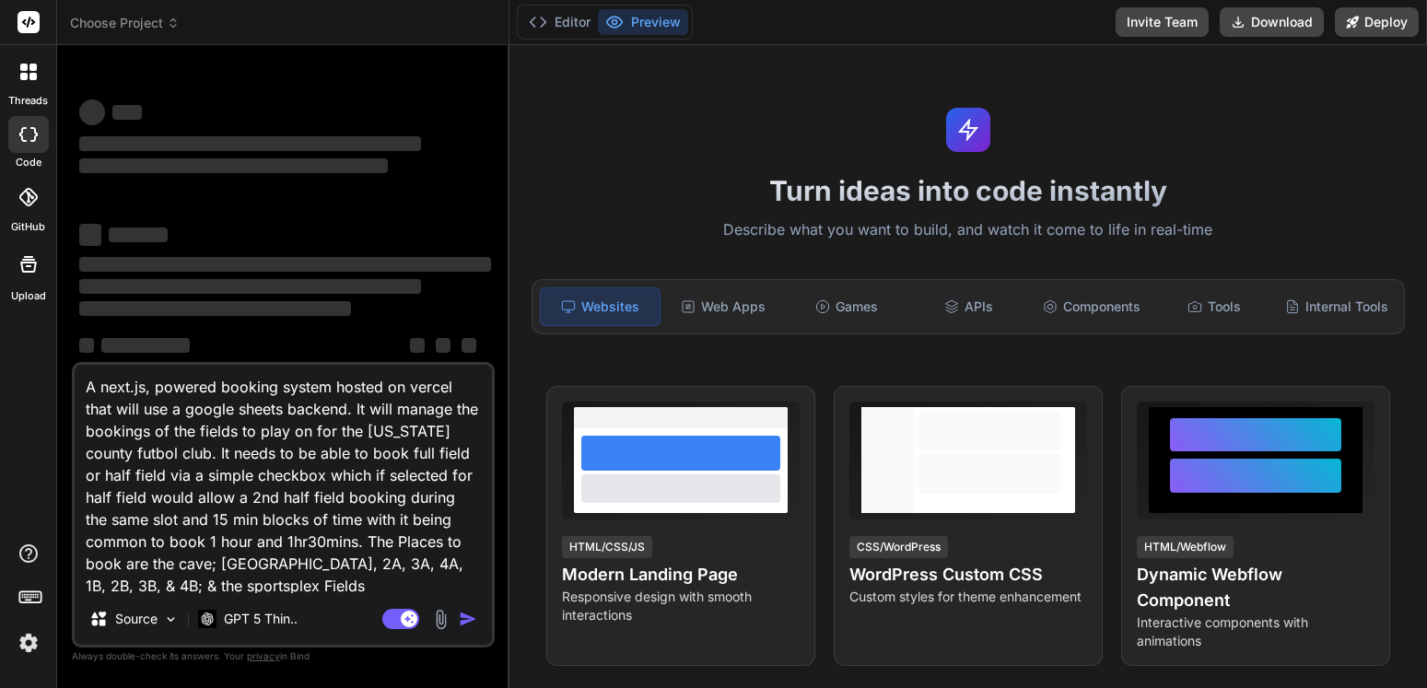
click at [171, 22] on icon at bounding box center [173, 23] width 13 height 13
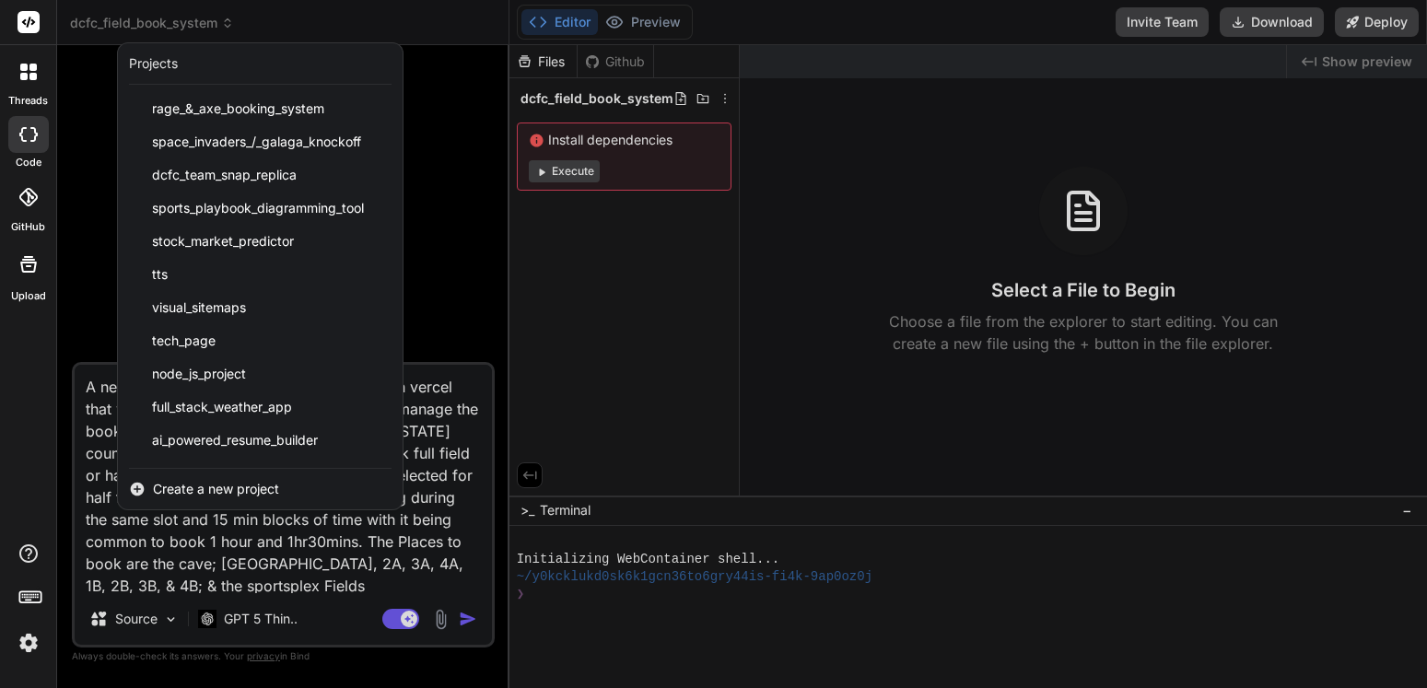
type textarea "x"
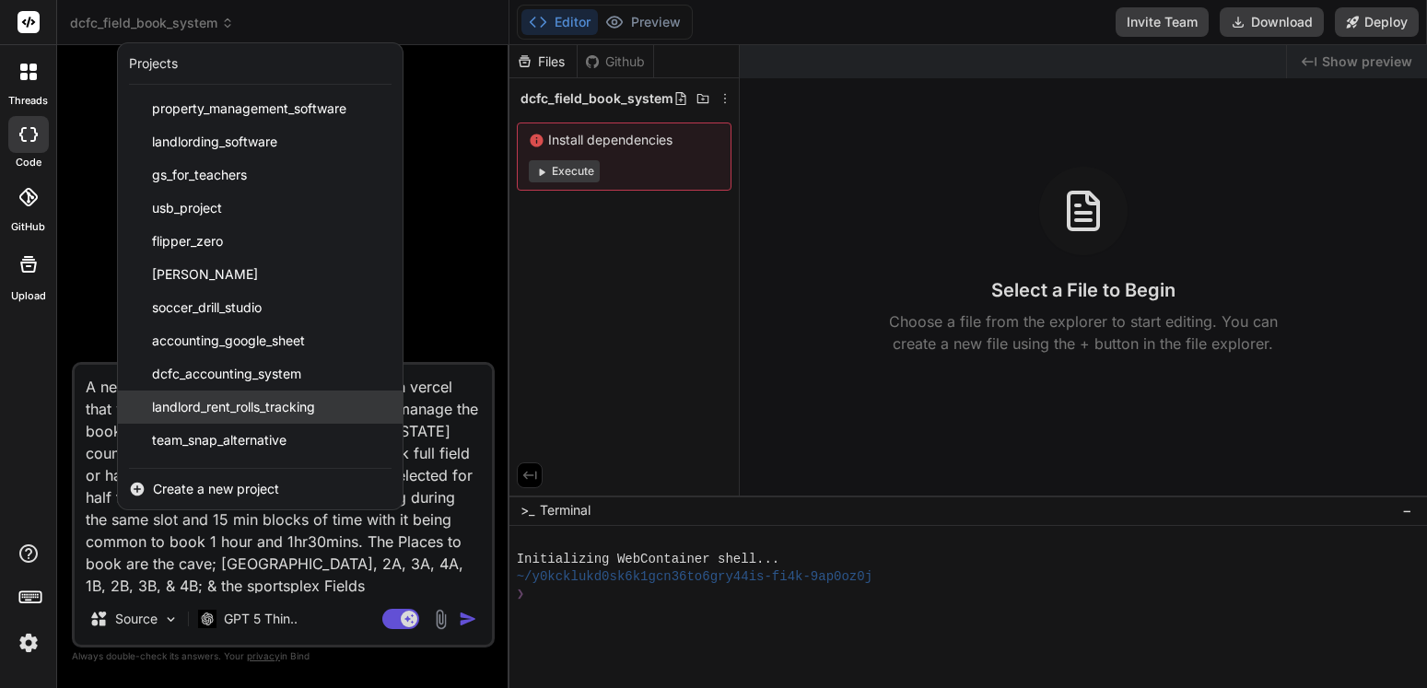
scroll to position [1124, 0]
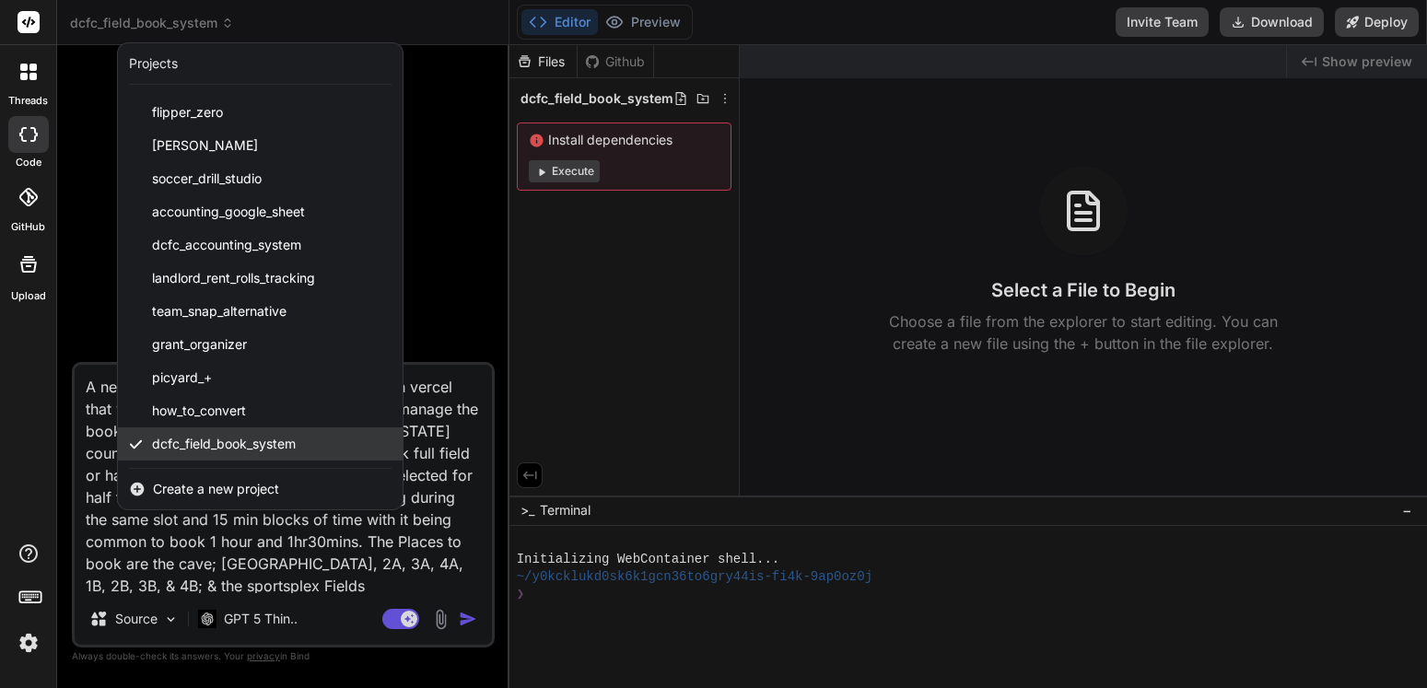
click at [277, 438] on span "dcfc_field_book_system" at bounding box center [224, 444] width 144 height 18
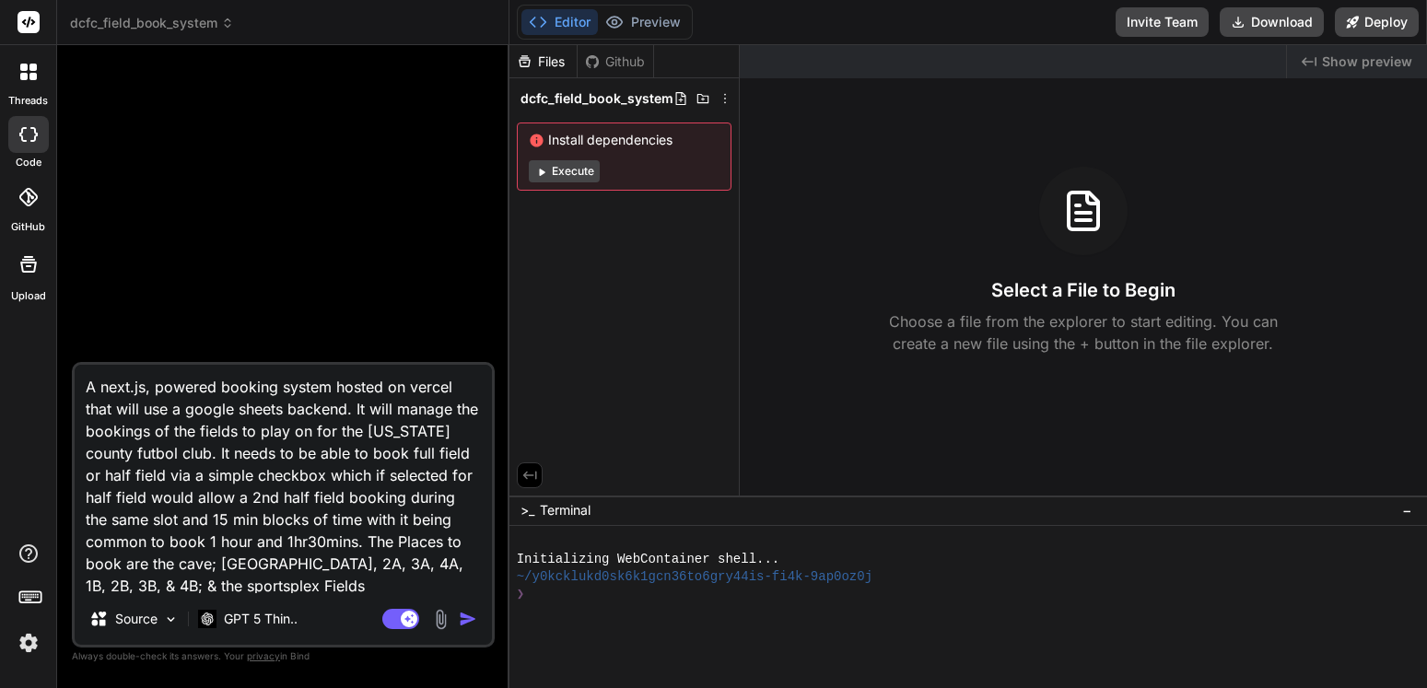
click at [277, 438] on textarea "A next.js, powered booking system hosted on vercel that will use a google sheet…" at bounding box center [283, 479] width 417 height 228
click at [466, 614] on img "button" at bounding box center [468, 619] width 18 height 18
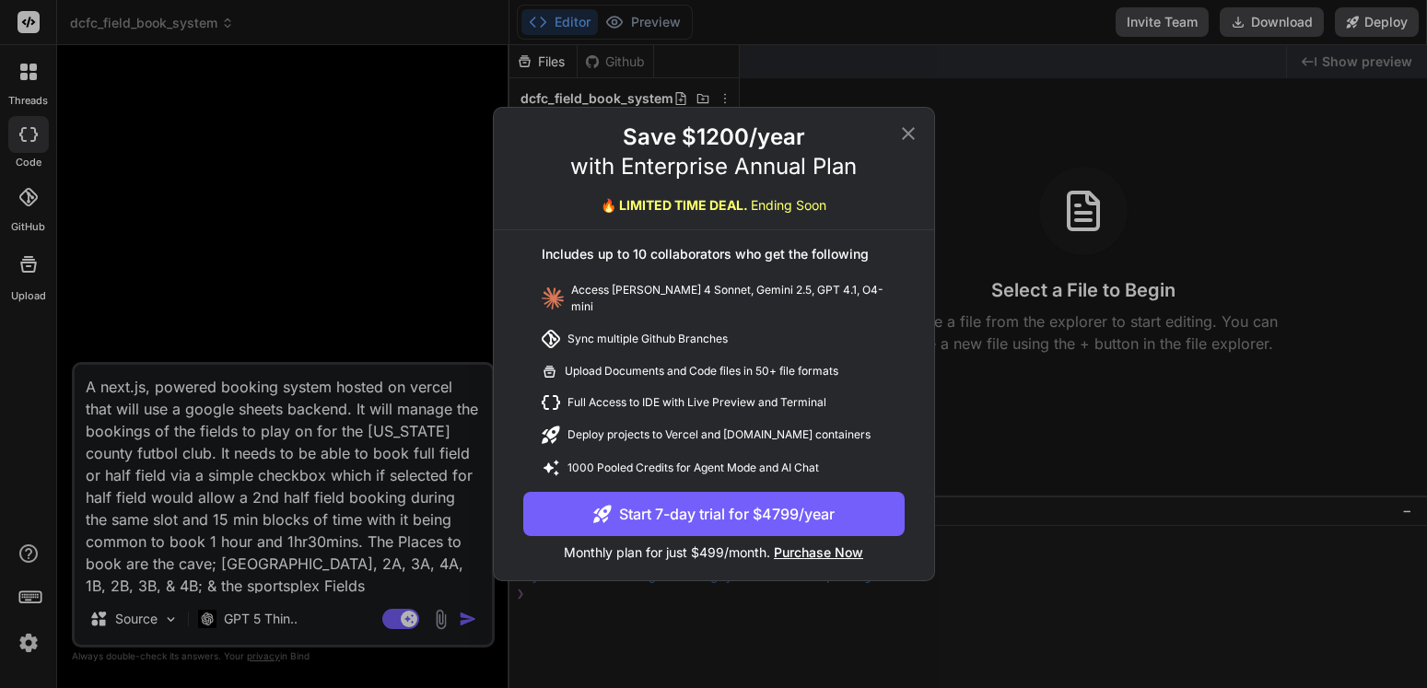
click at [466, 614] on div "Save $1200/year with Enterprise Annual Plan 🔥 LIMITED TIME DEAL. Ending Soon In…" at bounding box center [713, 344] width 1427 height 688
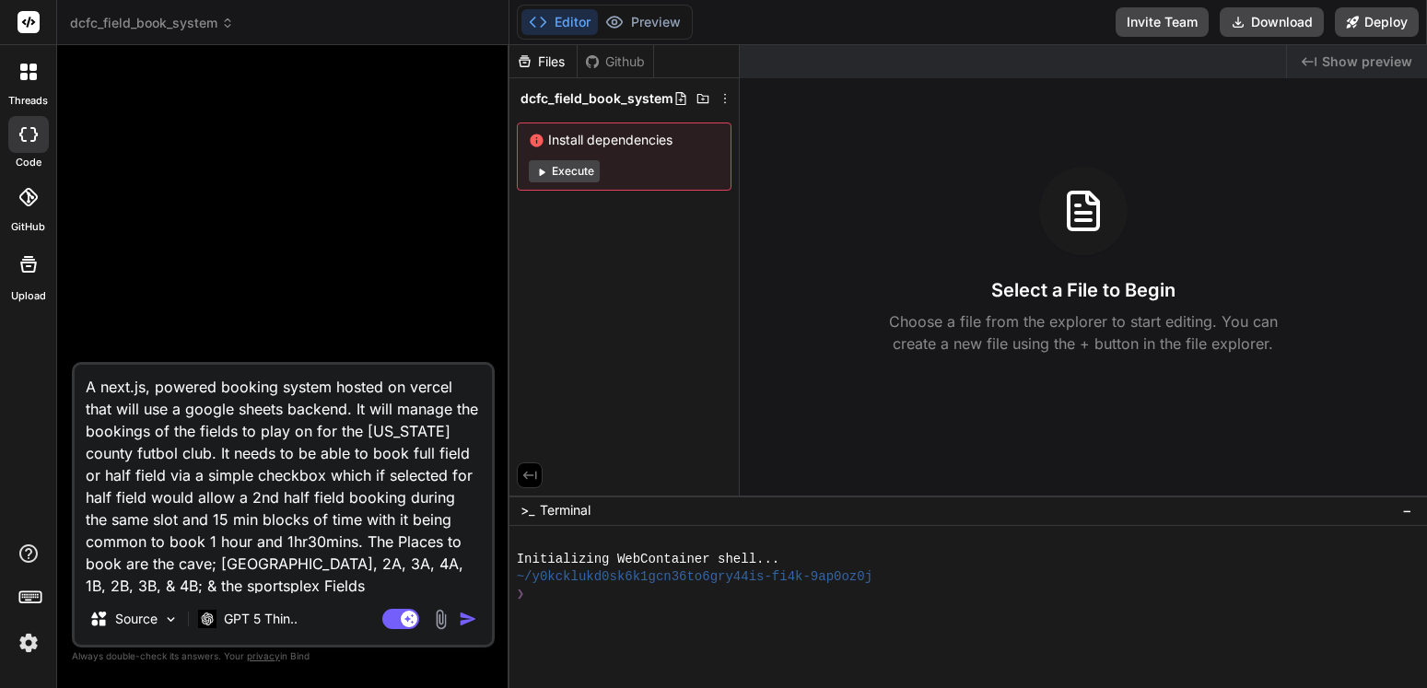
click at [466, 613] on img "button" at bounding box center [468, 619] width 18 height 18
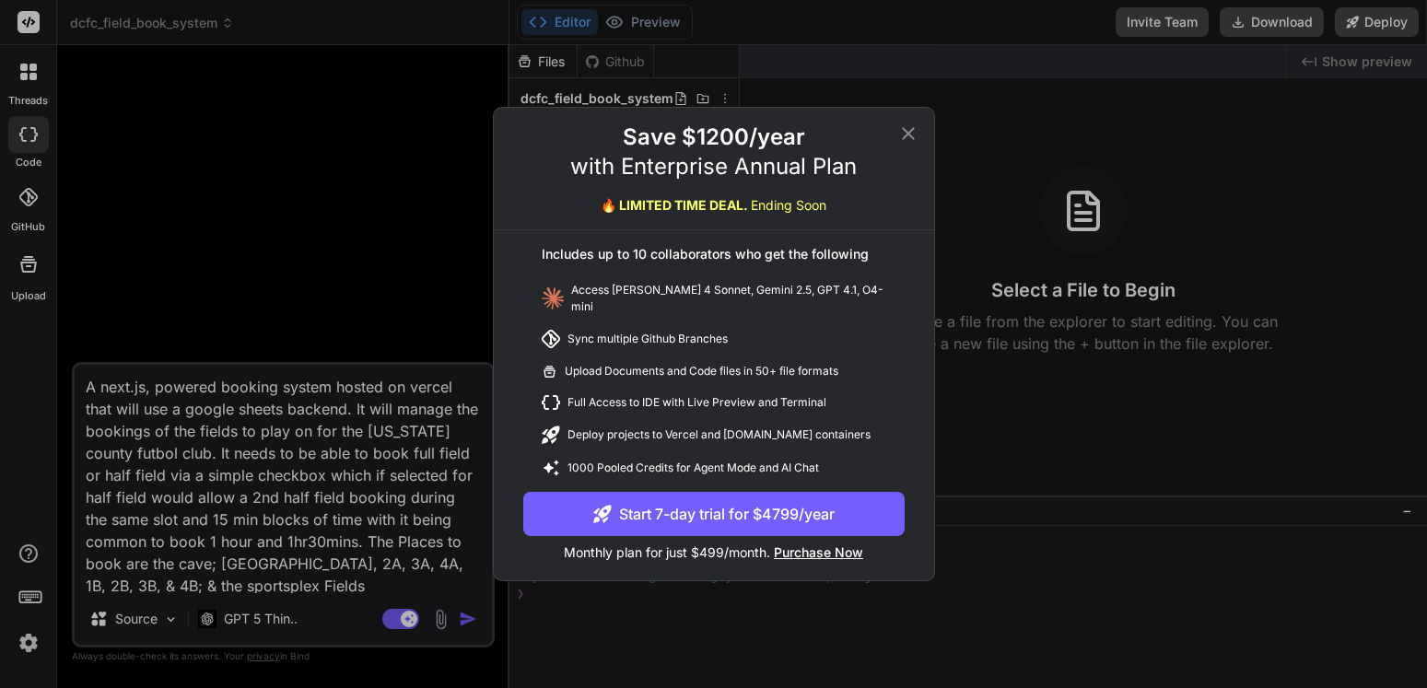
click at [466, 613] on div "Save $1200/year with Enterprise Annual Plan 🔥 LIMITED TIME DEAL. Ending Soon In…" at bounding box center [713, 344] width 1427 height 688
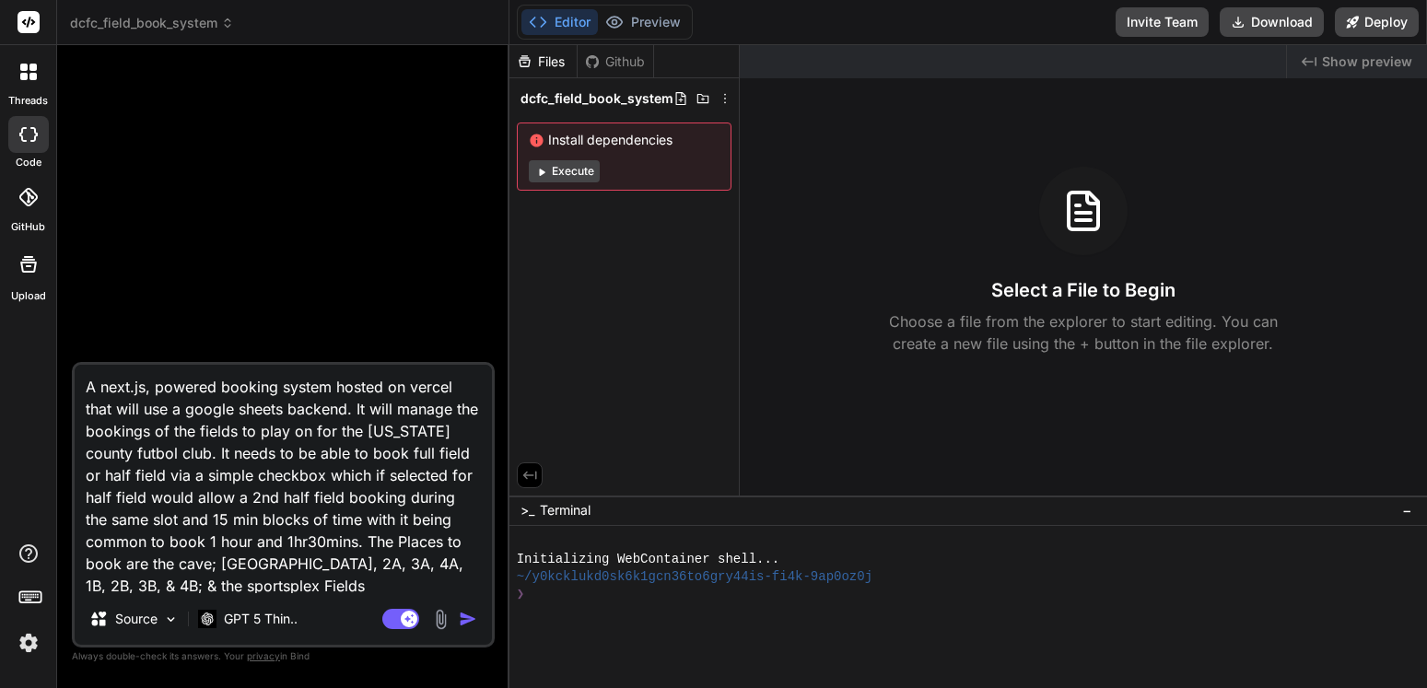
click at [466, 613] on img "button" at bounding box center [468, 619] width 18 height 18
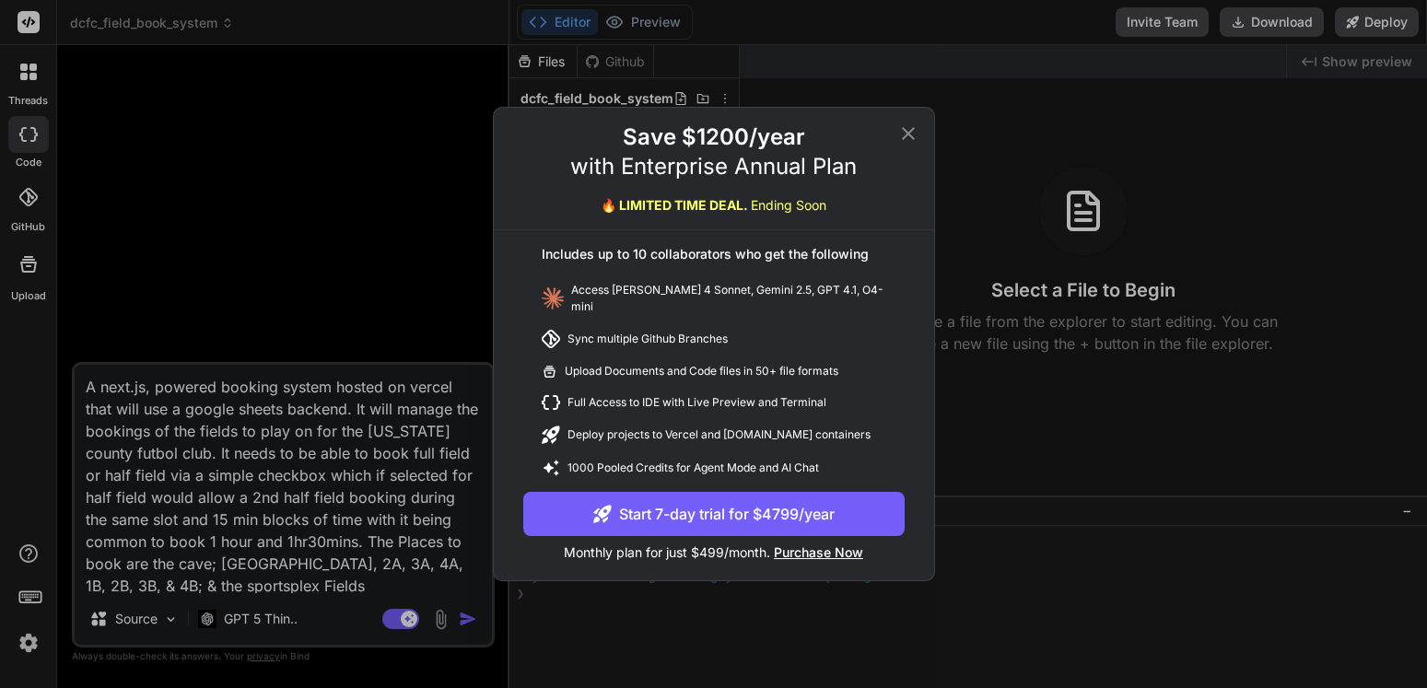
click at [916, 141] on icon at bounding box center [908, 134] width 22 height 22
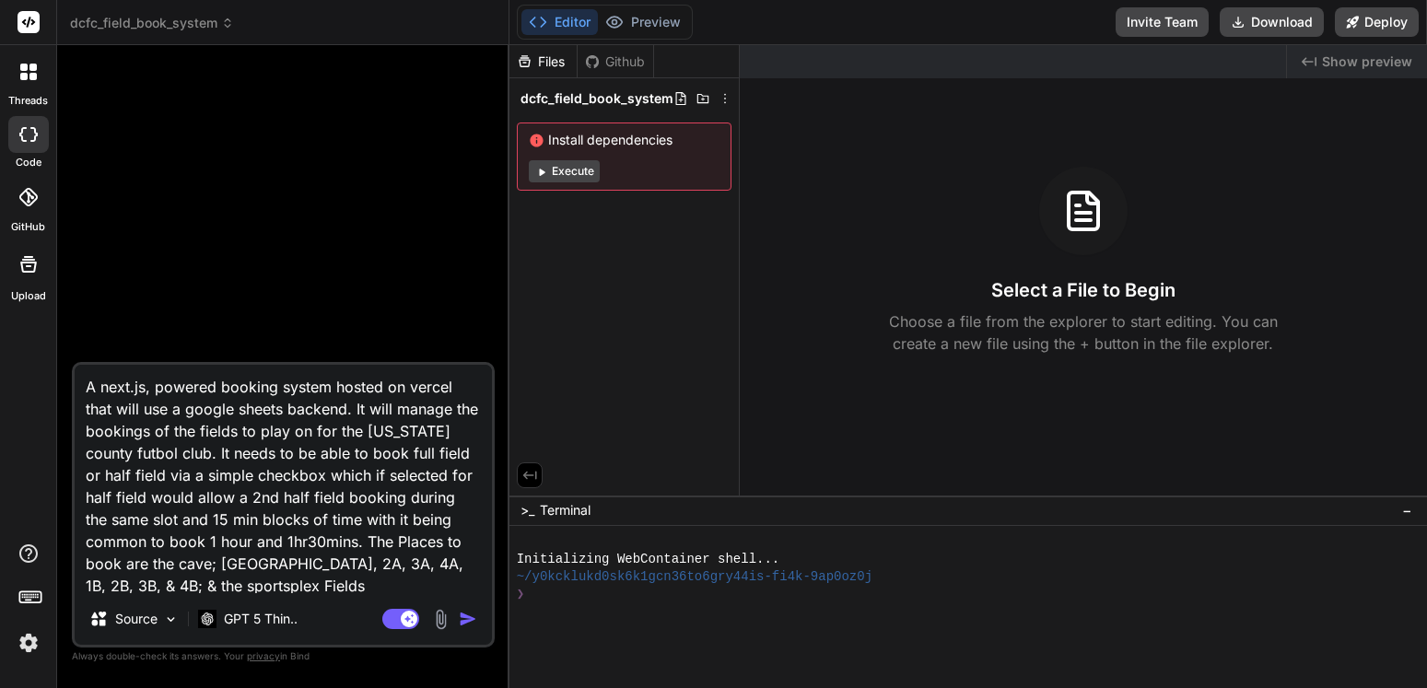
click at [463, 622] on img "button" at bounding box center [468, 619] width 18 height 18
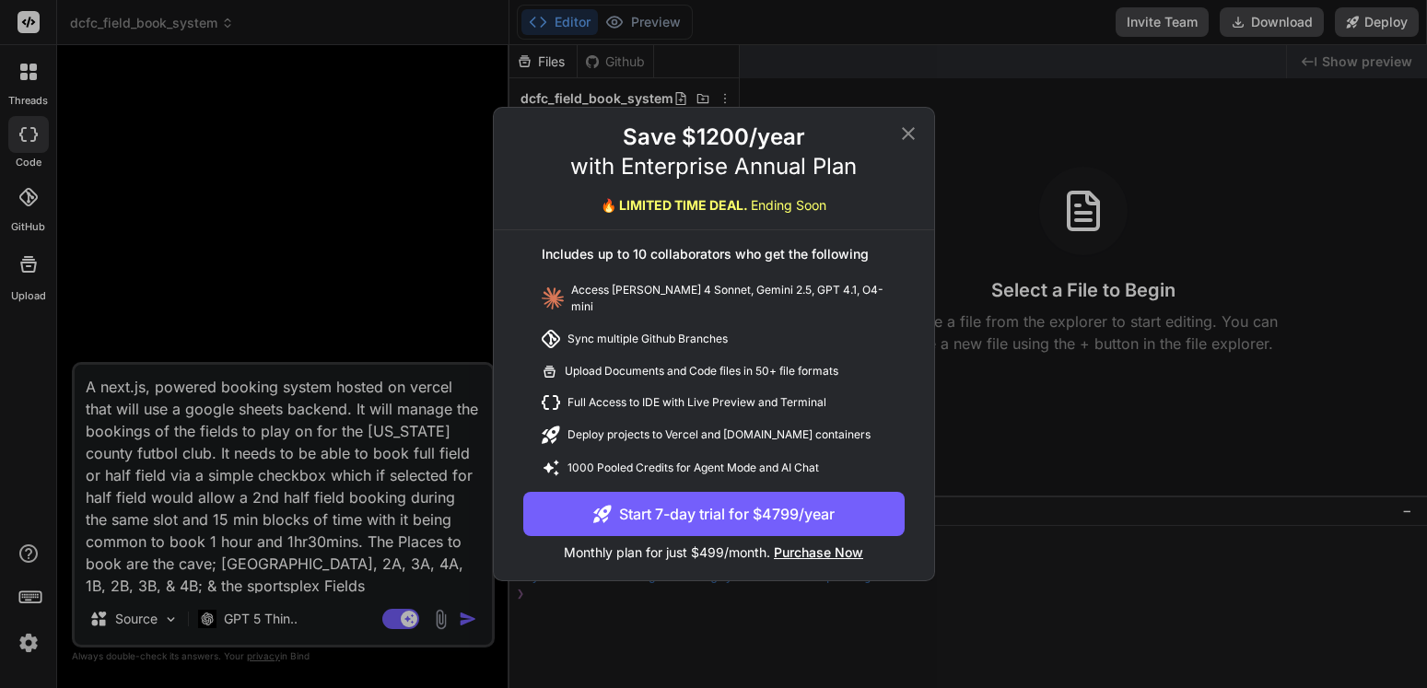
click at [911, 145] on icon at bounding box center [908, 134] width 22 height 22
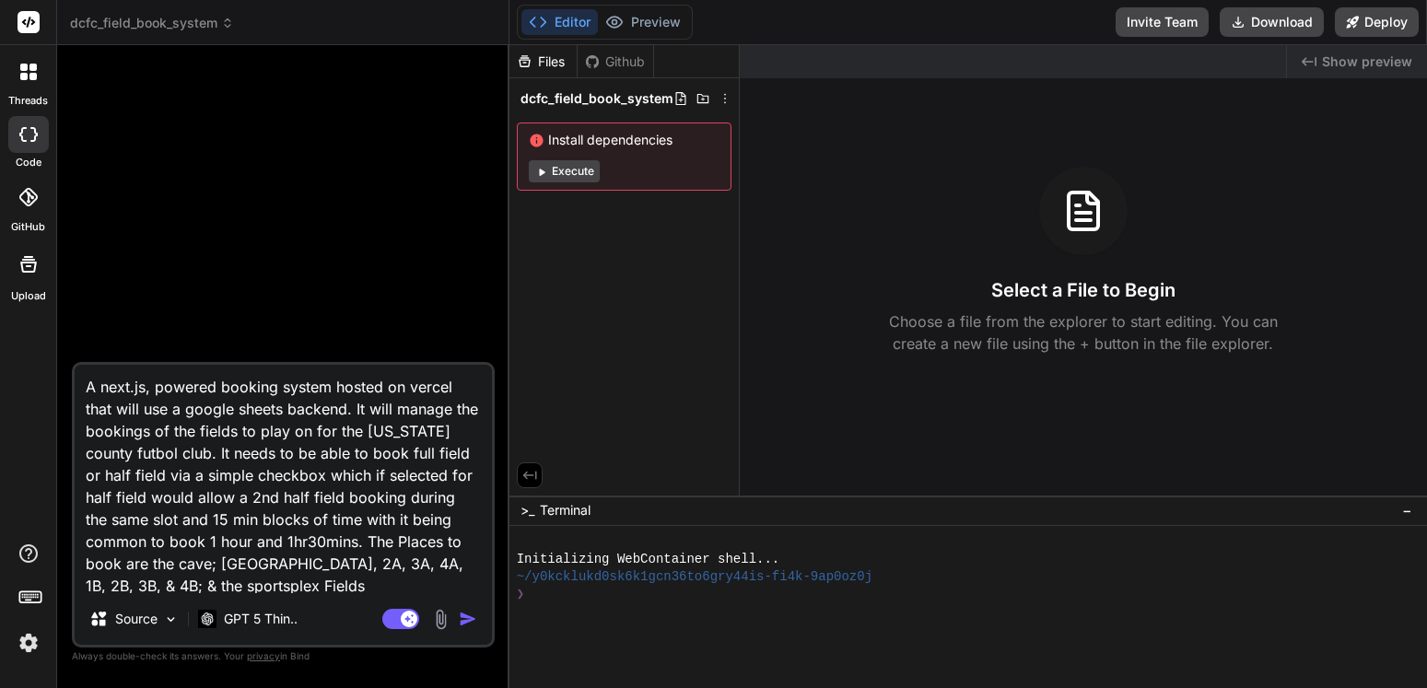
click at [464, 621] on img "button" at bounding box center [468, 619] width 18 height 18
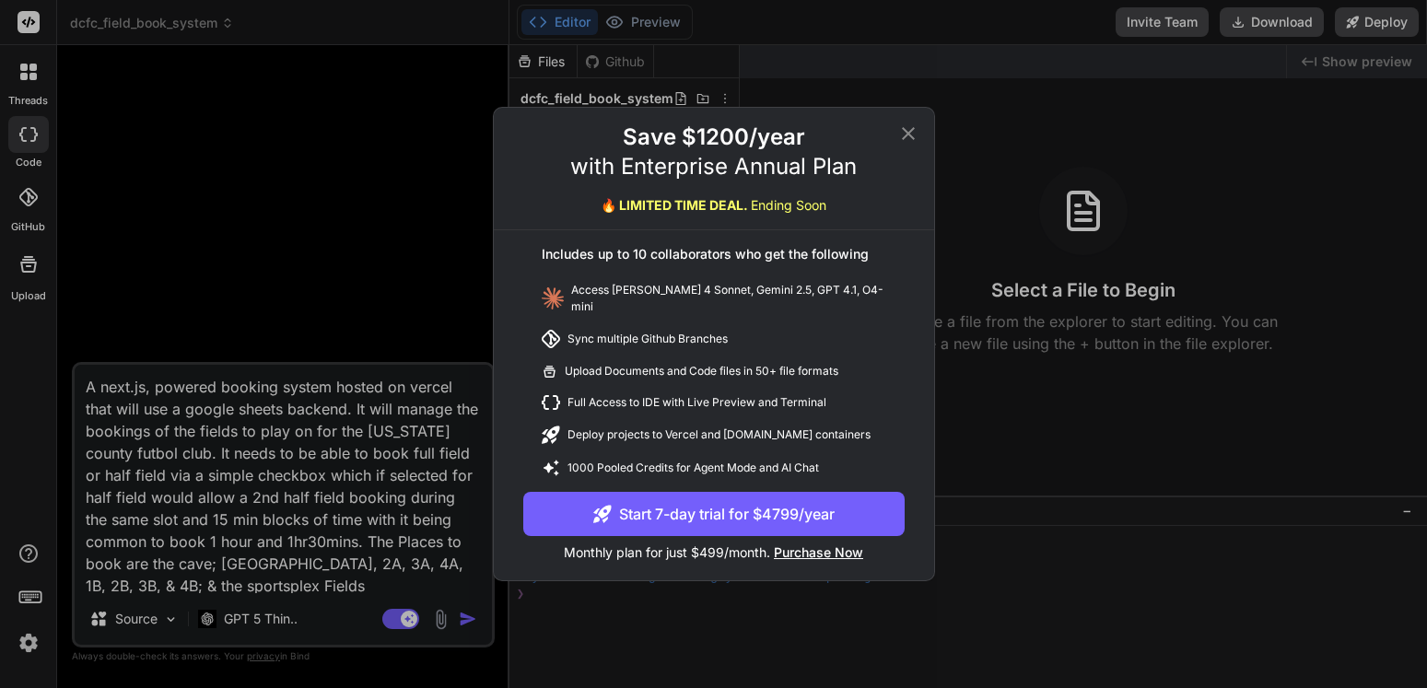
click at [915, 135] on icon at bounding box center [908, 134] width 22 height 22
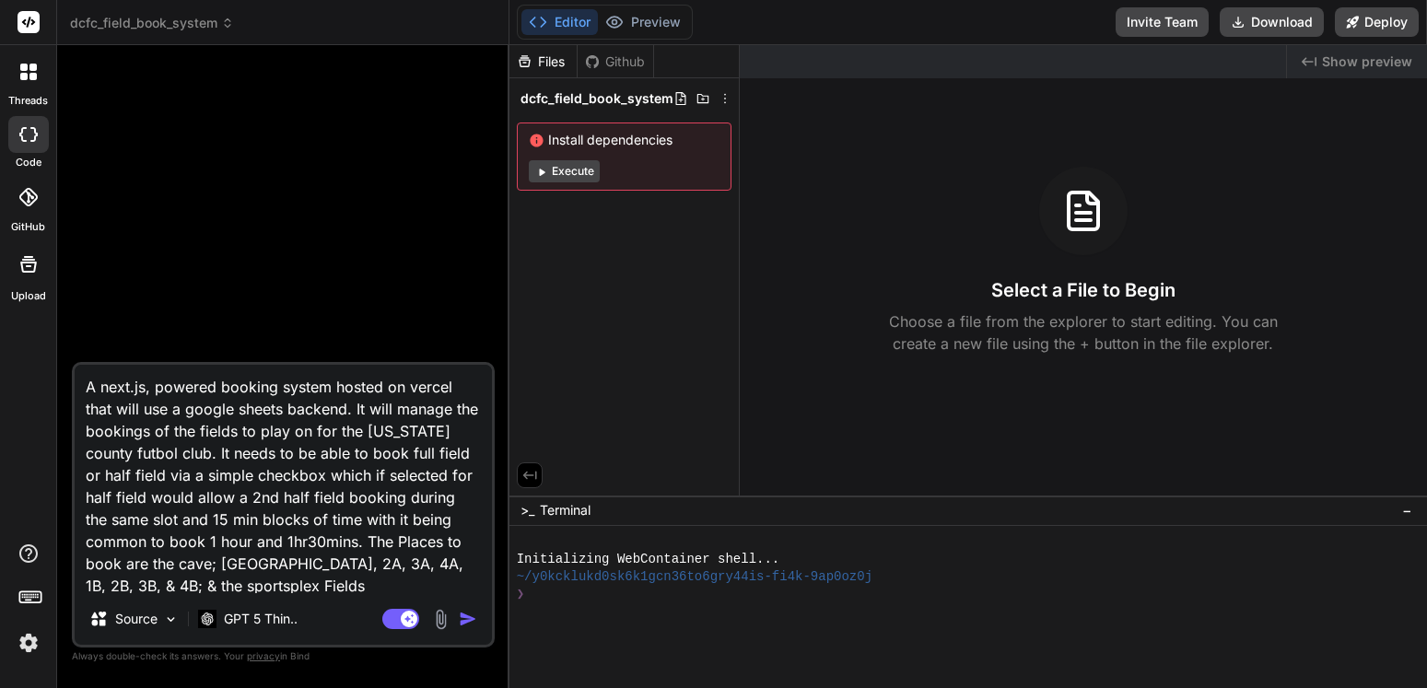
click at [460, 619] on img "button" at bounding box center [468, 619] width 18 height 18
click at [460, 617] on img "button" at bounding box center [468, 619] width 18 height 18
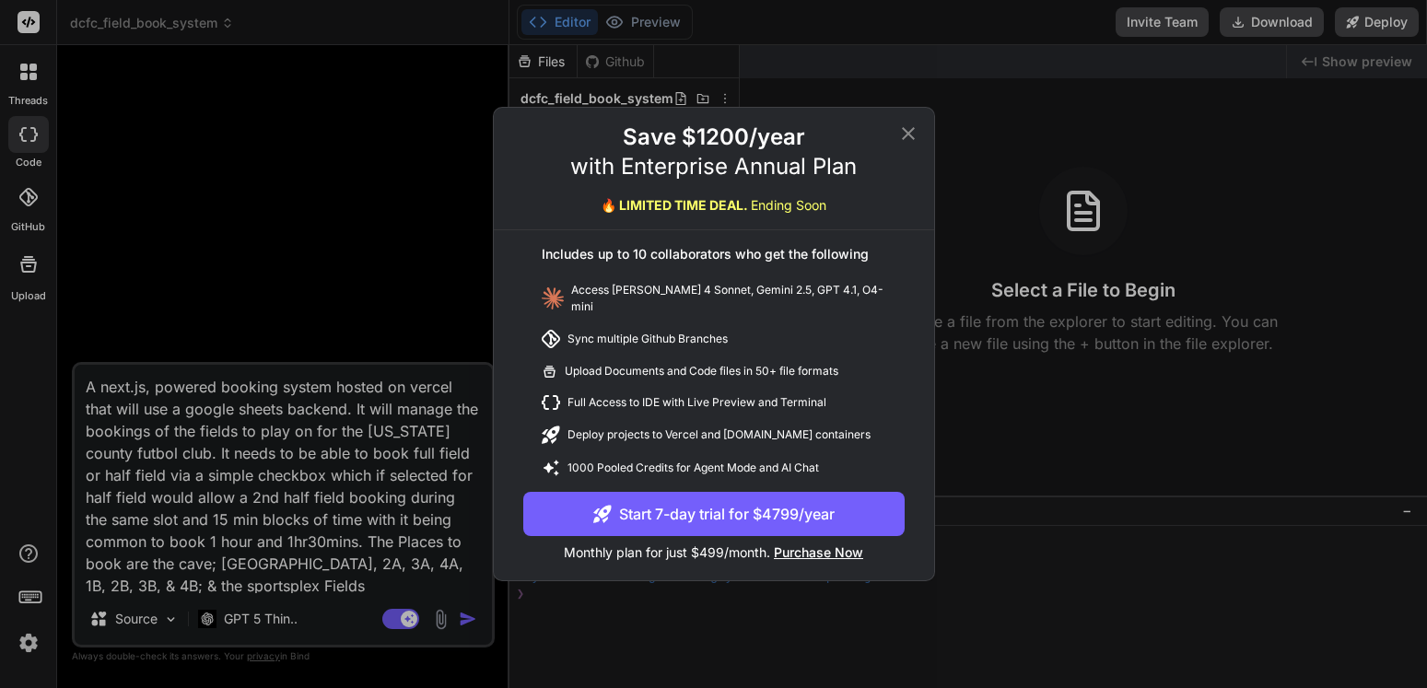
click at [907, 136] on icon at bounding box center [908, 134] width 22 height 22
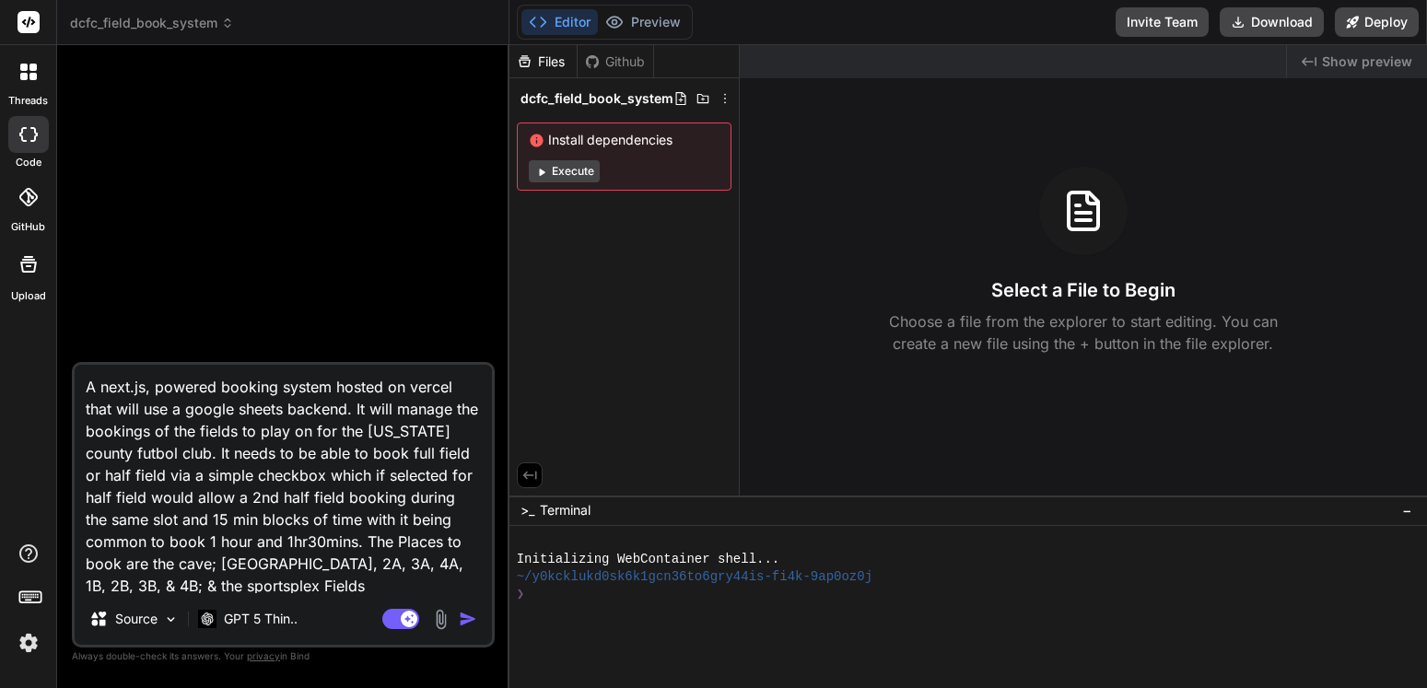
click at [464, 620] on img "button" at bounding box center [468, 619] width 18 height 18
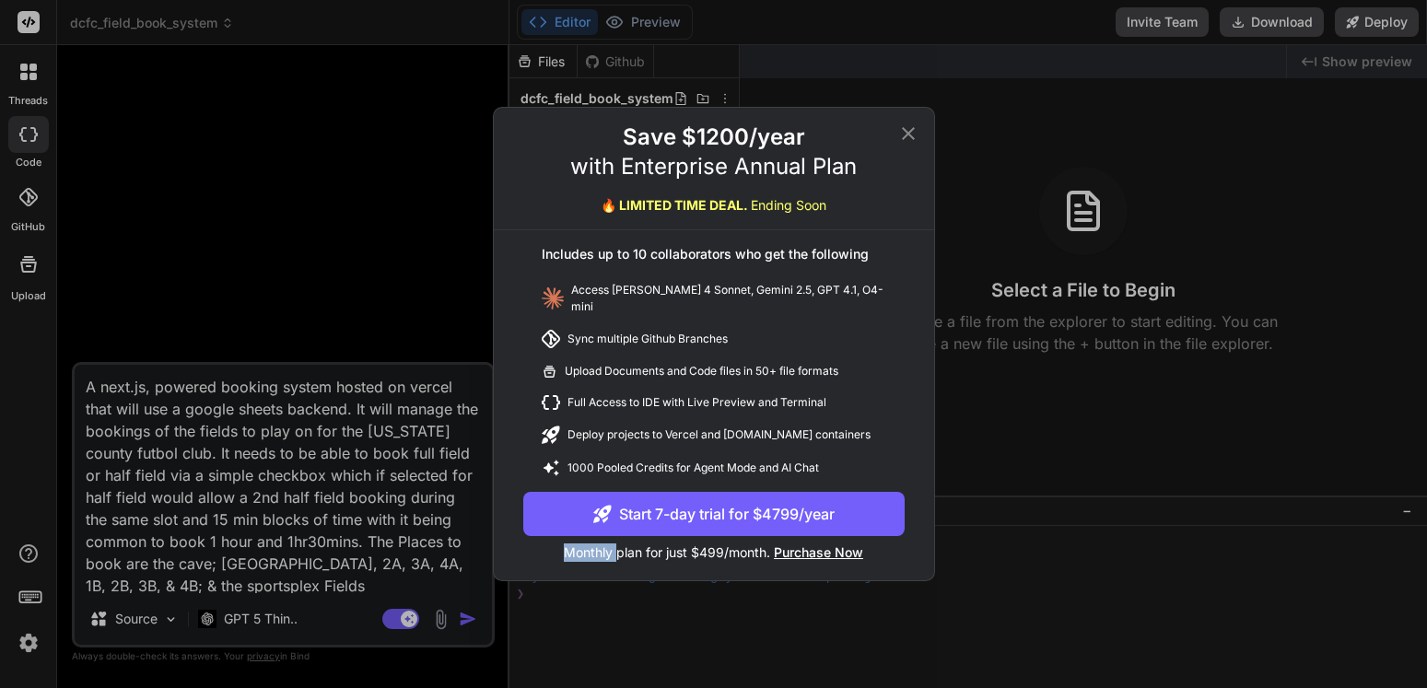
click at [464, 620] on div "Save $1200/year with Enterprise Annual Plan 🔥 LIMITED TIME DEAL. Ending Soon In…" at bounding box center [713, 344] width 1427 height 688
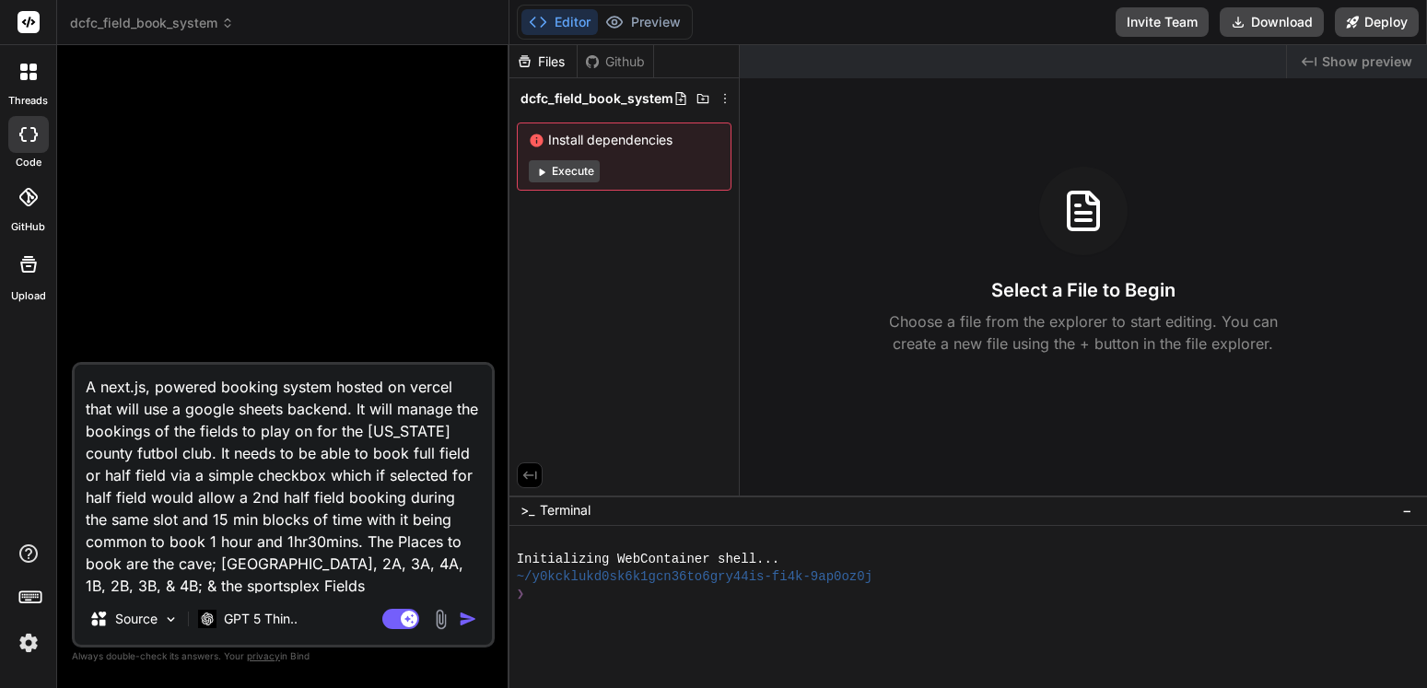
click at [470, 613] on img "button" at bounding box center [468, 619] width 18 height 18
click at [466, 622] on img "button" at bounding box center [468, 619] width 18 height 18
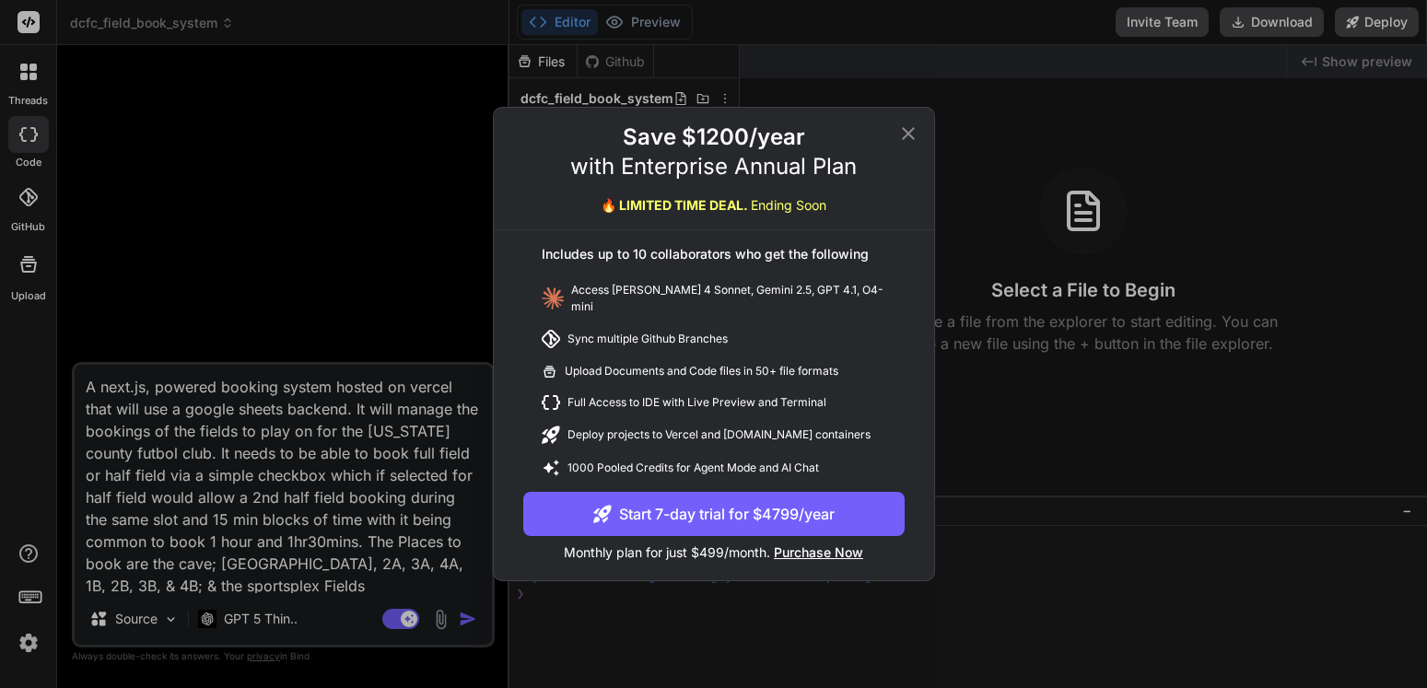
click at [915, 134] on icon at bounding box center [908, 134] width 22 height 22
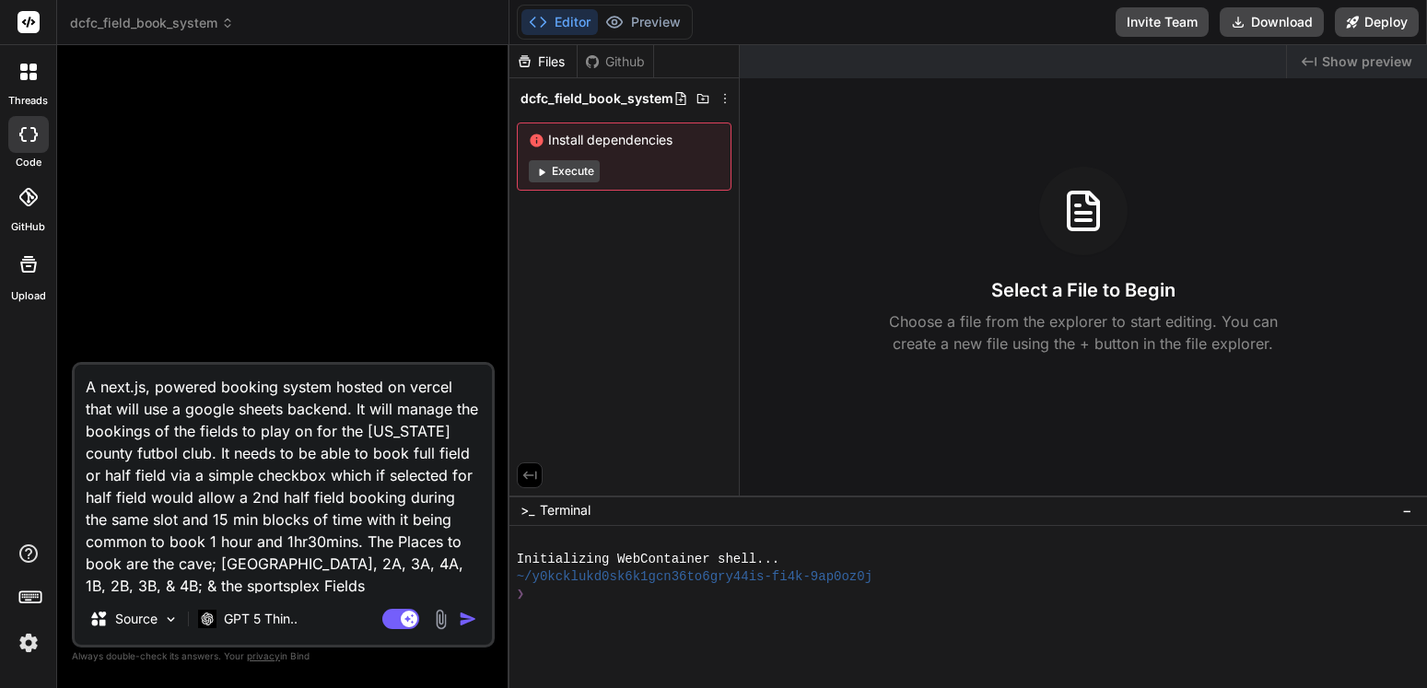
click at [471, 614] on img "button" at bounding box center [468, 619] width 18 height 18
click at [470, 618] on img "button" at bounding box center [468, 619] width 18 height 18
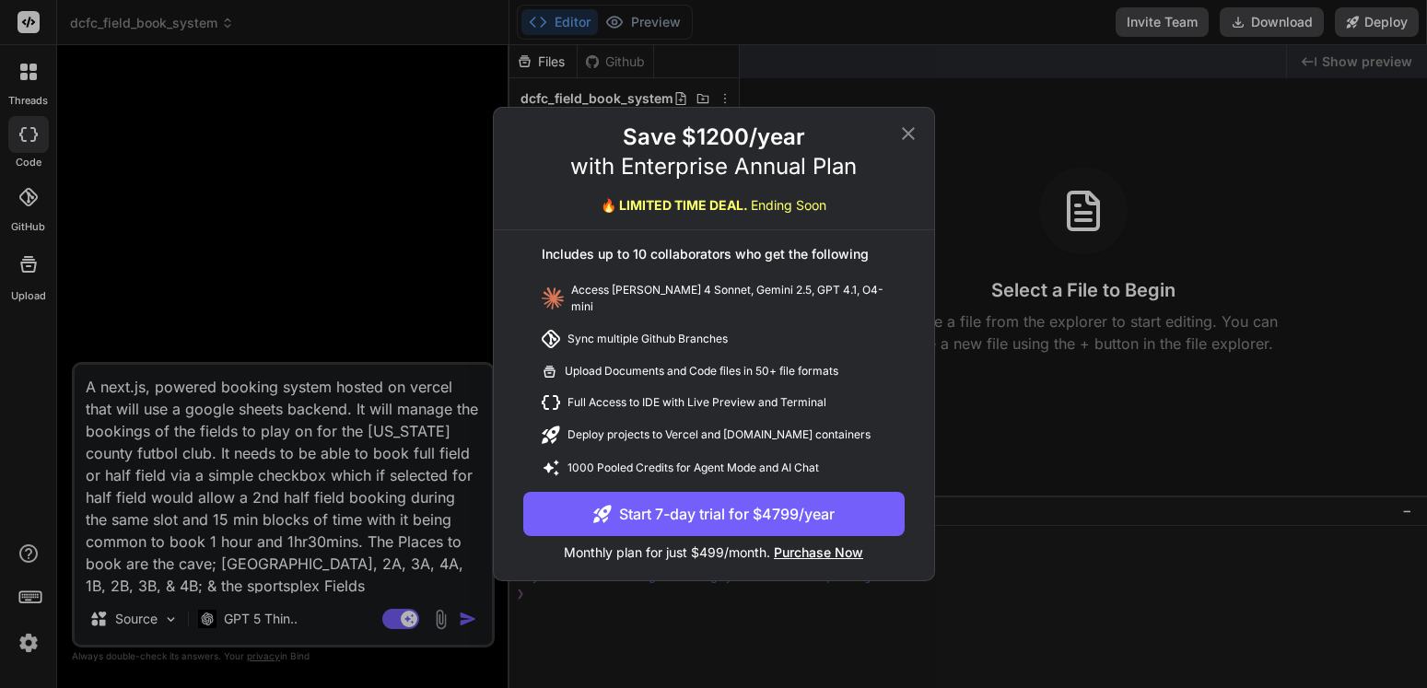
drag, startPoint x: 912, startPoint y: 134, endPoint x: 901, endPoint y: 138, distance: 12.0
click at [912, 133] on icon at bounding box center [908, 134] width 22 height 22
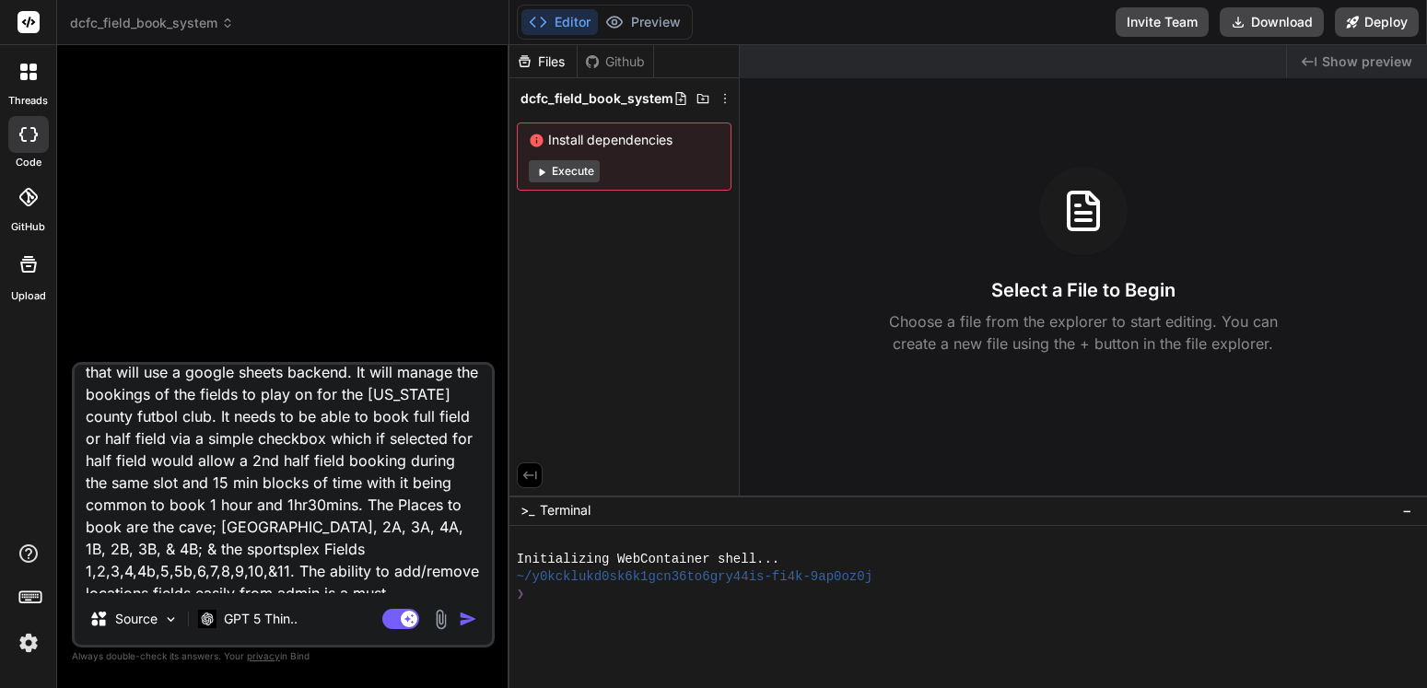
scroll to position [48, 0]
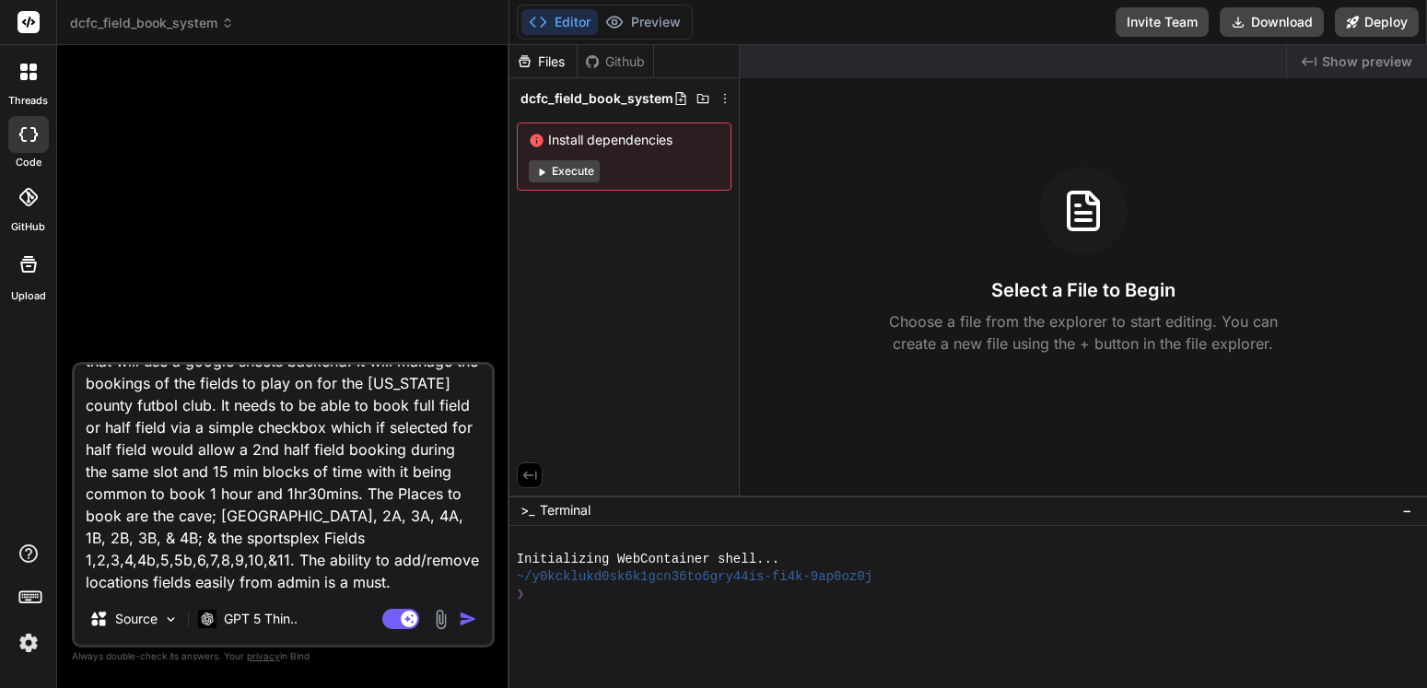
click at [406, 586] on textarea "A next.js, powered booking system hosted on vercel that will use a google sheet…" at bounding box center [283, 479] width 417 height 228
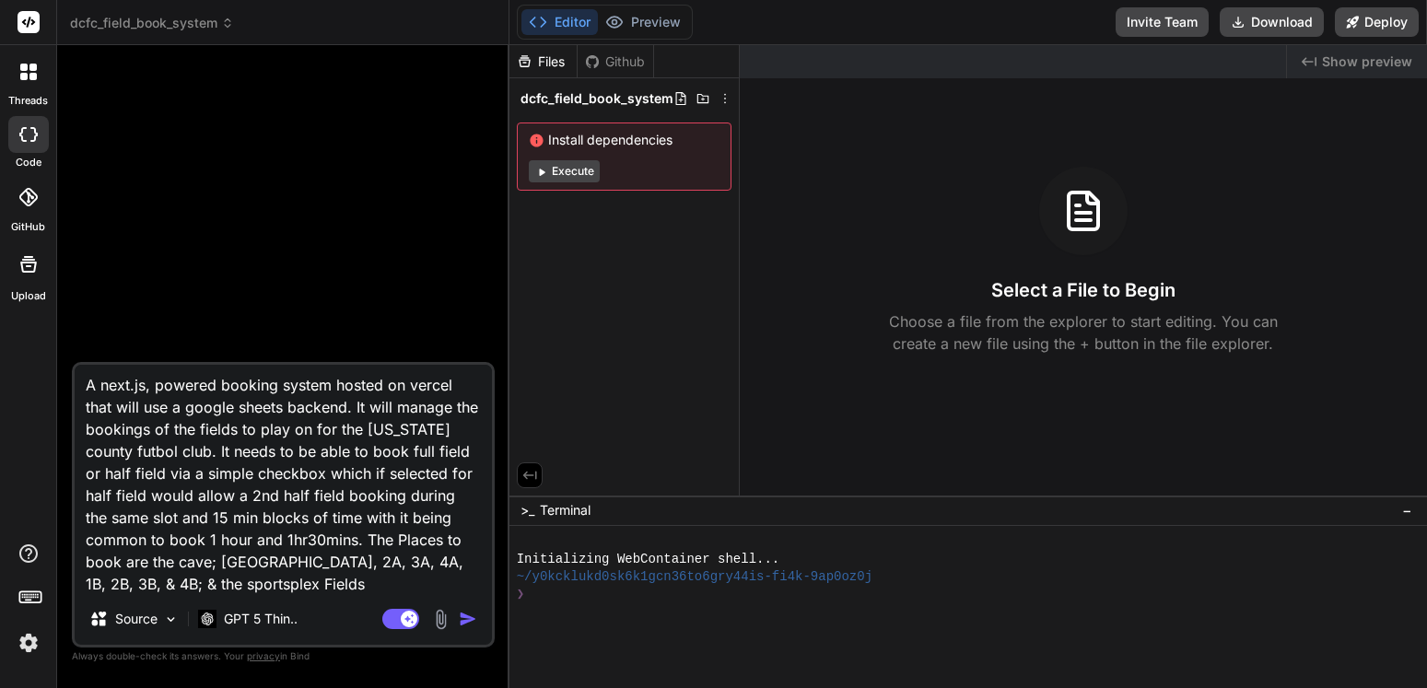
scroll to position [0, 0]
drag, startPoint x: 406, startPoint y: 586, endPoint x: 23, endPoint y: 354, distance: 448.0
click at [75, 365] on textarea "A next.js, powered booking system hosted on vercel that will use a google sheet…" at bounding box center [283, 479] width 417 height 228
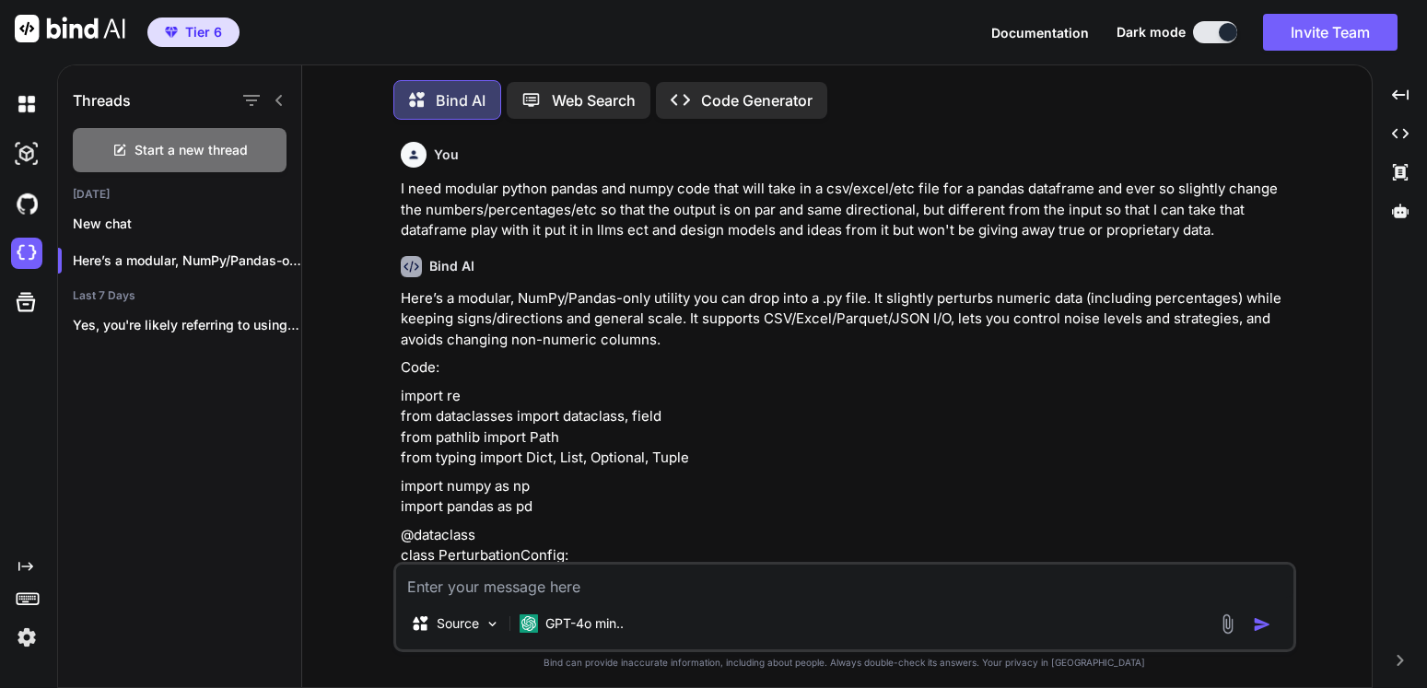
scroll to position [6992, 0]
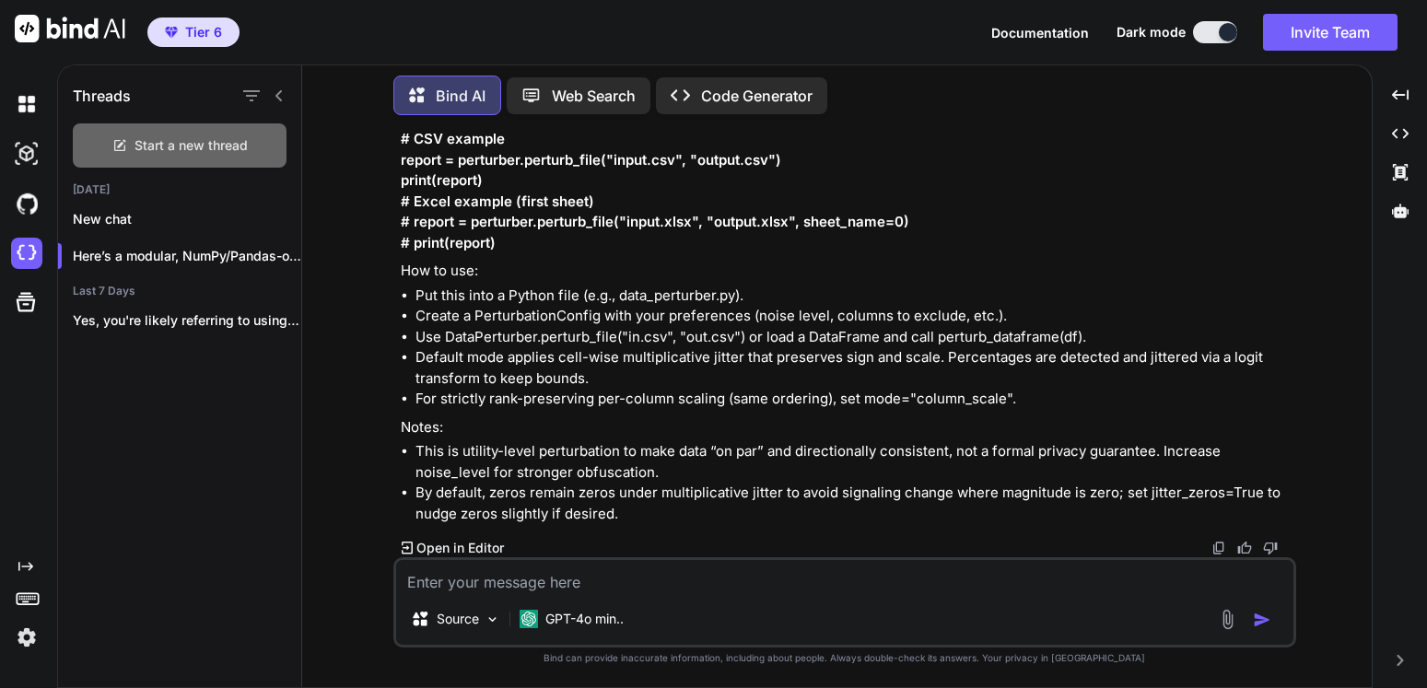
click at [200, 136] on span "Start a new thread" at bounding box center [190, 145] width 113 height 18
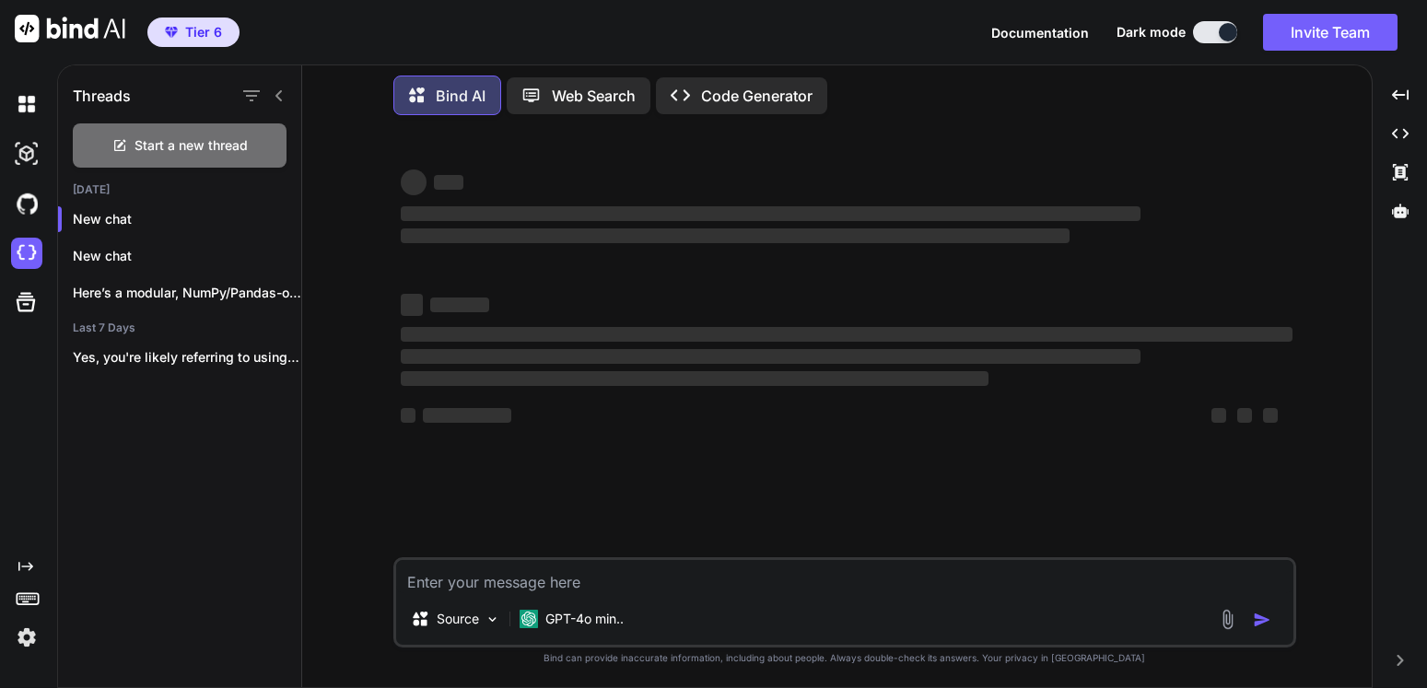
type textarea "x"
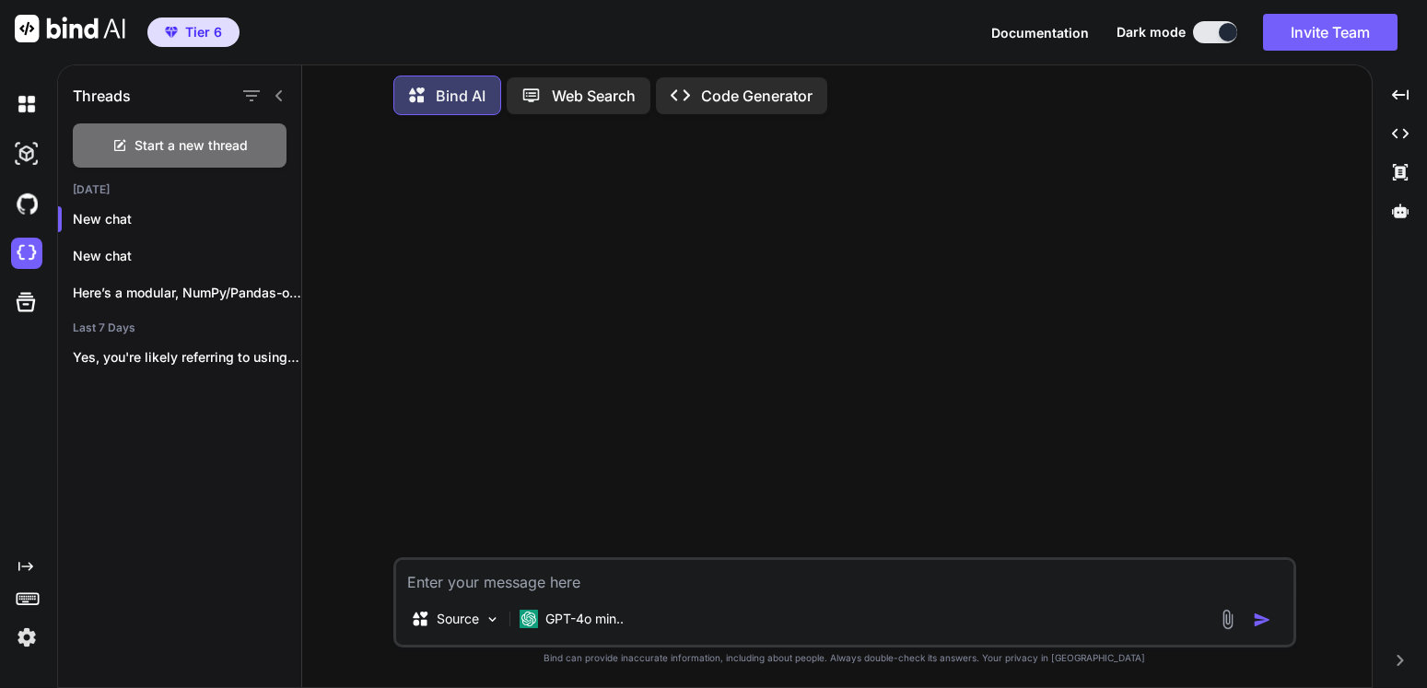
click at [554, 583] on textarea at bounding box center [844, 576] width 897 height 33
type textarea "testtesttest"
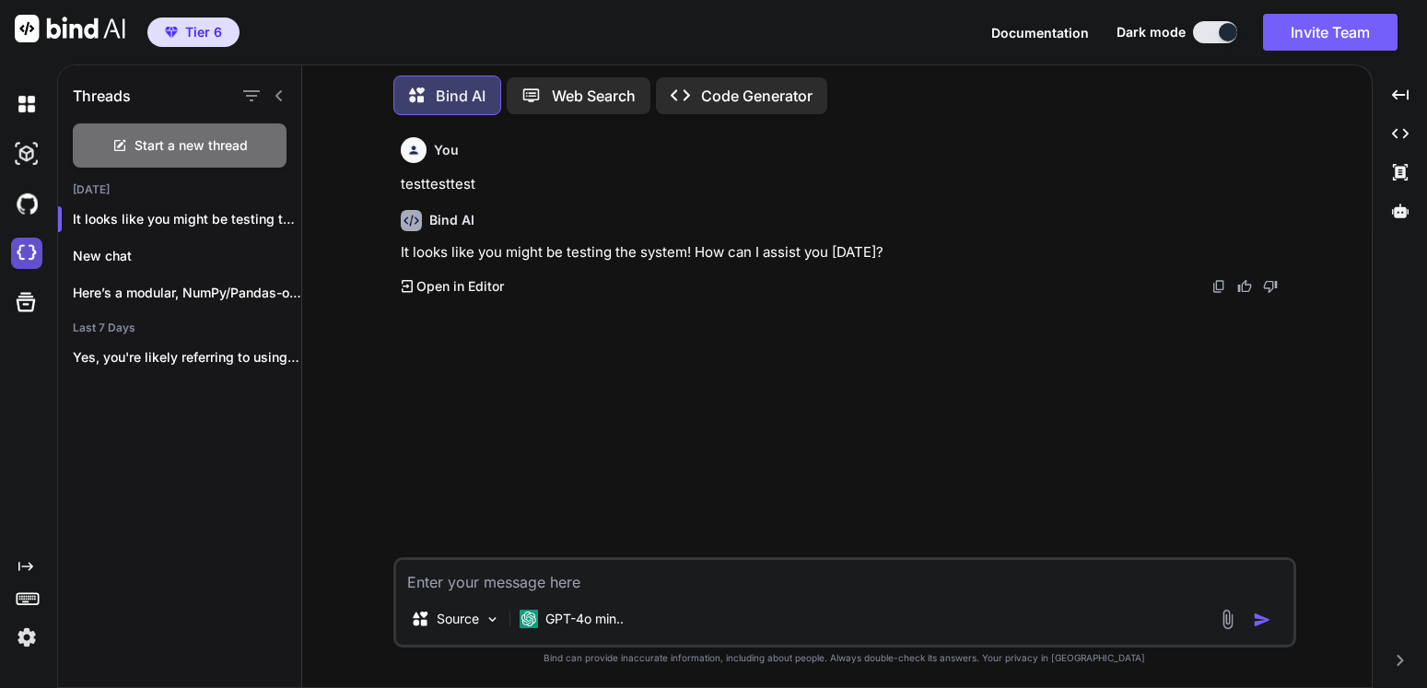
click at [17, 259] on img at bounding box center [26, 253] width 31 height 31
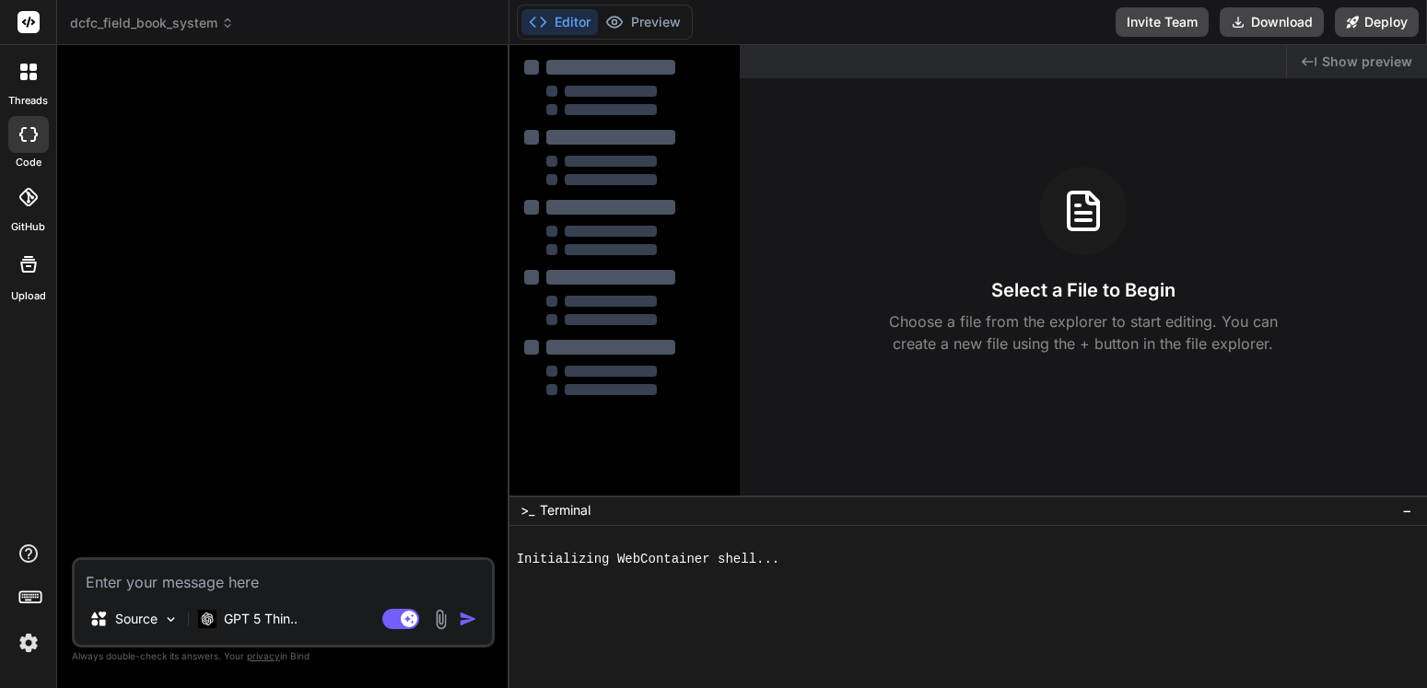
type textarea "x"
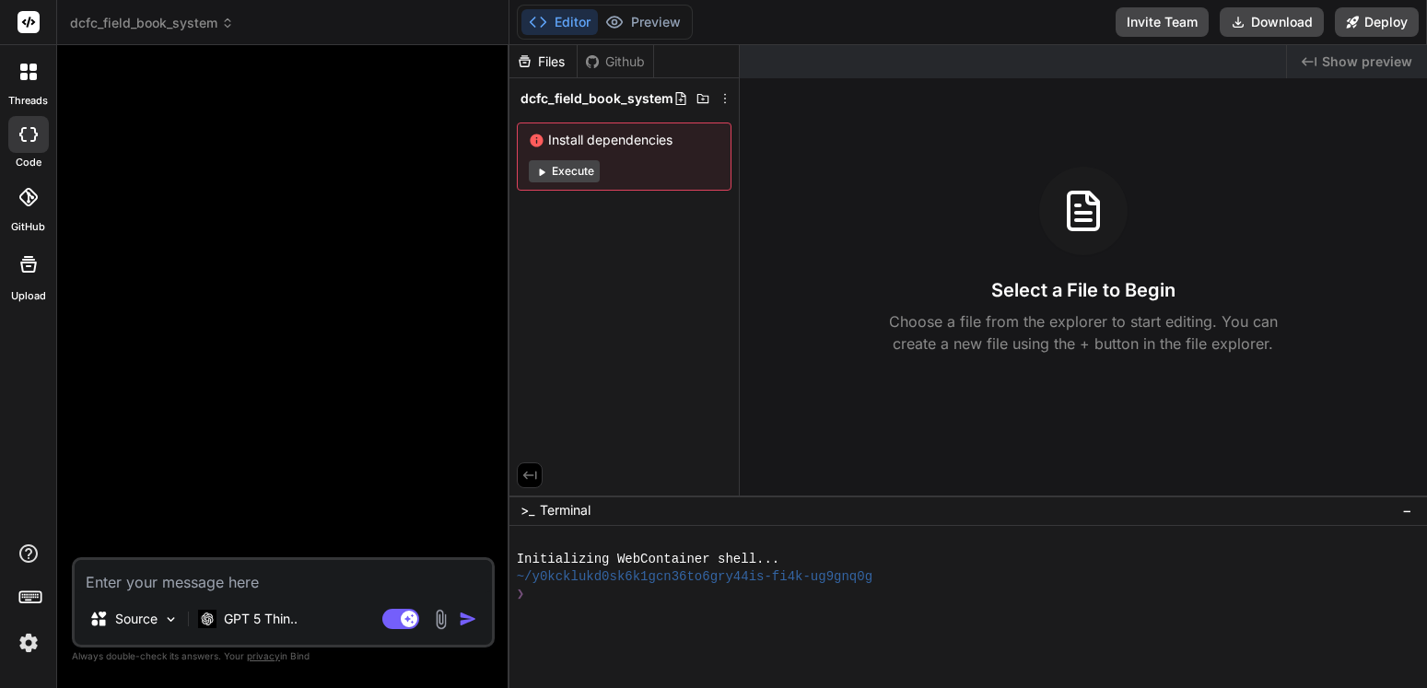
click at [239, 579] on textarea at bounding box center [283, 576] width 417 height 33
type textarea "A next.js, powered booking system hosted on vercel that will use a google sheet…"
type textarea "x"
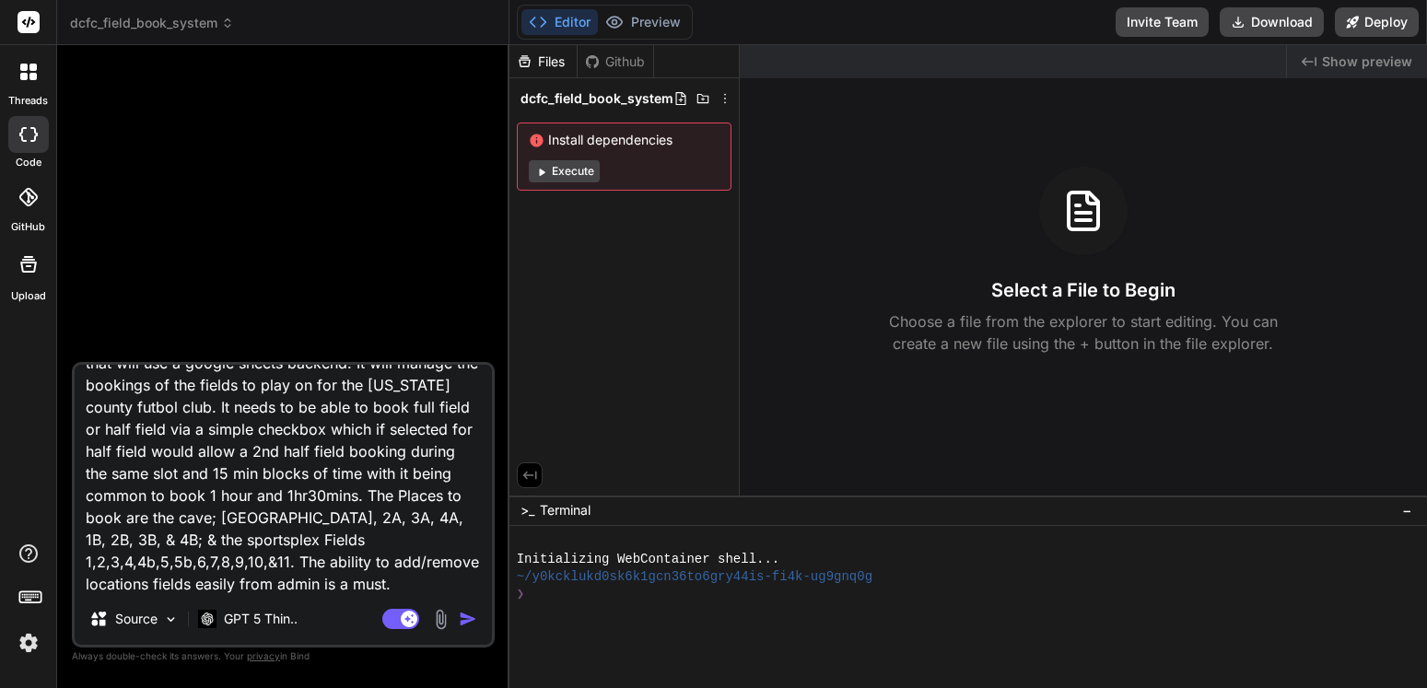
type textarea "A next.js, powered booking system hosted on vercel that will use a google sheet…"
click at [465, 619] on img "button" at bounding box center [468, 619] width 18 height 18
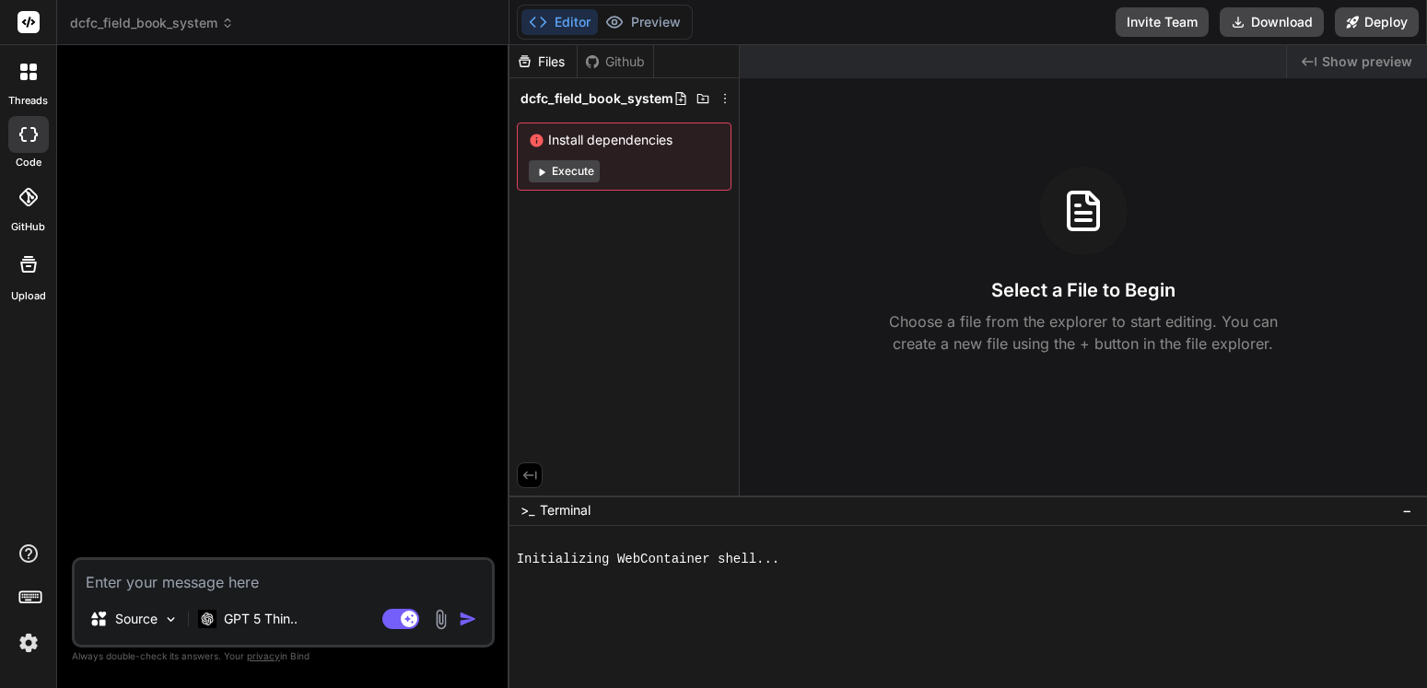
type textarea "x"
click at [251, 583] on textarea at bounding box center [283, 576] width 417 height 33
paste textarea "A next.js, powered booking system hosted on vercel that will use a google sheet…"
type textarea "A next.js, powered booking system hosted on vercel that will use a google sheet…"
type textarea "x"
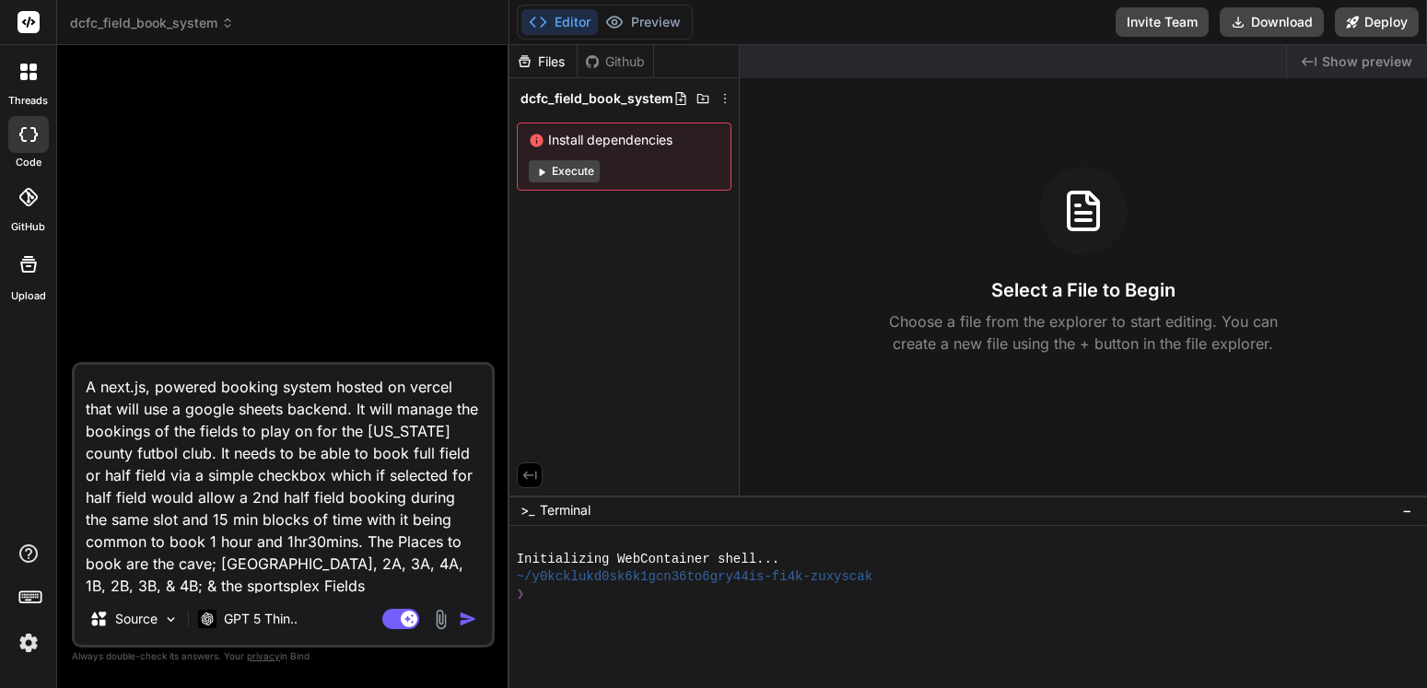
scroll to position [46, 0]
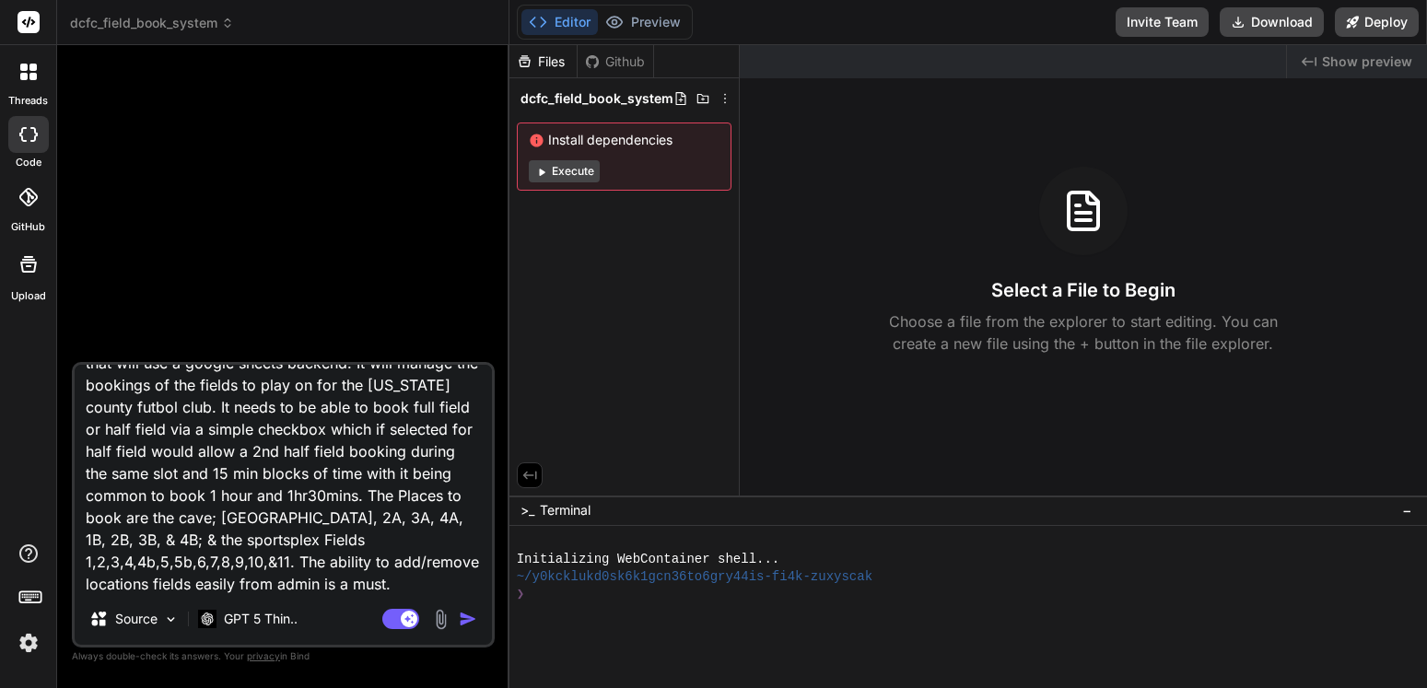
type textarea "A next.js, powered booking system hosted on vercel that will use a google sheet…"
click at [472, 622] on img "button" at bounding box center [468, 619] width 18 height 18
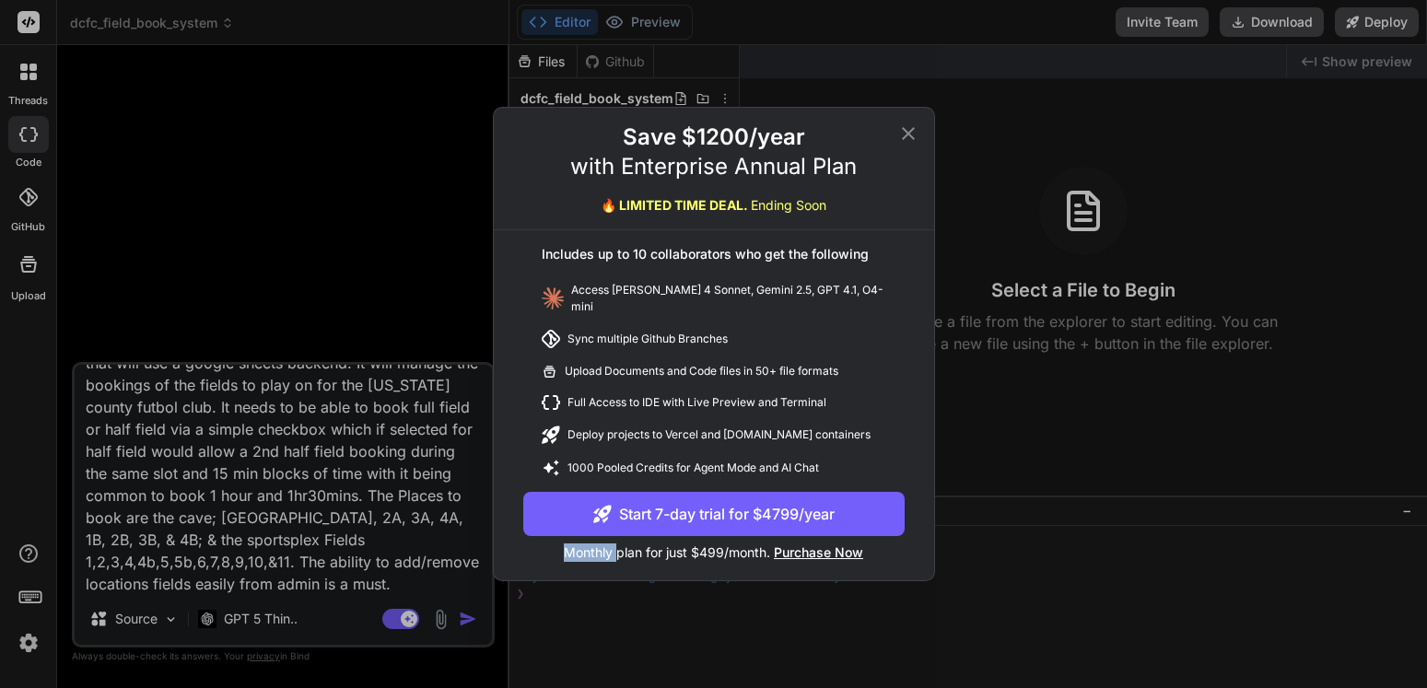
click at [472, 622] on div "Save $1200/year with Enterprise Annual Plan 🔥 LIMITED TIME DEAL. Ending Soon In…" at bounding box center [713, 344] width 1427 height 688
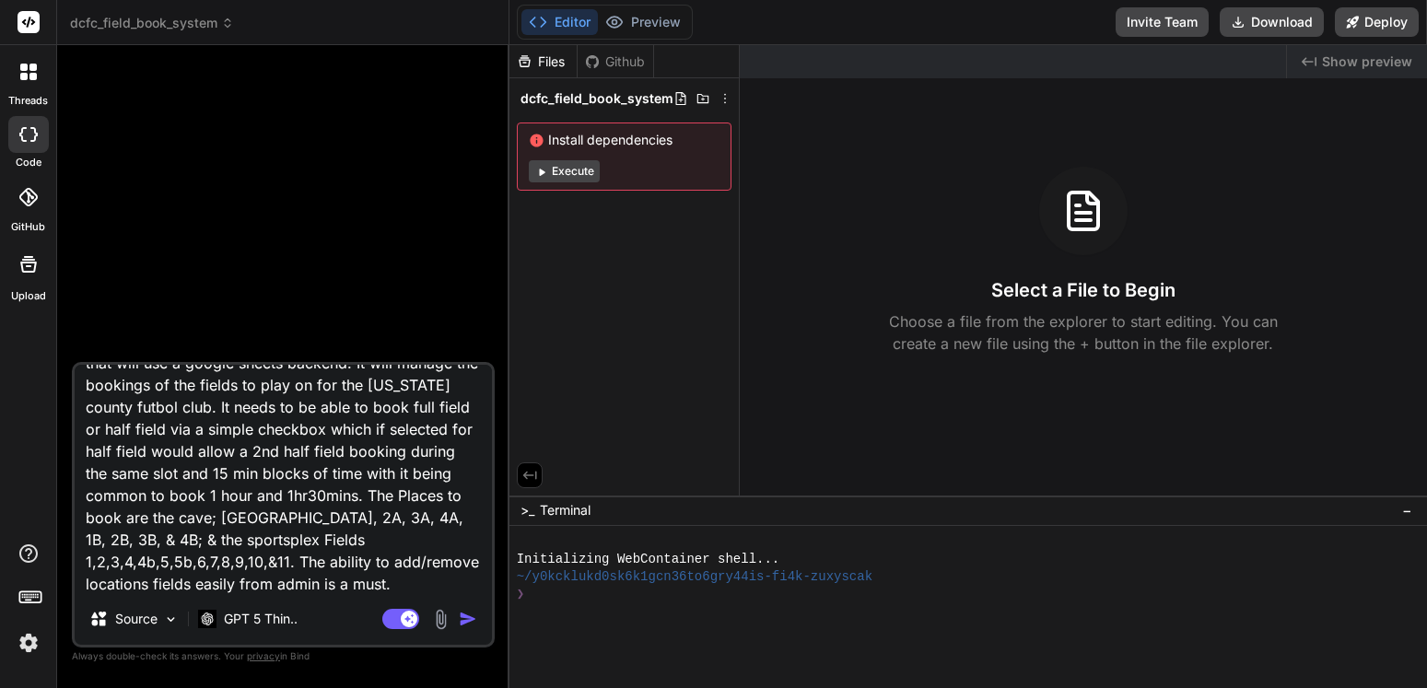
click at [472, 622] on img "button" at bounding box center [468, 619] width 18 height 18
click at [472, 621] on img "button" at bounding box center [468, 619] width 18 height 18
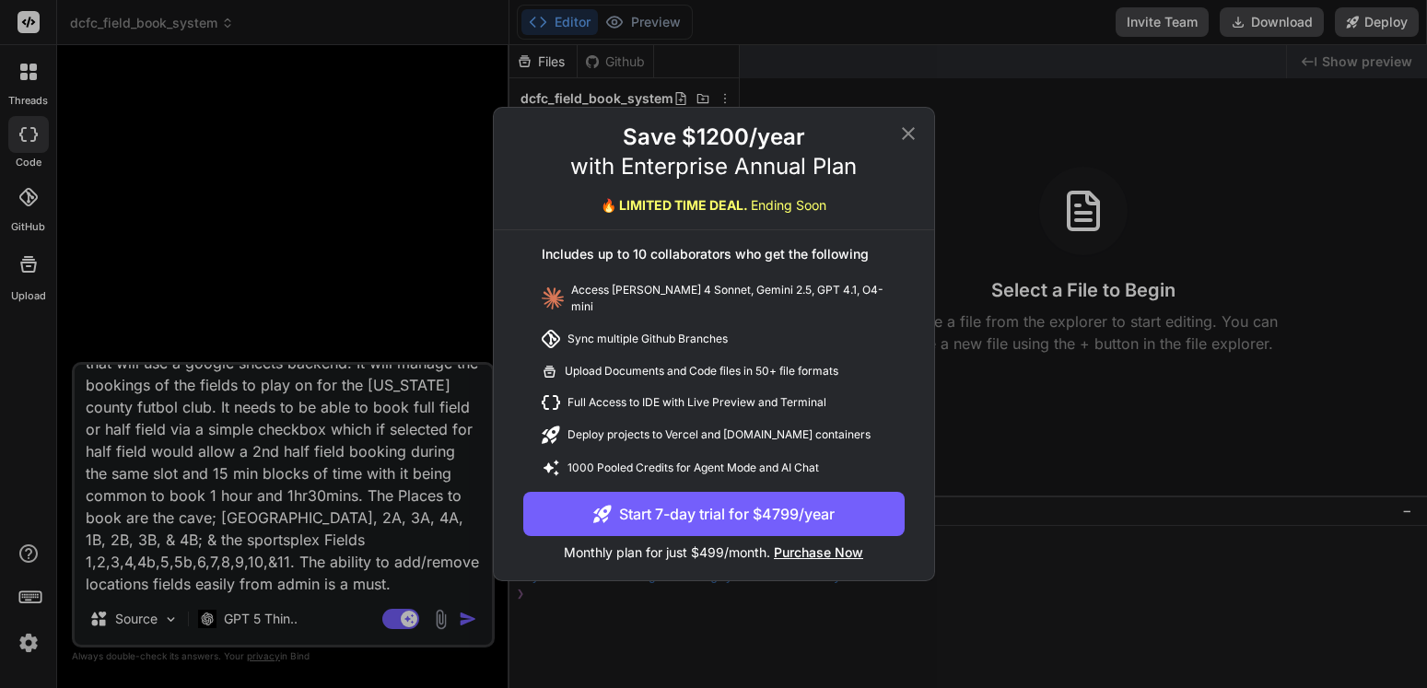
click at [461, 621] on div "Save $1200/year with Enterprise Annual Plan 🔥 LIMITED TIME DEAL. Ending Soon In…" at bounding box center [713, 344] width 1427 height 688
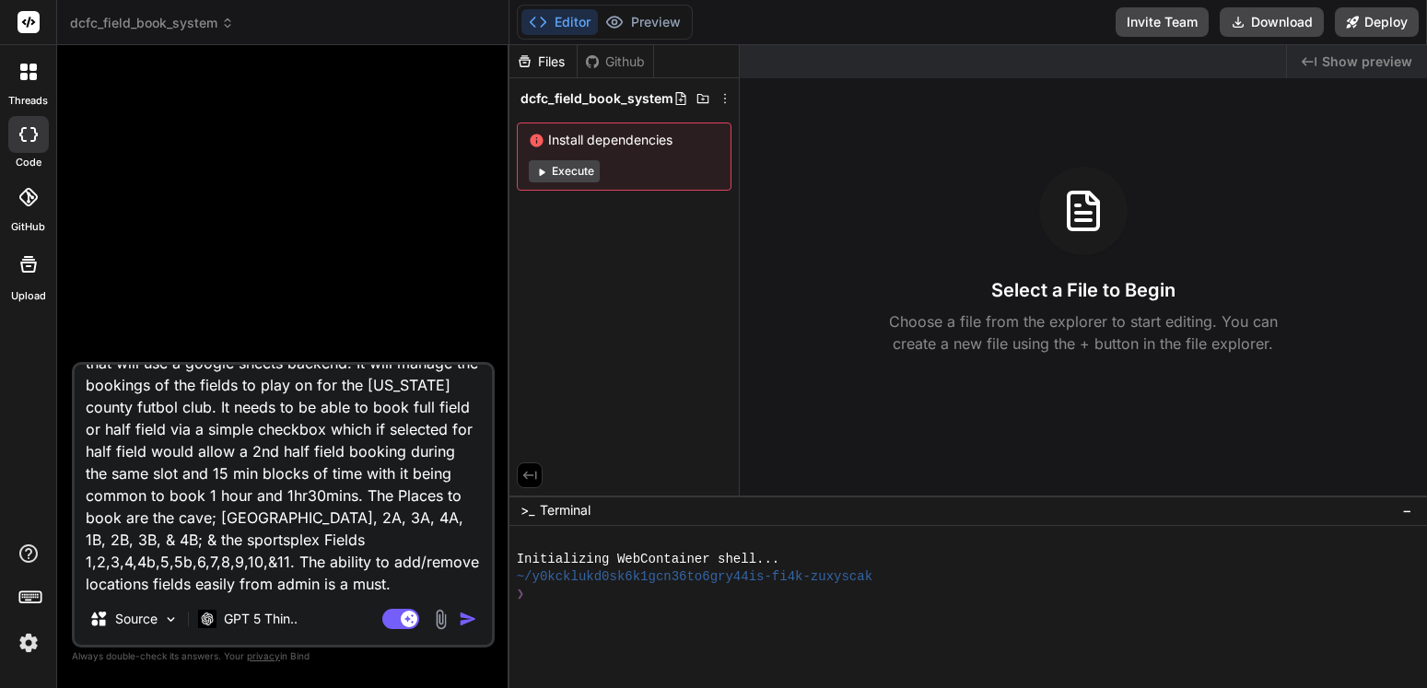
click at [461, 621] on img "button" at bounding box center [468, 619] width 18 height 18
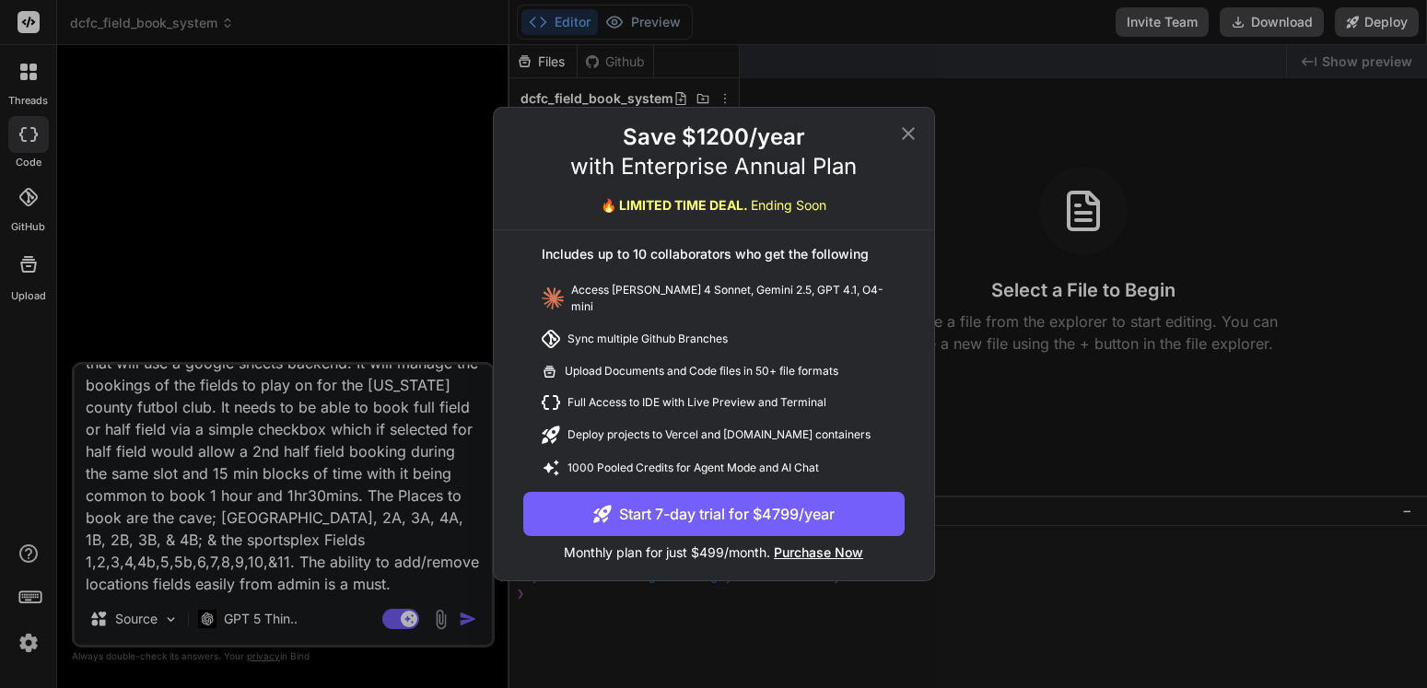
click at [467, 622] on div "Save $1200/year with Enterprise Annual Plan 🔥 LIMITED TIME DEAL. Ending Soon In…" at bounding box center [713, 344] width 1427 height 688
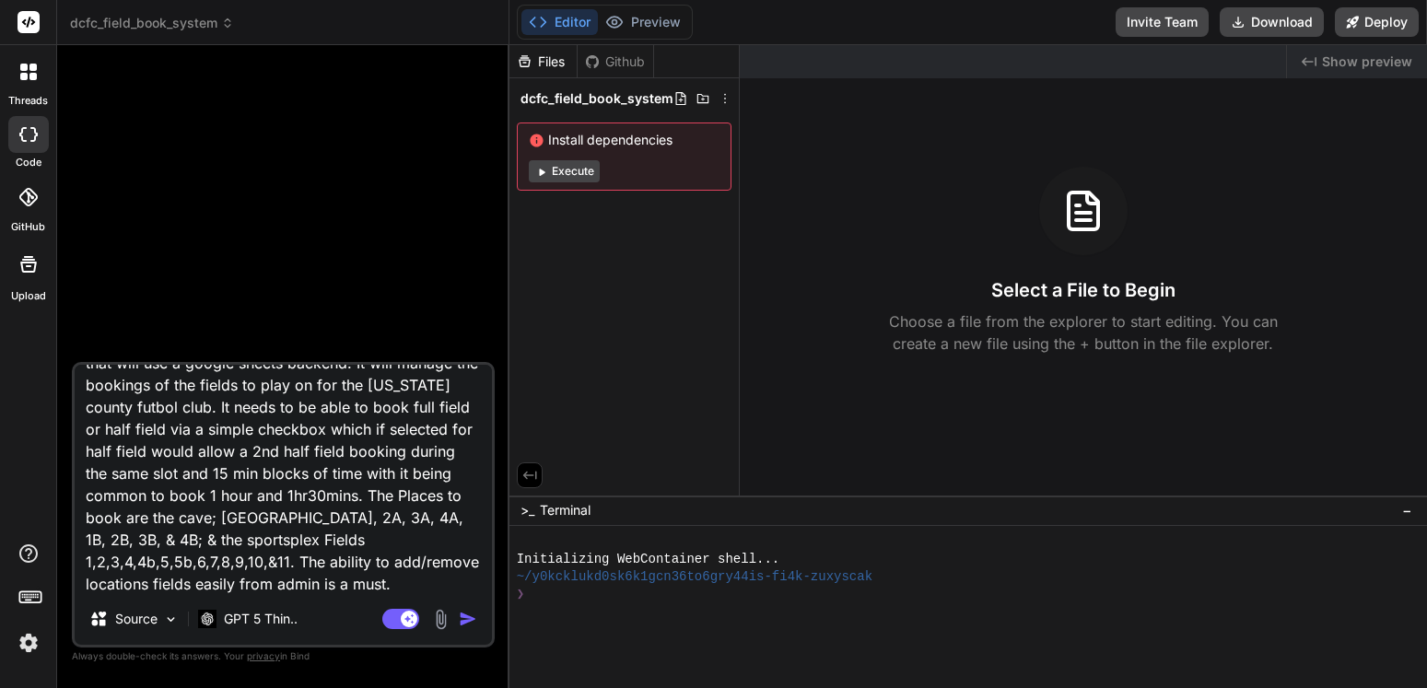
click at [461, 616] on img "button" at bounding box center [468, 619] width 18 height 18
